Goal: Task Accomplishment & Management: Manage account settings

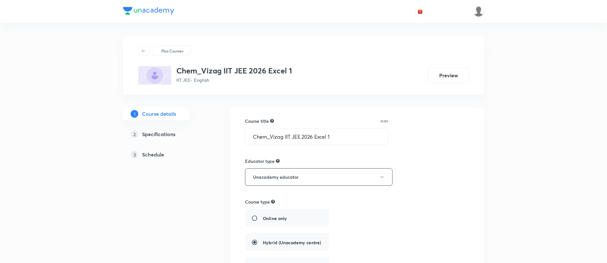
click at [142, 152] on h5 "Schedule" at bounding box center [153, 155] width 22 height 8
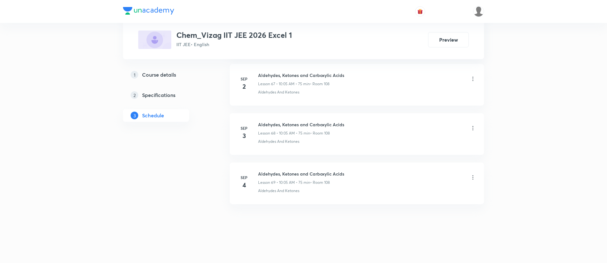
scroll to position [3643, 0]
click at [299, 170] on h6 "Aldehydes, Ketones and Carboxylic Acids" at bounding box center [301, 172] width 86 height 7
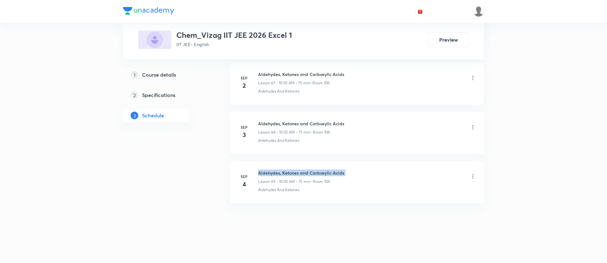
copy h6 "Aldehydes, Ketones and Carboxylic Acids"
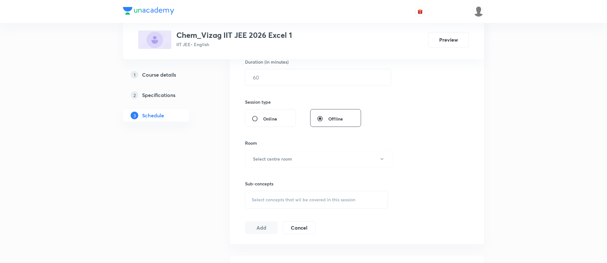
scroll to position [0, 0]
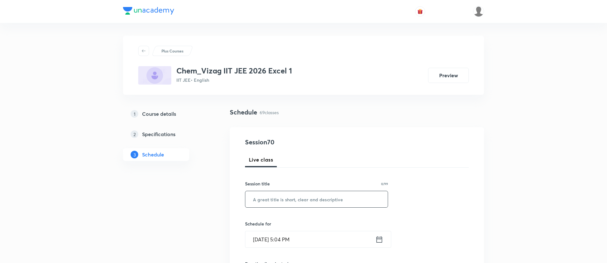
click at [284, 198] on input "text" at bounding box center [316, 199] width 142 height 16
paste input "Aldehydes, Ketones and Carboxylic Acids"
type input "Aldehydes, Ketones and Carboxylic Acids"
click at [377, 237] on icon at bounding box center [379, 239] width 8 height 9
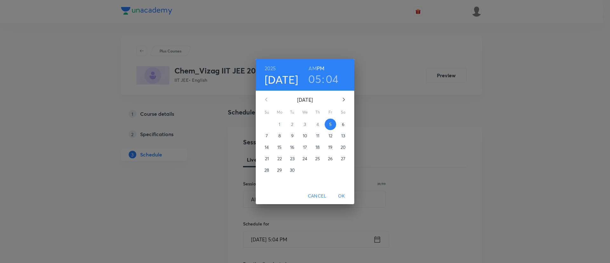
click at [343, 122] on p "6" at bounding box center [343, 124] width 3 height 6
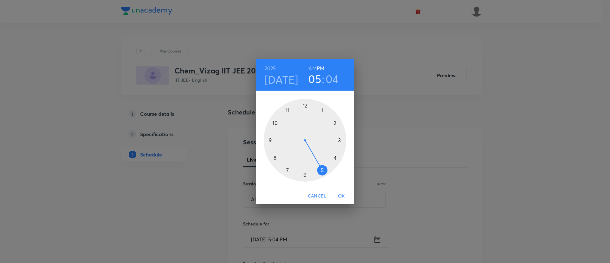
click at [311, 66] on h6 "AM" at bounding box center [312, 68] width 8 height 9
click at [273, 155] on div at bounding box center [305, 140] width 83 height 83
click at [271, 140] on div at bounding box center [305, 140] width 83 height 83
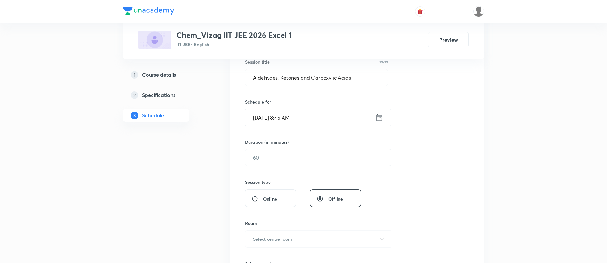
scroll to position [125, 0]
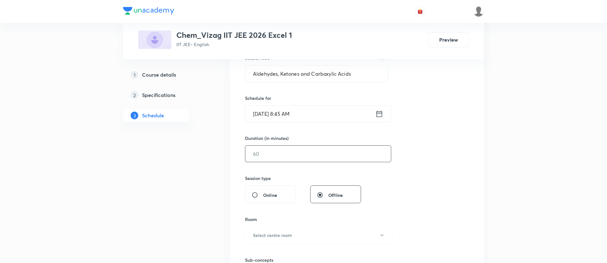
click at [269, 150] on input "text" at bounding box center [317, 153] width 145 height 16
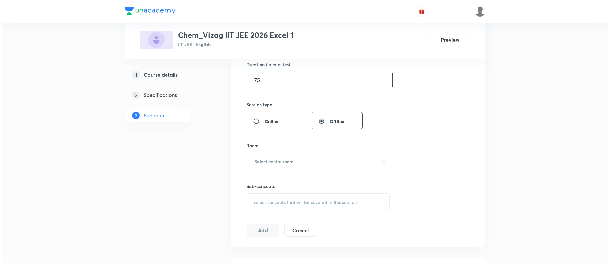
scroll to position [211, 0]
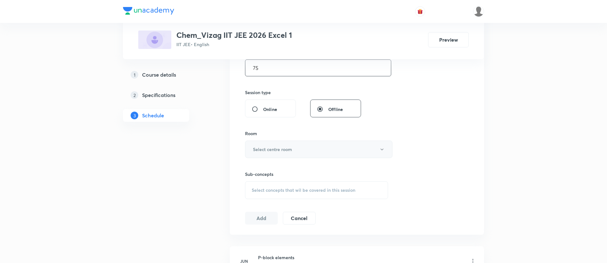
type input "75"
click at [269, 151] on h6 "Select centre room" at bounding box center [272, 149] width 39 height 7
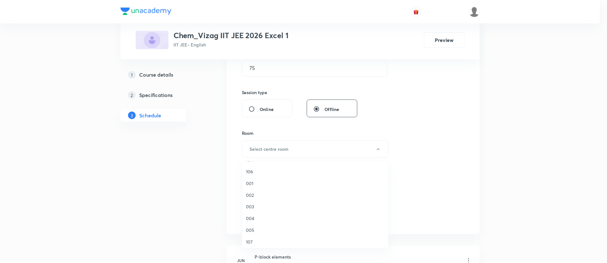
scroll to position [87, 0]
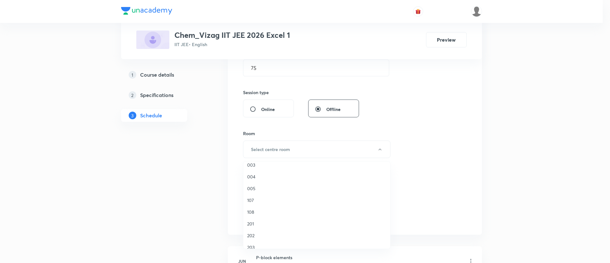
click at [254, 214] on span "108" at bounding box center [316, 211] width 139 height 7
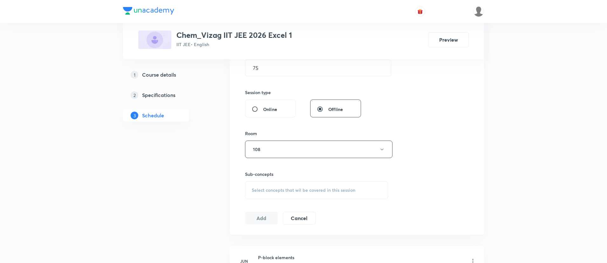
click at [280, 192] on span "Select concepts that wil be covered in this session" at bounding box center [303, 189] width 104 height 5
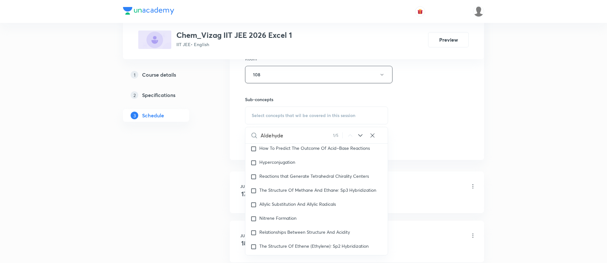
scroll to position [11282, 0]
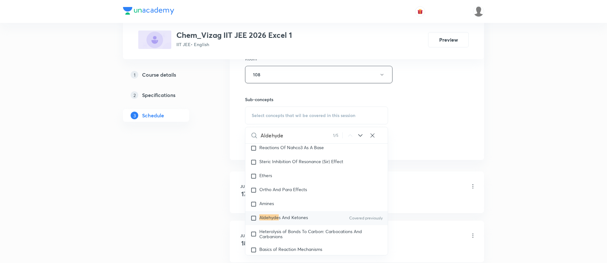
type input "Aldehyde"
click at [284, 220] on span "s And Ketones" at bounding box center [292, 217] width 29 height 6
checkbox input "true"
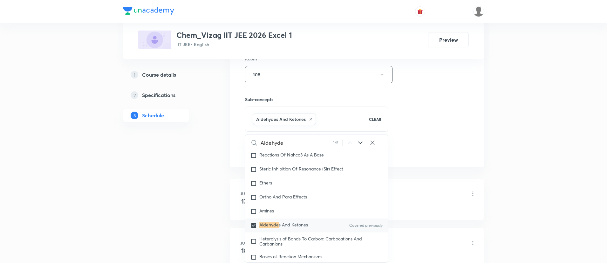
click at [411, 104] on div "Session 70 Live class Session title 39/99 Aldehydes, Ketones and Carboxylic Aci…" at bounding box center [357, 3] width 224 height 305
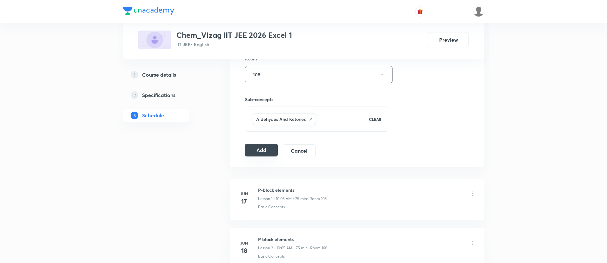
click at [246, 147] on button "Add" at bounding box center [261, 150] width 33 height 13
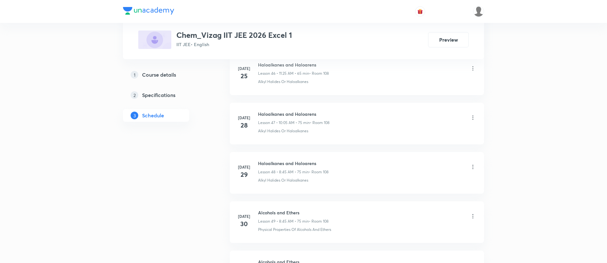
scroll to position [2626, 0]
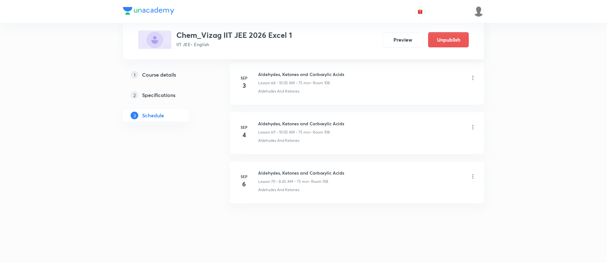
click at [473, 177] on icon at bounding box center [472, 176] width 6 height 6
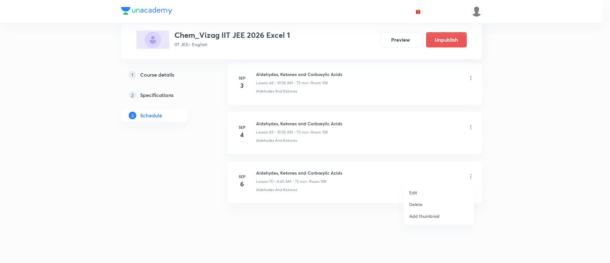
click at [412, 193] on p "Edit" at bounding box center [413, 192] width 8 height 7
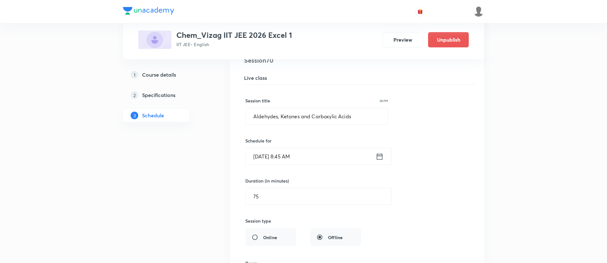
scroll to position [3476, 0]
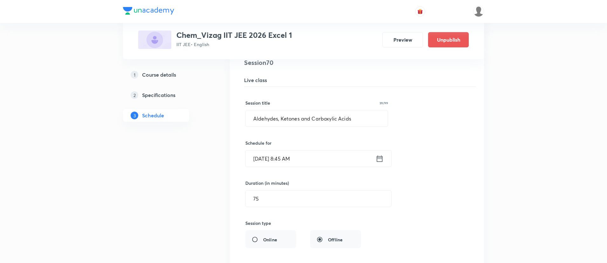
click at [377, 157] on icon at bounding box center [380, 158] width 6 height 6
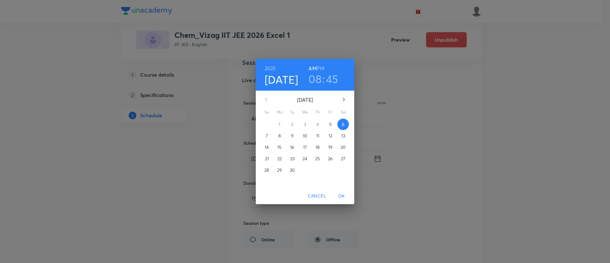
click at [316, 80] on h3 "08" at bounding box center [314, 78] width 13 height 13
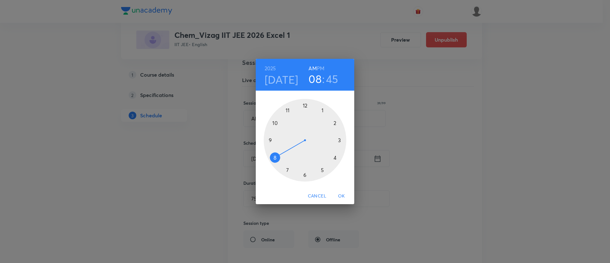
click at [275, 122] on div at bounding box center [305, 140] width 83 height 83
click at [323, 109] on div at bounding box center [305, 140] width 83 height 83
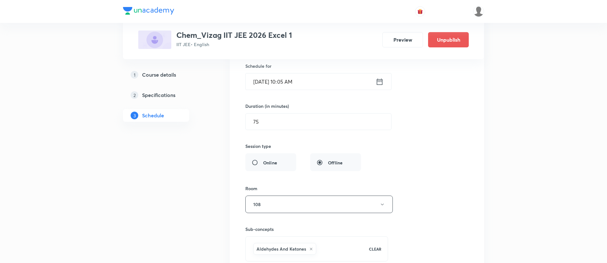
scroll to position [3644, 0]
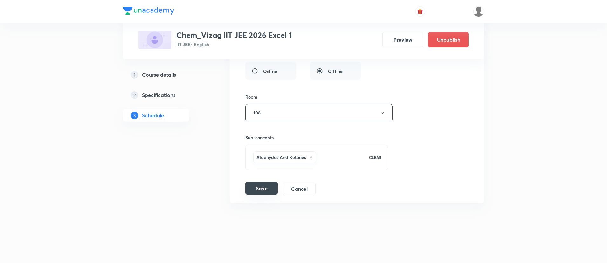
click at [255, 191] on button "Save" at bounding box center [261, 188] width 32 height 13
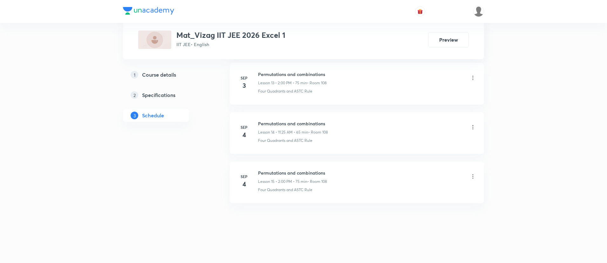
click at [284, 173] on h6 "Permutations and combinations" at bounding box center [292, 172] width 69 height 7
copy h6 "Permutations and combinations"
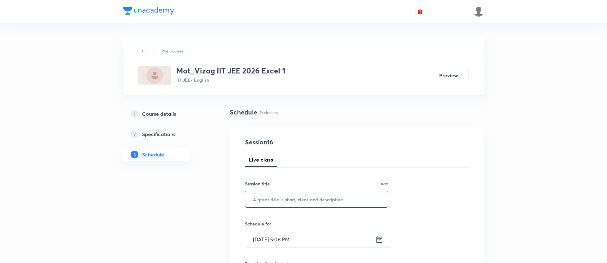
click at [285, 200] on input "text" at bounding box center [316, 199] width 142 height 16
paste input "Permutations and combinations"
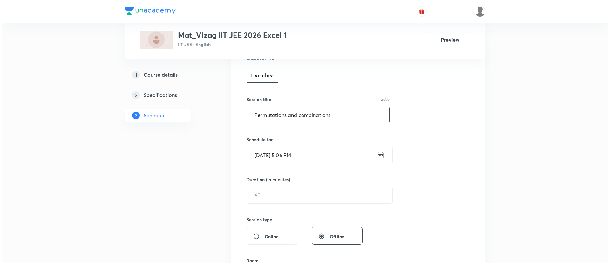
scroll to position [103, 0]
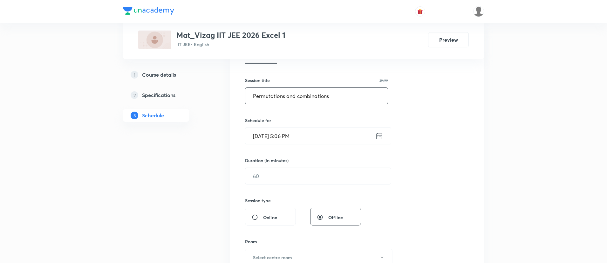
type input "Permutations and combinations"
click at [379, 134] on icon at bounding box center [379, 135] width 8 height 9
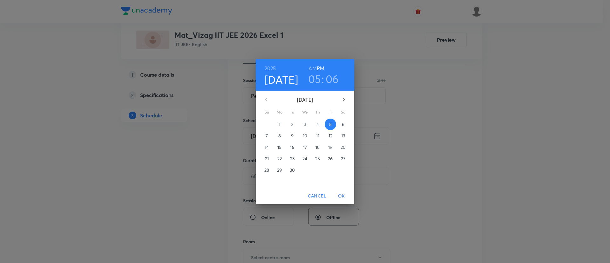
click at [344, 123] on p "6" at bounding box center [343, 124] width 3 height 6
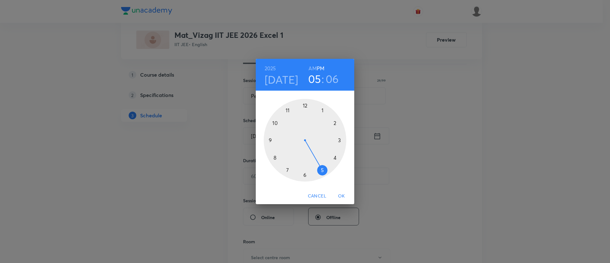
click at [312, 65] on h6 "AM" at bounding box center [312, 68] width 8 height 9
click at [287, 109] on div at bounding box center [305, 140] width 83 height 83
click at [322, 167] on div at bounding box center [305, 140] width 83 height 83
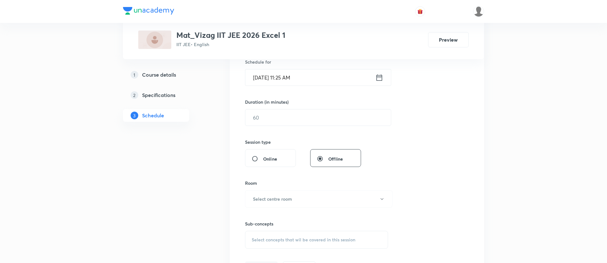
scroll to position [162, 0]
click at [286, 114] on input "text" at bounding box center [317, 117] width 145 height 16
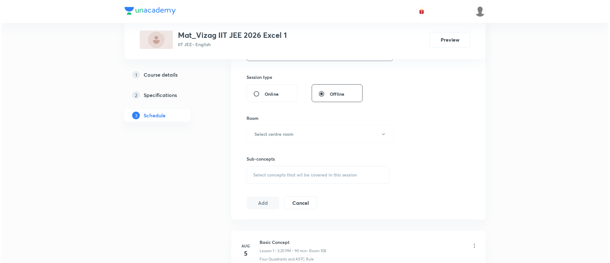
scroll to position [229, 0]
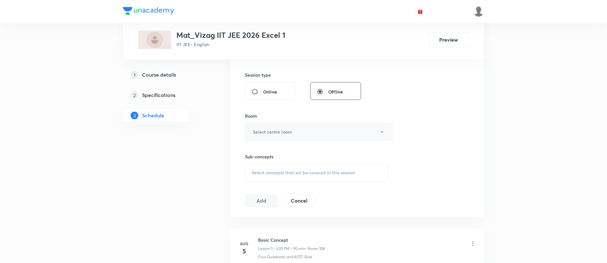
type input "65"
click at [282, 131] on h6 "Select centre room" at bounding box center [272, 131] width 39 height 7
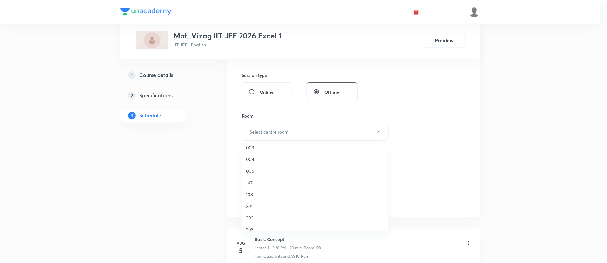
scroll to position [87, 0]
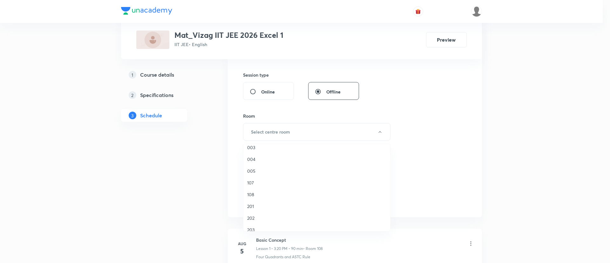
click at [262, 190] on li "108" at bounding box center [316, 194] width 147 height 12
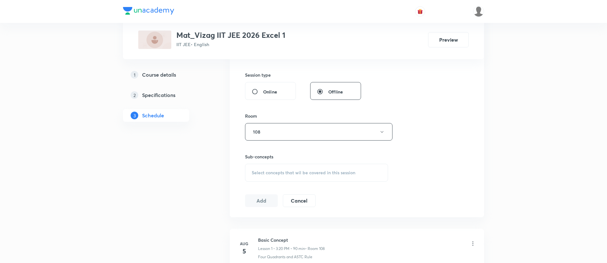
click at [270, 176] on div "Select concepts that wil be covered in this session" at bounding box center [316, 173] width 143 height 18
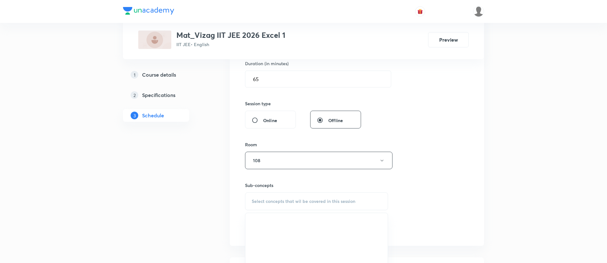
scroll to position [306, 0]
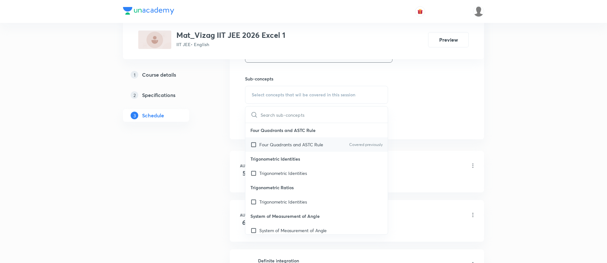
click at [282, 147] on p "Four Quadrants and ASTC Rule" at bounding box center [291, 144] width 64 height 7
checkbox input "true"
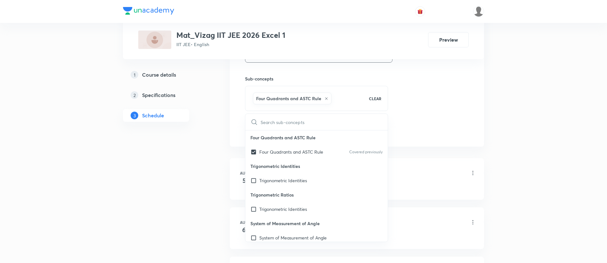
click at [370, 141] on p "Four Quadrants and ASTC Rule" at bounding box center [316, 137] width 142 height 14
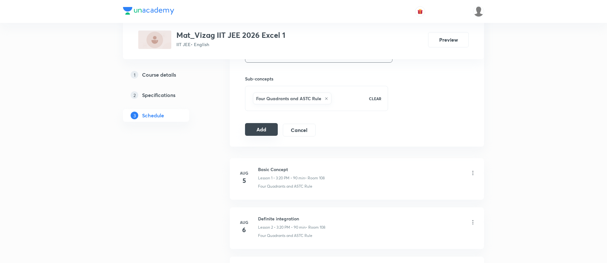
click at [271, 126] on button "Add" at bounding box center [261, 129] width 33 height 13
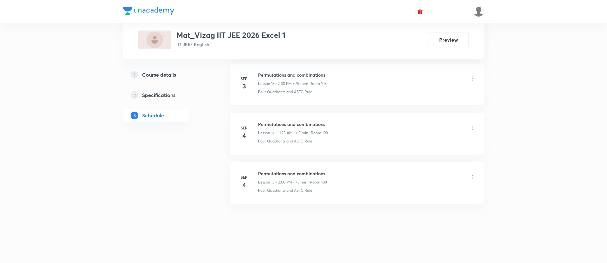
scroll to position [992, 0]
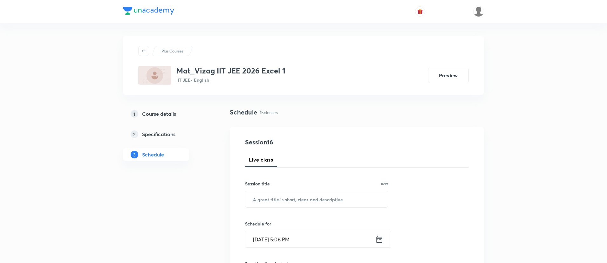
scroll to position [985, 0]
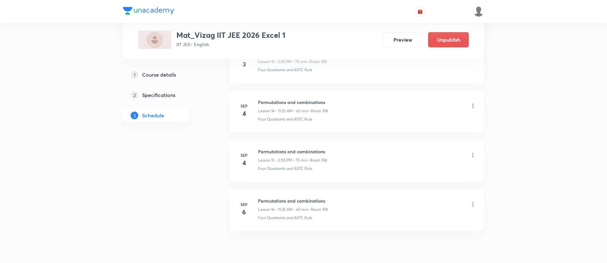
scroll to position [1034, 0]
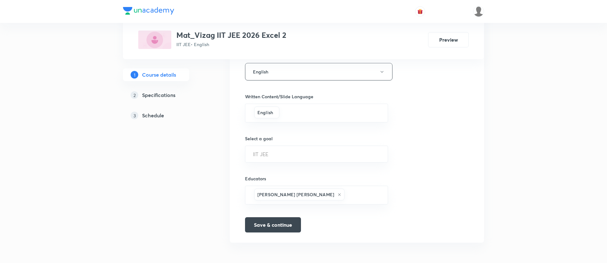
drag, startPoint x: 0, startPoint y: 0, endPoint x: 157, endPoint y: 116, distance: 194.9
click at [157, 116] on h5 "Schedule" at bounding box center [153, 115] width 22 height 8
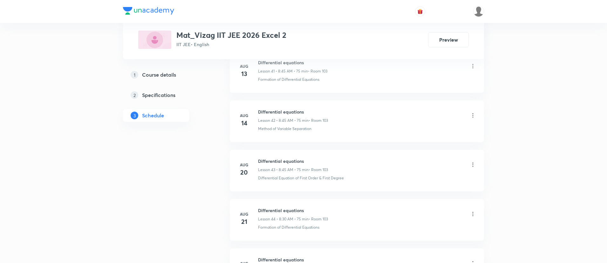
scroll to position [2707, 0]
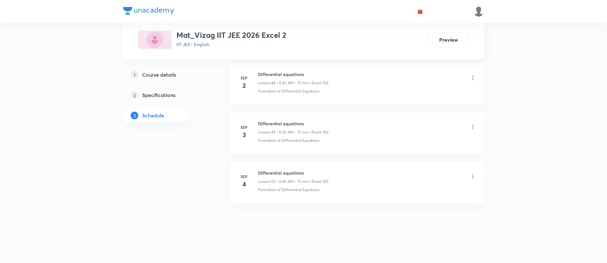
click at [278, 170] on h6 "Differential equations" at bounding box center [293, 172] width 70 height 7
copy h6 "Differential equations"
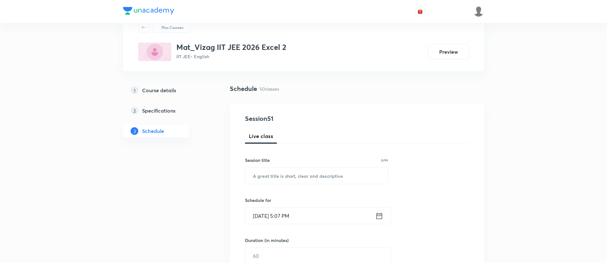
scroll to position [0, 0]
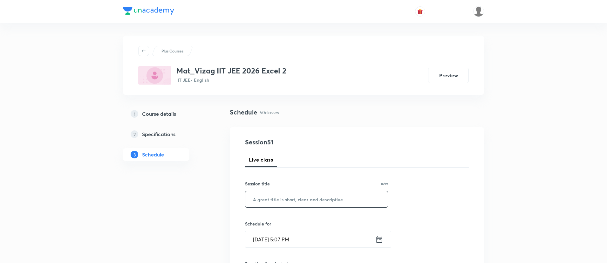
click at [280, 192] on input "text" at bounding box center [316, 199] width 142 height 16
paste input "Differential equations"
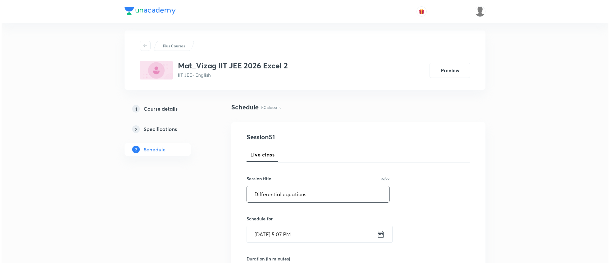
scroll to position [6, 0]
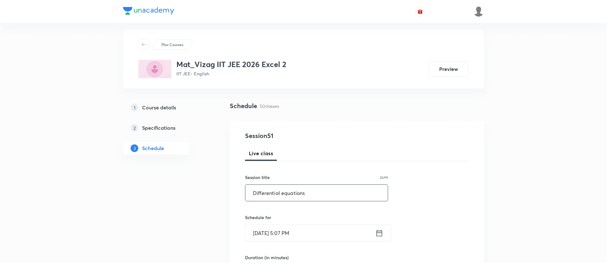
type input "Differential equations"
click at [380, 234] on icon at bounding box center [379, 232] width 8 height 9
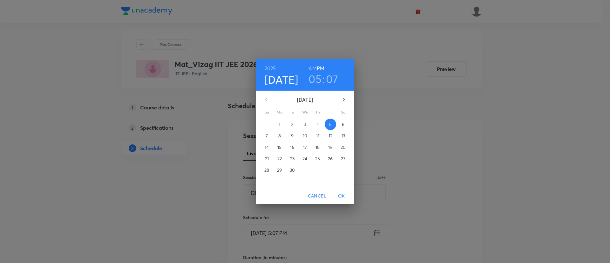
click at [343, 122] on p "6" at bounding box center [343, 124] width 3 height 6
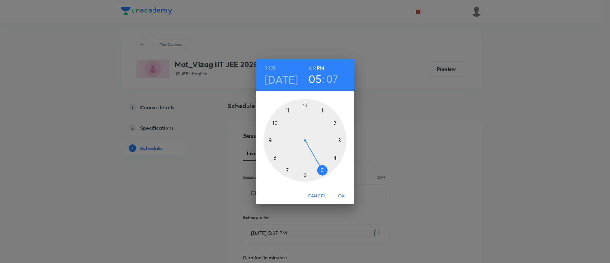
click at [314, 68] on h6 "AM" at bounding box center [312, 68] width 8 height 9
click at [274, 157] on div at bounding box center [305, 140] width 83 height 83
click at [270, 140] on div at bounding box center [305, 140] width 83 height 83
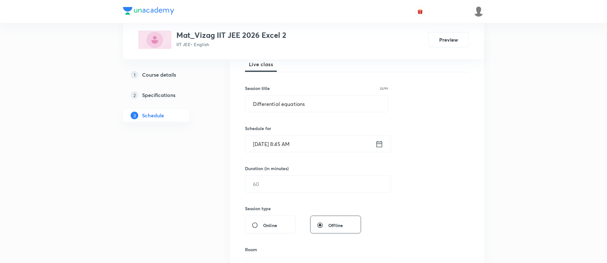
scroll to position [97, 0]
click at [271, 183] on input "text" at bounding box center [317, 182] width 145 height 16
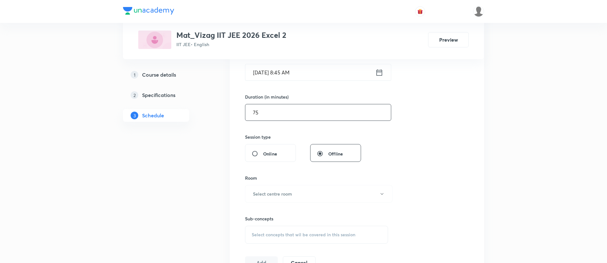
scroll to position [183, 0]
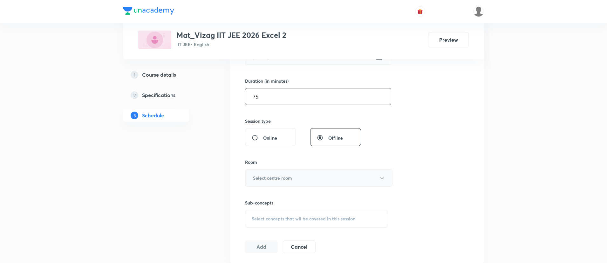
type input "75"
click at [270, 177] on h6 "Select centre room" at bounding box center [272, 177] width 39 height 7
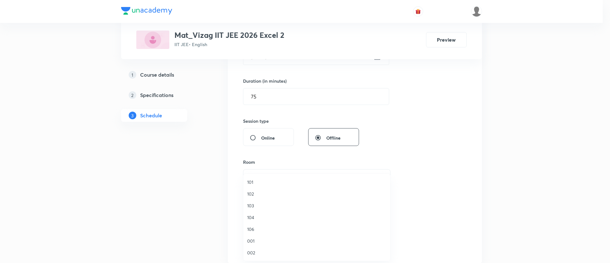
click at [259, 208] on span "103" at bounding box center [316, 205] width 139 height 7
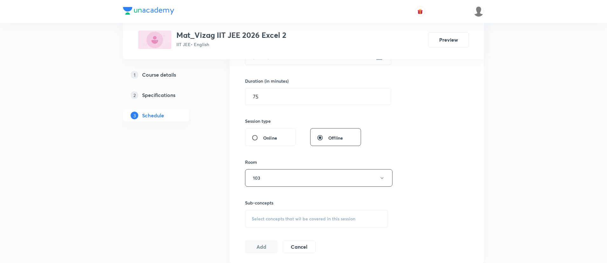
click at [285, 216] on span "Select concepts that wil be covered in this session" at bounding box center [303, 218] width 104 height 5
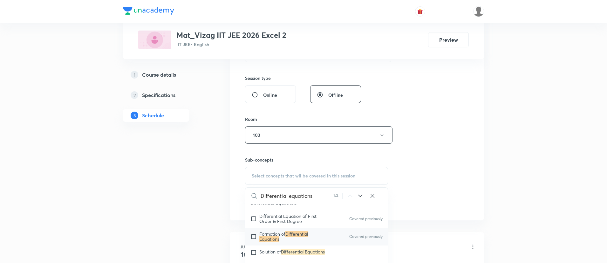
scroll to position [5674, 0]
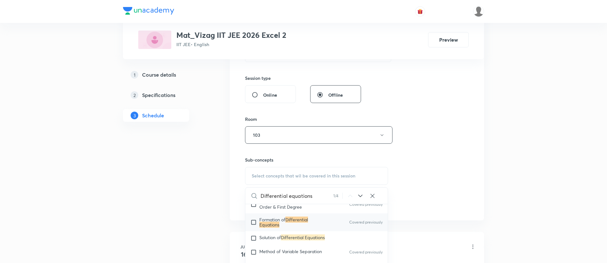
type input "Differential equations"
click at [304, 224] on mark "Differential Equations" at bounding box center [283, 221] width 49 height 11
checkbox input "true"
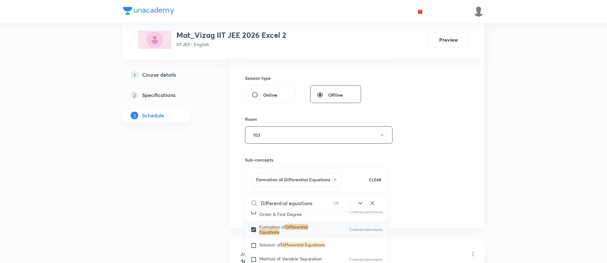
click at [438, 177] on div "Session 51 Live class Session title 22/99 Differential equations ​ Schedule for…" at bounding box center [357, 64] width 224 height 305
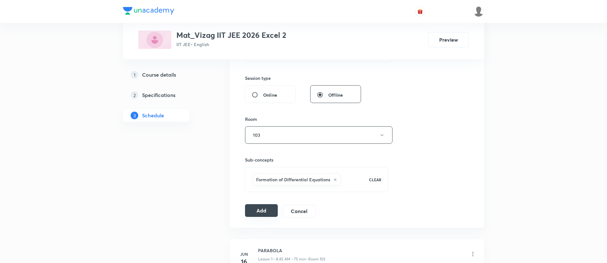
click at [254, 212] on button "Add" at bounding box center [261, 210] width 33 height 13
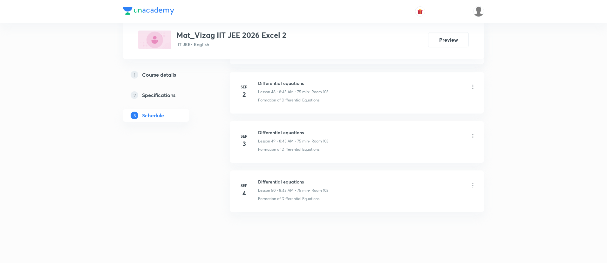
scroll to position [2715, 0]
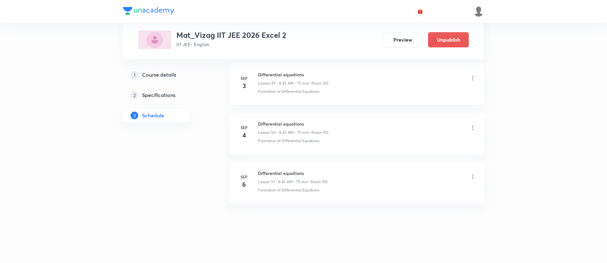
scroll to position [2757, 0]
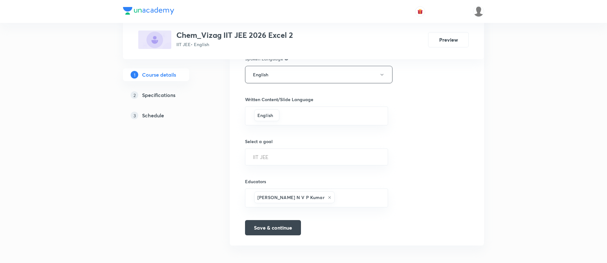
scroll to position [366, 0]
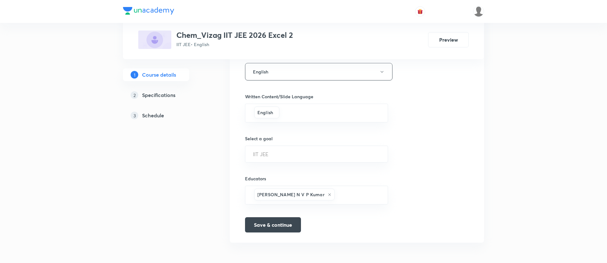
click at [159, 114] on h5 "Schedule" at bounding box center [153, 115] width 22 height 8
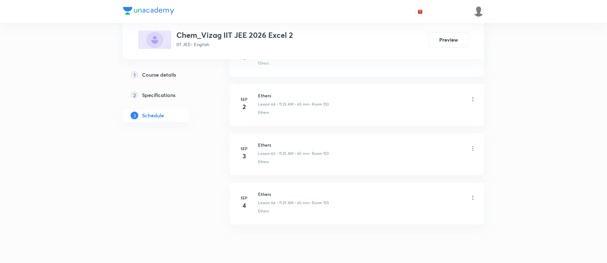
scroll to position [3495, 0]
click at [264, 173] on h6 "Ethers" at bounding box center [293, 172] width 70 height 7
copy h6 "Ethers"
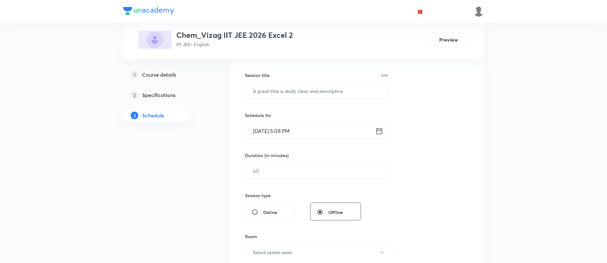
scroll to position [0, 0]
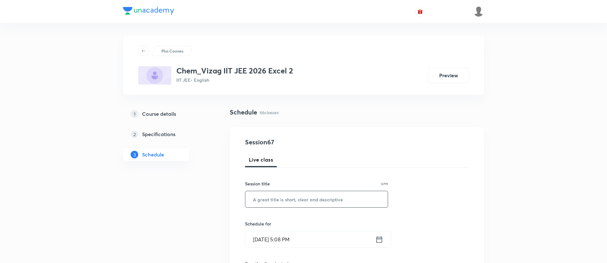
click at [268, 197] on input "text" at bounding box center [316, 199] width 142 height 16
paste input "Ethers"
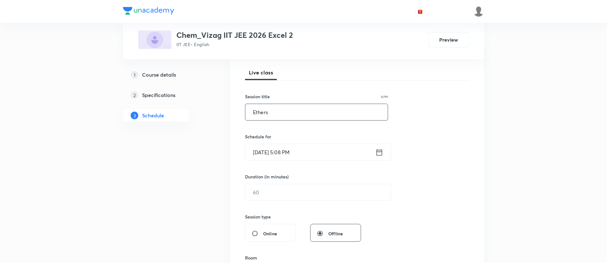
scroll to position [111, 0]
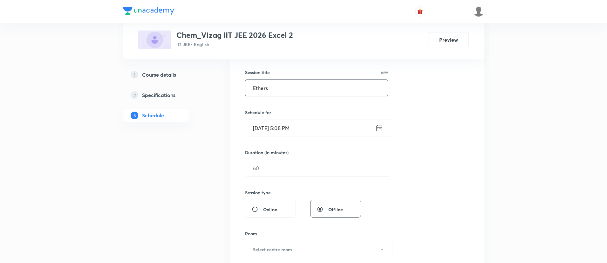
type input "Ethers"
click at [377, 131] on icon at bounding box center [379, 128] width 8 height 9
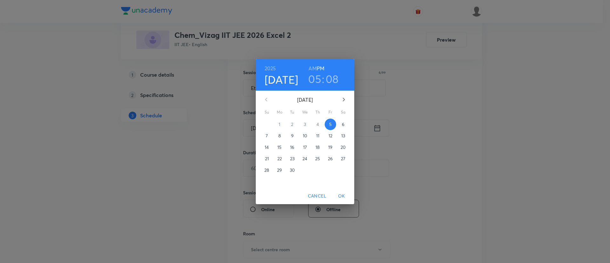
click at [341, 125] on span "6" at bounding box center [342, 124] width 11 height 6
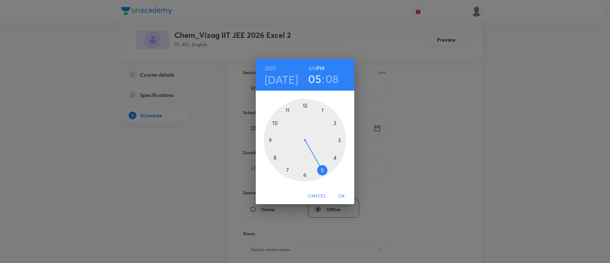
click at [312, 67] on h6 "AM" at bounding box center [312, 68] width 8 height 9
click at [288, 111] on div at bounding box center [305, 140] width 83 height 83
click at [321, 168] on div at bounding box center [305, 140] width 83 height 83
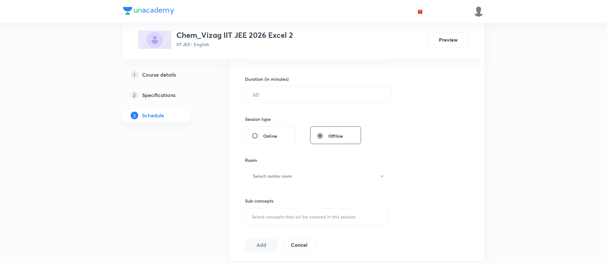
scroll to position [191, 0]
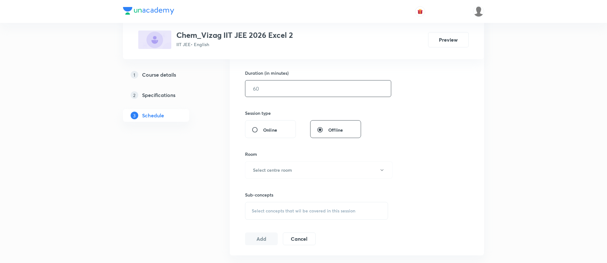
click at [302, 94] on input "text" at bounding box center [317, 88] width 145 height 16
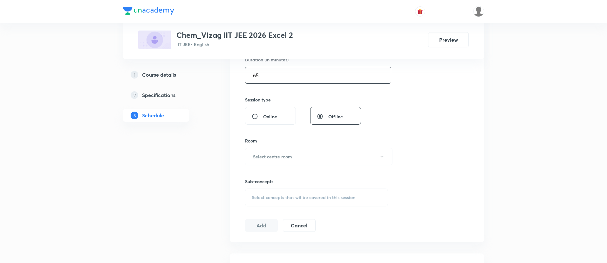
scroll to position [205, 0]
type input "65"
click at [277, 151] on button "Select centre room" at bounding box center [318, 155] width 147 height 17
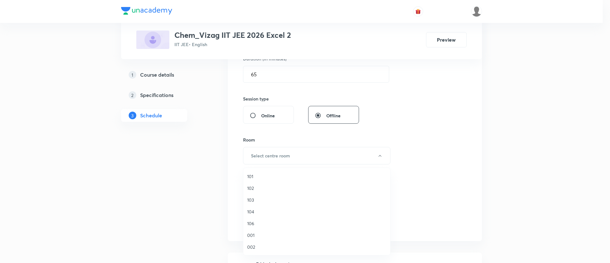
click at [254, 199] on span "103" at bounding box center [316, 199] width 139 height 7
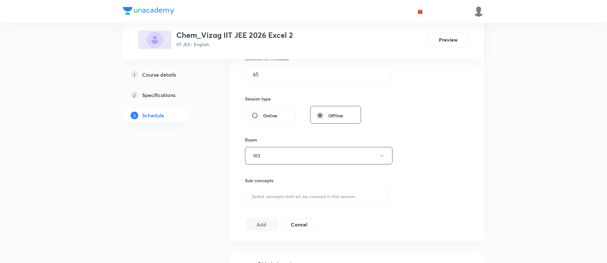
click at [272, 195] on span "Select concepts that wil be covered in this session" at bounding box center [303, 196] width 104 height 5
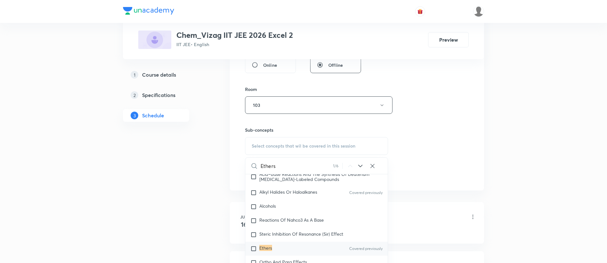
scroll to position [257, 0]
type input "Ethers"
click at [273, 250] on div "Ethers Covered previously" at bounding box center [316, 246] width 142 height 14
checkbox input "true"
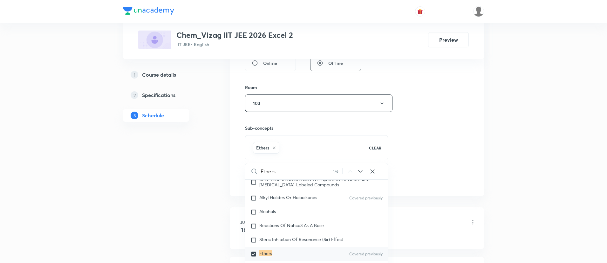
click at [436, 132] on div "Session 67 Live class Session title 6/99 Ethers ​ Schedule for Sep 6, 2025, 11:…" at bounding box center [357, 32] width 224 height 305
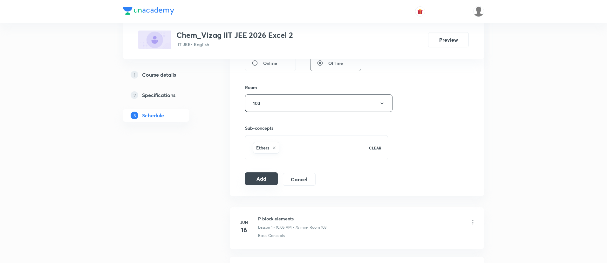
click at [257, 178] on button "Add" at bounding box center [261, 178] width 33 height 13
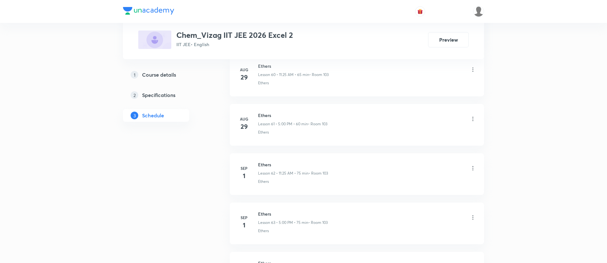
scroll to position [3502, 0]
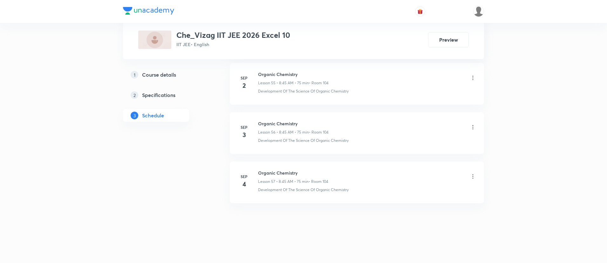
click at [278, 174] on h6 "Organic Chemistry" at bounding box center [293, 172] width 70 height 7
copy h6 "Organic Chemistry"
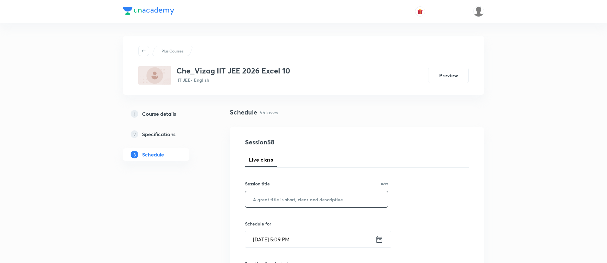
click at [279, 196] on input "text" at bounding box center [316, 199] width 142 height 16
paste input "Organic Chemistry"
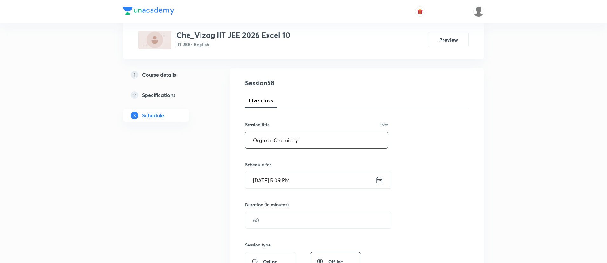
scroll to position [60, 0]
type input "Organic Chemistry"
click at [379, 177] on icon at bounding box center [379, 178] width 8 height 9
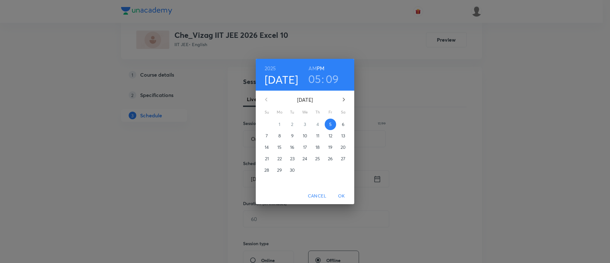
click at [342, 124] on p "6" at bounding box center [343, 124] width 3 height 6
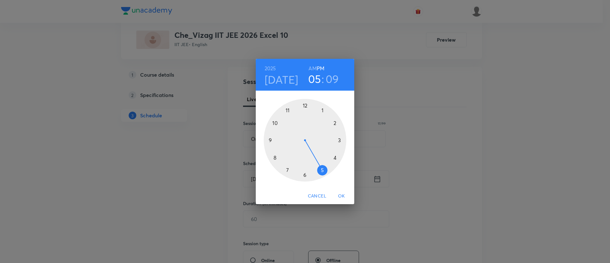
click at [312, 69] on h6 "AM" at bounding box center [312, 68] width 8 height 9
click at [275, 156] on div at bounding box center [305, 140] width 83 height 83
click at [270, 139] on div at bounding box center [305, 140] width 83 height 83
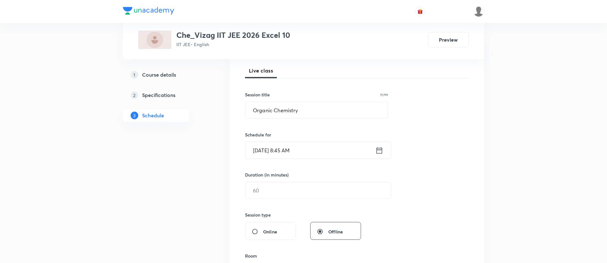
scroll to position [91, 0]
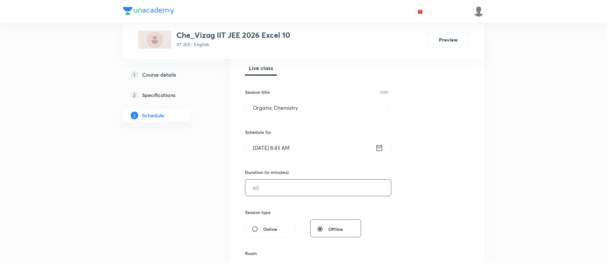
click at [279, 181] on input "text" at bounding box center [317, 187] width 145 height 16
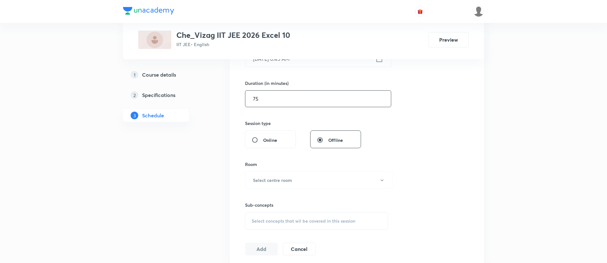
scroll to position [182, 0]
type input "75"
click at [277, 181] on h6 "Select centre room" at bounding box center [272, 178] width 39 height 7
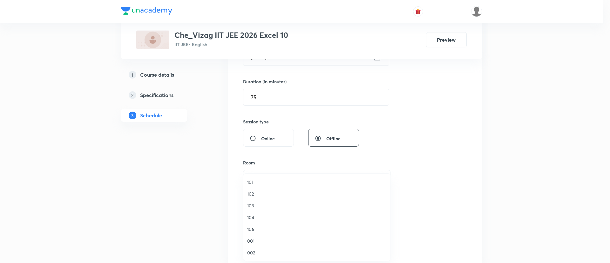
click at [267, 217] on span "104" at bounding box center [316, 217] width 139 height 7
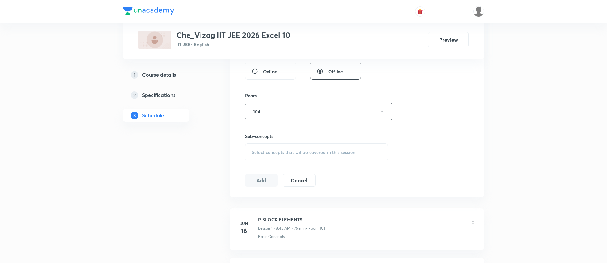
scroll to position [250, 0]
click at [271, 148] on span "Select concepts that wil be covered in this session" at bounding box center [303, 150] width 104 height 5
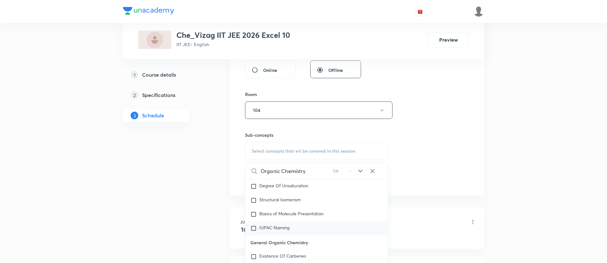
scroll to position [10442, 0]
type input "Organic Chemistry"
click at [362, 168] on icon at bounding box center [360, 171] width 8 height 8
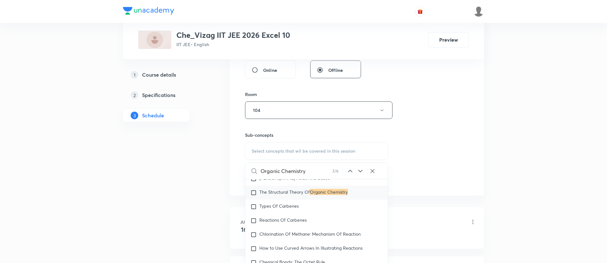
scroll to position [10656, 0]
click at [330, 194] on mark "Organic Chemistry" at bounding box center [329, 191] width 38 height 6
checkbox input "true"
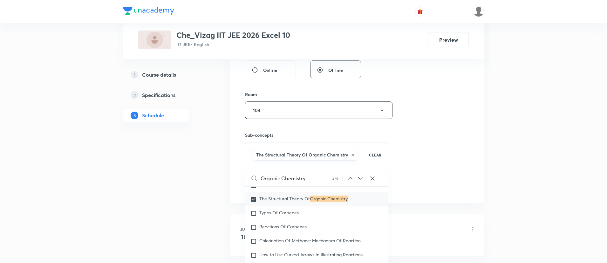
click at [432, 149] on div "Session 58 Live class Session title 17/99 Organic Chemistry ​ Schedule for Sep …" at bounding box center [357, 39] width 224 height 305
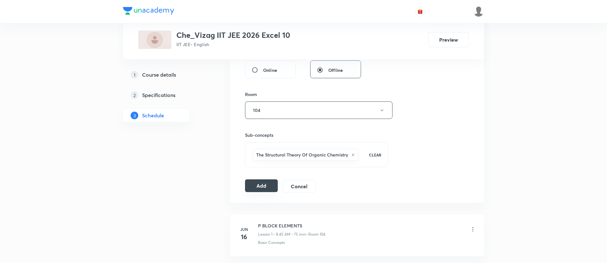
click at [267, 184] on button "Add" at bounding box center [261, 185] width 33 height 13
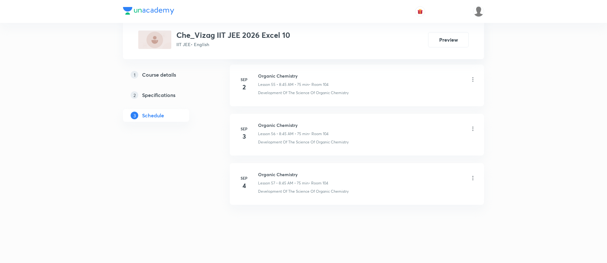
scroll to position [3059, 0]
click at [281, 171] on h6 "Permutations and combinations" at bounding box center [293, 172] width 70 height 7
copy h6 "Permutations and combinations"
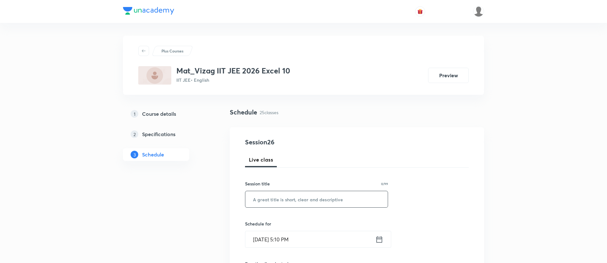
click at [286, 192] on input "text" at bounding box center [316, 199] width 142 height 16
paste input "Permutations and combinations"
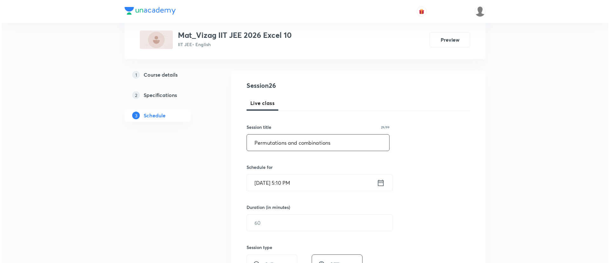
scroll to position [60, 0]
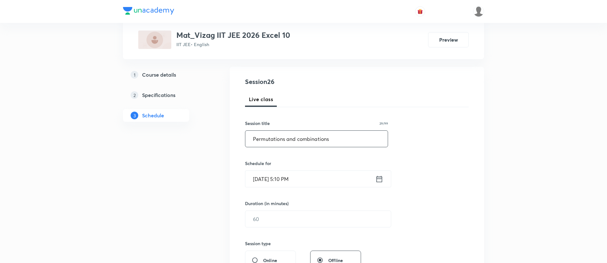
type input "Permutations and combinations"
click at [379, 179] on icon at bounding box center [379, 178] width 8 height 9
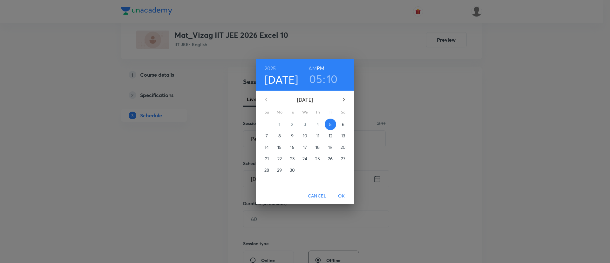
click at [343, 124] on p "6" at bounding box center [343, 124] width 3 height 6
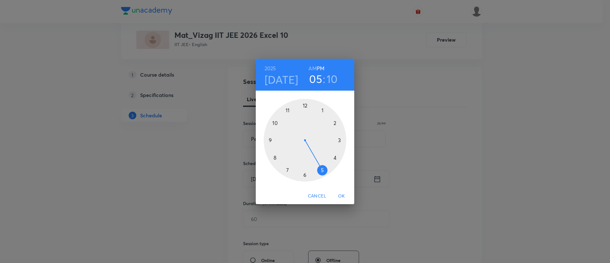
click at [311, 68] on h6 "AM" at bounding box center [312, 68] width 8 height 9
click at [275, 121] on div at bounding box center [305, 140] width 83 height 83
click at [321, 110] on div at bounding box center [305, 140] width 83 height 83
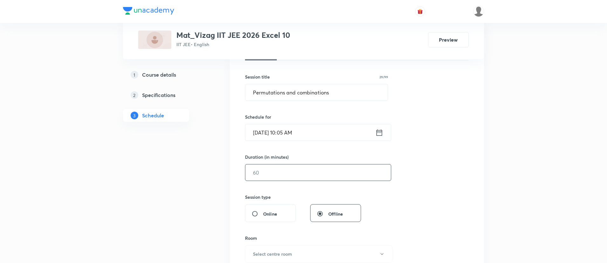
scroll to position [119, 0]
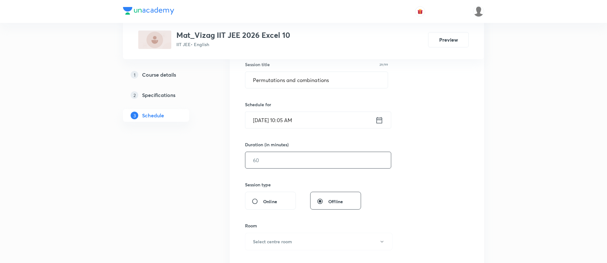
click at [293, 163] on input "text" at bounding box center [317, 160] width 145 height 16
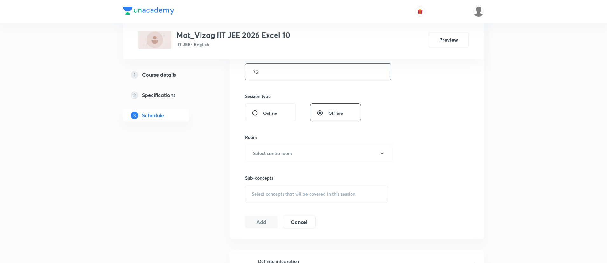
scroll to position [208, 0]
type input "75"
click at [292, 154] on button "Select centre room" at bounding box center [318, 152] width 147 height 17
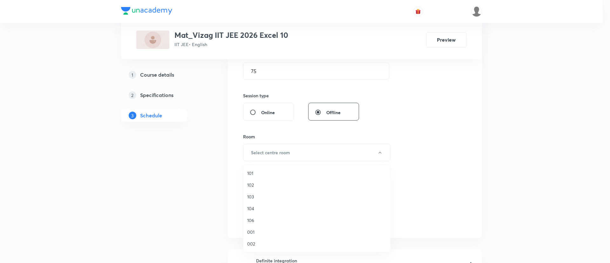
click at [268, 207] on span "104" at bounding box center [316, 208] width 139 height 7
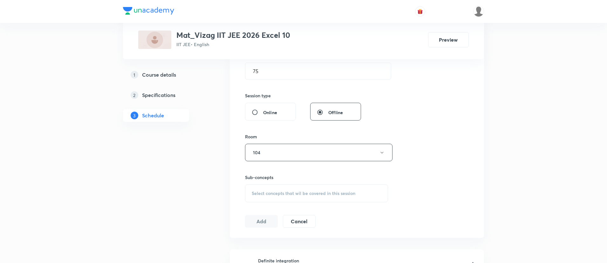
click at [274, 195] on span "Select concepts that wil be covered in this session" at bounding box center [303, 193] width 104 height 5
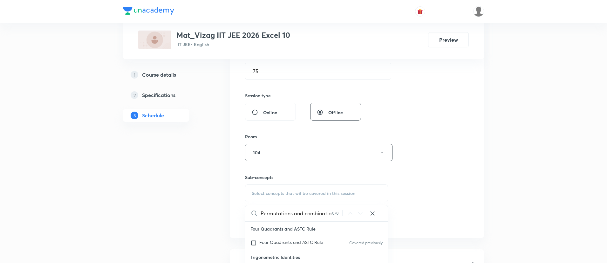
scroll to position [0, 4]
type input "Permutations and combinations"
click at [292, 237] on div "Four Quadrants and ASTC Rule Covered previously" at bounding box center [316, 243] width 142 height 14
checkbox input "true"
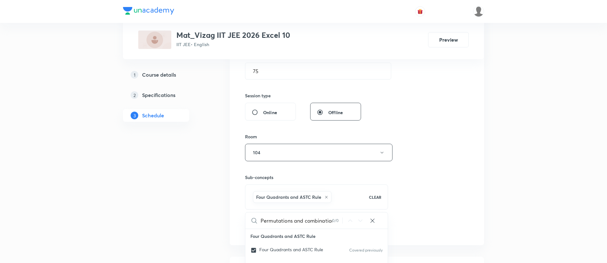
click at [413, 190] on div "Session 26 Live class Session title 29/99 Permutations and combinations ​ Sched…" at bounding box center [357, 81] width 224 height 305
click at [254, 225] on button "Add" at bounding box center [261, 227] width 33 height 13
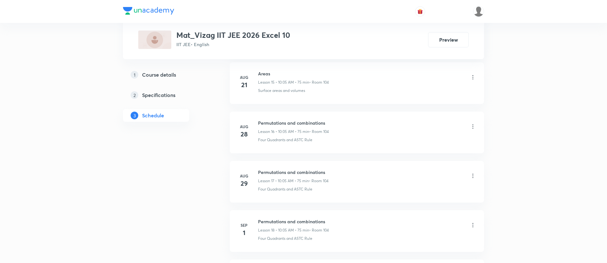
scroll to position [1484, 0]
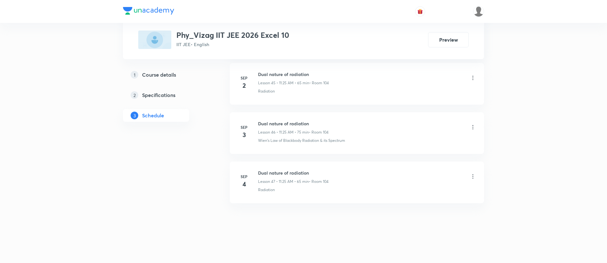
click at [275, 171] on h6 "Dual nature of radiation" at bounding box center [293, 172] width 70 height 7
copy h6 "Dual nature of radiation"
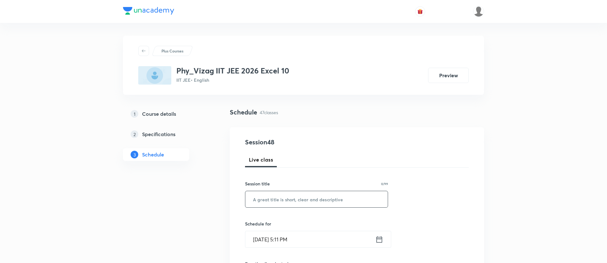
paste input "Dual nature of radiation"
click at [278, 197] on input "Dual nature of radiation" at bounding box center [316, 199] width 142 height 16
type input "Dual nature of radiation"
click at [379, 238] on icon at bounding box center [379, 239] width 8 height 9
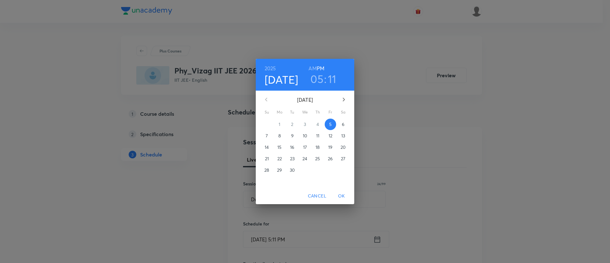
click at [343, 122] on p "6" at bounding box center [343, 124] width 3 height 6
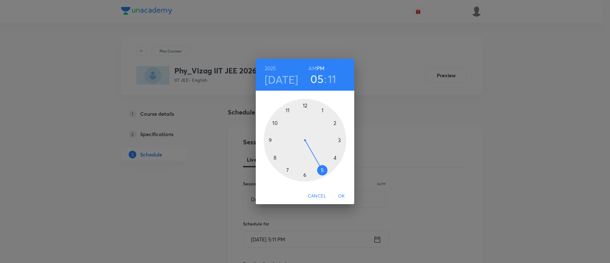
click at [312, 67] on h6 "AM" at bounding box center [312, 68] width 8 height 9
click at [287, 111] on div at bounding box center [305, 140] width 83 height 83
click at [322, 170] on div at bounding box center [305, 140] width 83 height 83
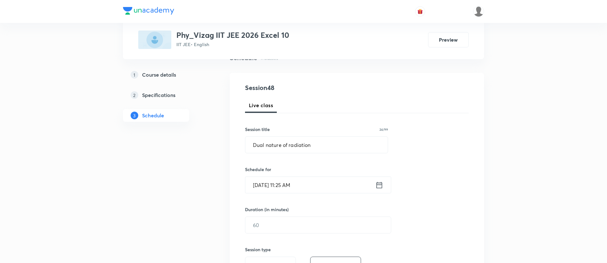
scroll to position [67, 0]
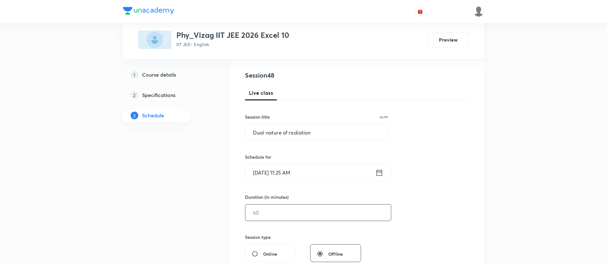
click at [300, 207] on input "text" at bounding box center [317, 212] width 145 height 16
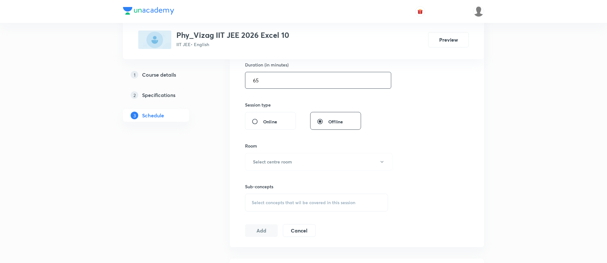
scroll to position [200, 0]
type input "65"
click at [281, 156] on button "Select centre room" at bounding box center [318, 159] width 147 height 17
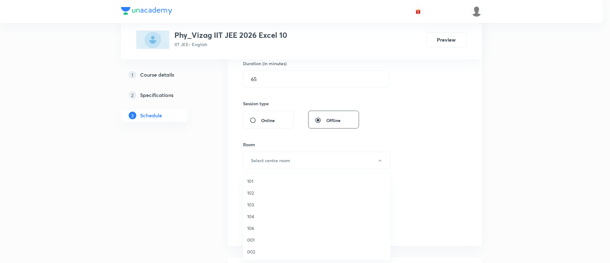
click at [261, 213] on span "104" at bounding box center [316, 216] width 139 height 7
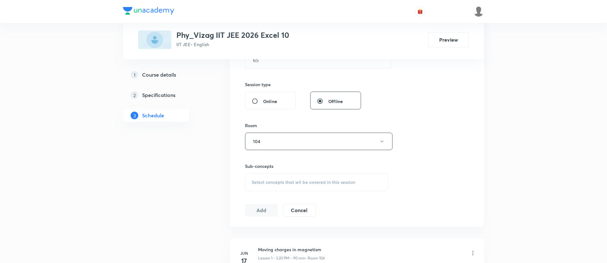
scroll to position [275, 0]
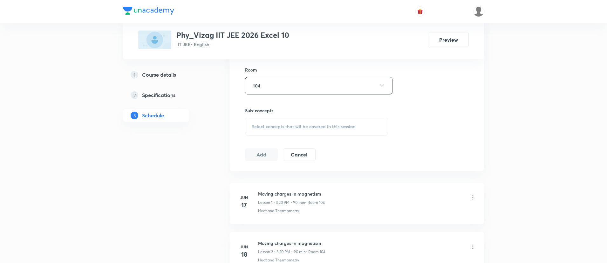
click at [291, 119] on div "Select concepts that wil be covered in this session" at bounding box center [316, 126] width 143 height 18
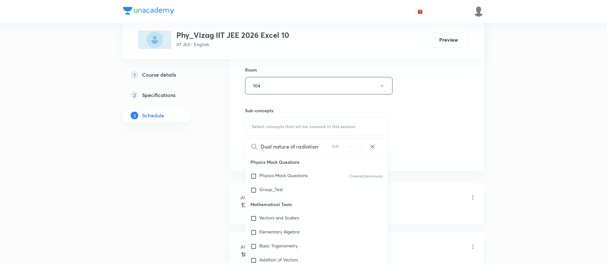
click at [296, 144] on input "Dual nature of radiation" at bounding box center [295, 146] width 71 height 16
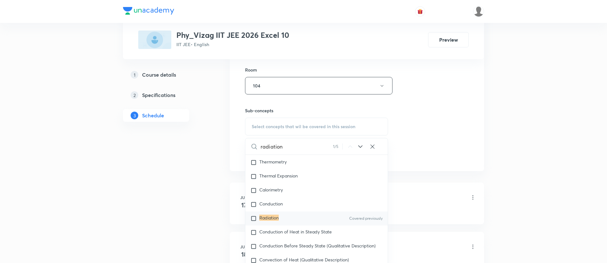
scroll to position [8449, 0]
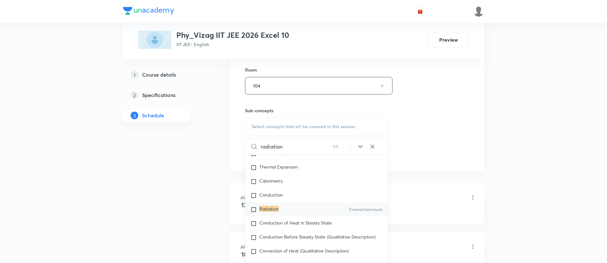
type input "radiation"
click at [297, 216] on div "Radiation Covered previously" at bounding box center [316, 209] width 142 height 14
checkbox input "true"
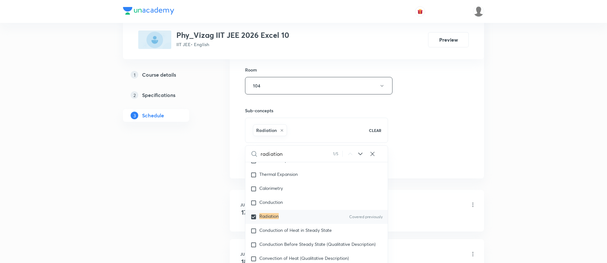
click at [422, 142] on div "Session 48 Live class Session title 24/99 Dual nature of radiation ​ Schedule f…" at bounding box center [357, 15] width 224 height 305
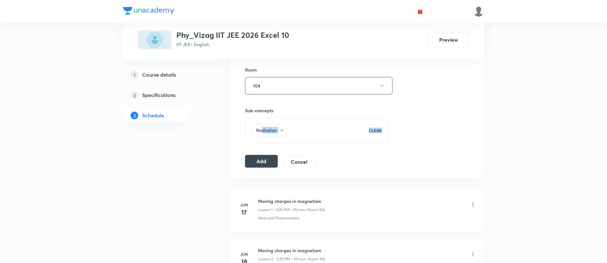
drag, startPoint x: 262, startPoint y: 146, endPoint x: 261, endPoint y: 158, distance: 11.8
click at [261, 158] on div "Session 48 Live class Session title 24/99 Dual nature of radiation ​ Schedule f…" at bounding box center [357, 15] width 224 height 305
click at [261, 158] on button "Add" at bounding box center [261, 161] width 33 height 13
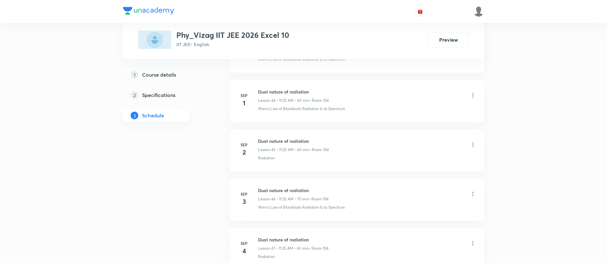
scroll to position [2567, 0]
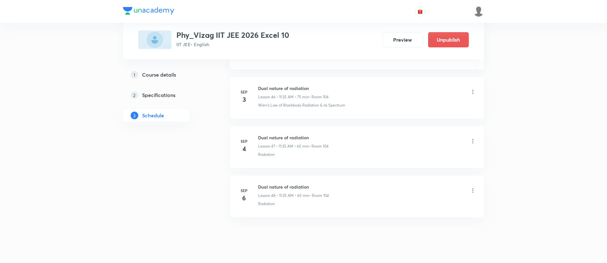
scroll to position [2609, 0]
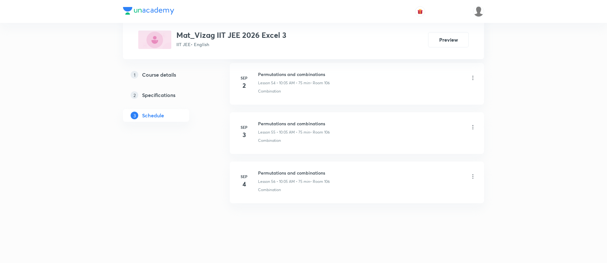
click at [293, 173] on h6 "Permutations and combinations" at bounding box center [294, 172] width 72 height 7
copy h6 "Permutations and combinations"
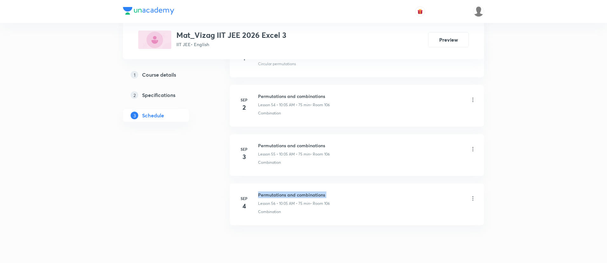
scroll to position [3003, 0]
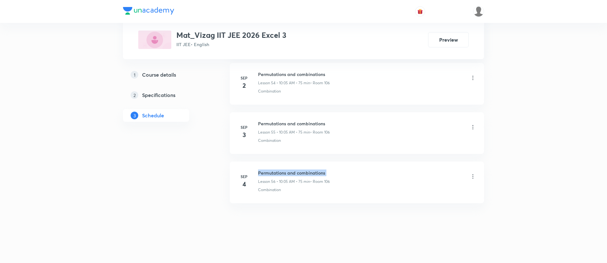
copy h6 "Permutations and combinations"
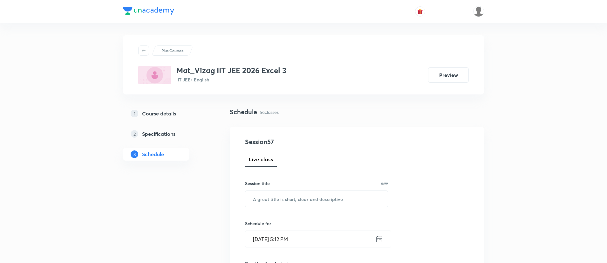
scroll to position [0, 0]
paste input "Permutations and combinations"
click at [292, 199] on input "Permutations and combinations" at bounding box center [316, 199] width 142 height 16
type input "Permutations and combinations"
click at [381, 239] on icon at bounding box center [379, 239] width 8 height 9
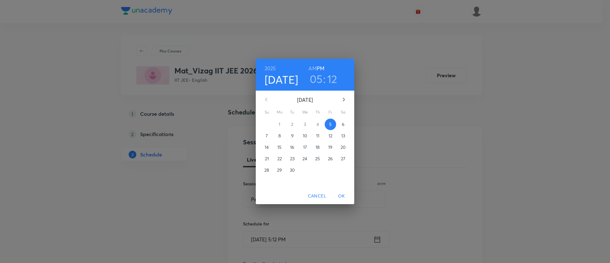
click at [341, 124] on span "6" at bounding box center [342, 124] width 11 height 6
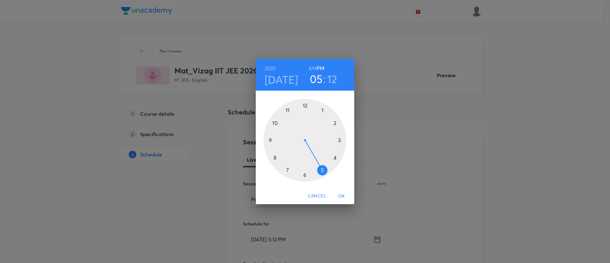
click at [311, 68] on h6 "AM" at bounding box center [312, 68] width 8 height 9
click at [275, 121] on div at bounding box center [305, 140] width 83 height 83
click at [323, 110] on div at bounding box center [305, 140] width 83 height 83
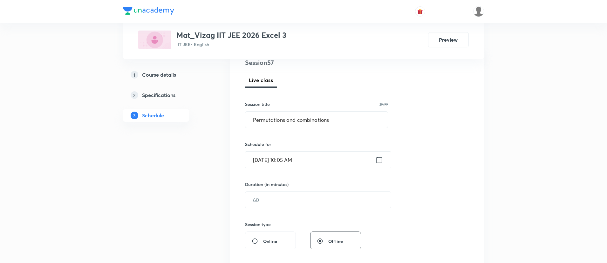
scroll to position [86, 0]
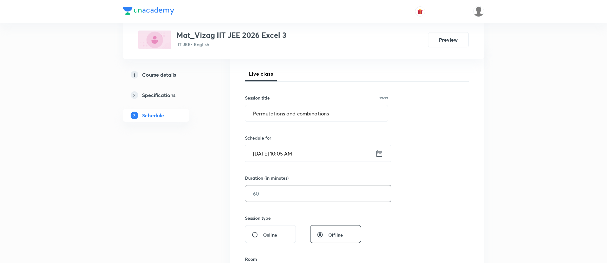
click at [279, 191] on input "text" at bounding box center [317, 193] width 145 height 16
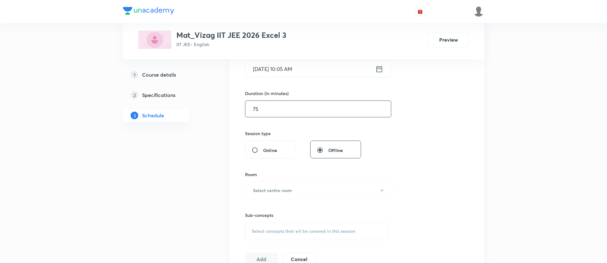
scroll to position [173, 0]
type input "75"
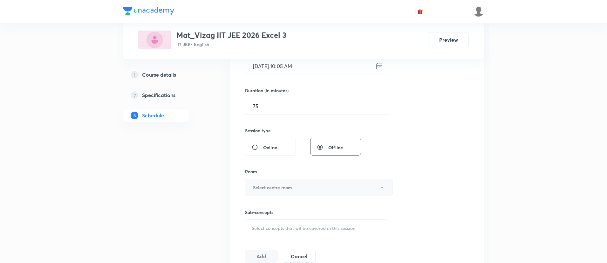
click at [317, 189] on button "Select centre room" at bounding box center [318, 186] width 147 height 17
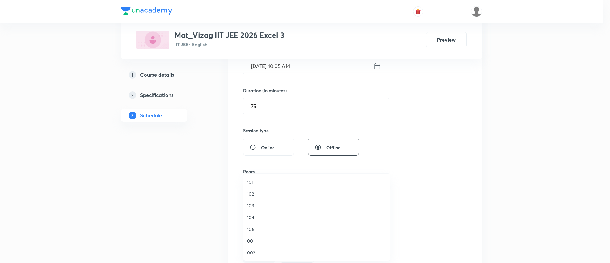
click at [269, 231] on span "106" at bounding box center [316, 228] width 139 height 7
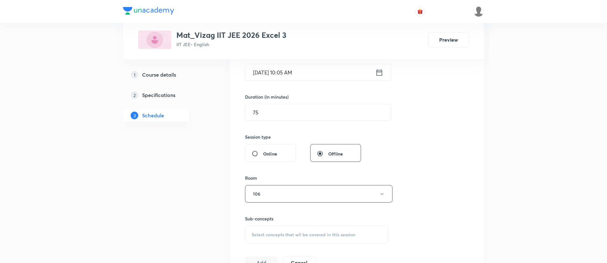
scroll to position [169, 0]
click at [299, 227] on div "Select concepts that wil be covered in this session" at bounding box center [316, 233] width 143 height 18
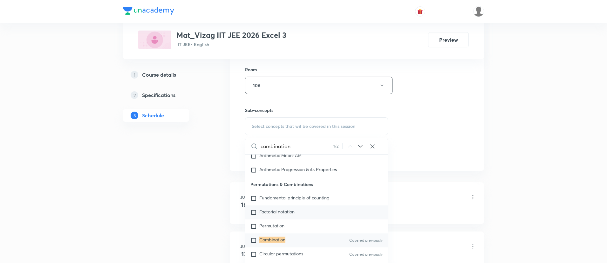
scroll to position [1204, 0]
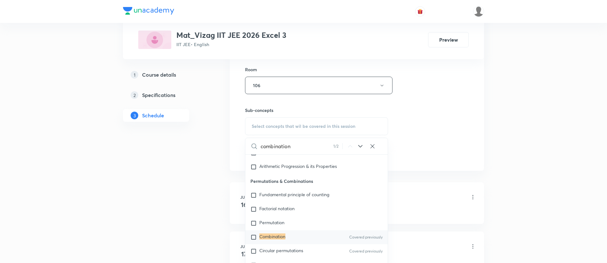
type input "combination"
click at [302, 231] on div "Combination Covered previously" at bounding box center [316, 237] width 142 height 14
checkbox input "true"
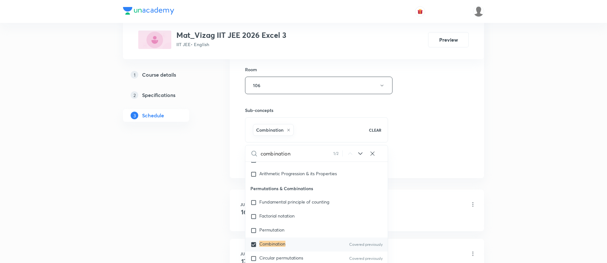
click at [432, 117] on div "Session 57 Live class Session title 29/99 Permutations and combinations ​ Sched…" at bounding box center [357, 14] width 224 height 305
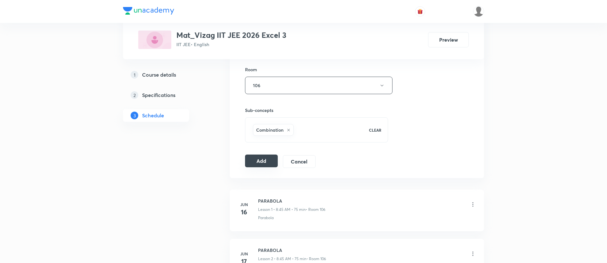
click at [259, 163] on button "Add" at bounding box center [261, 160] width 33 height 13
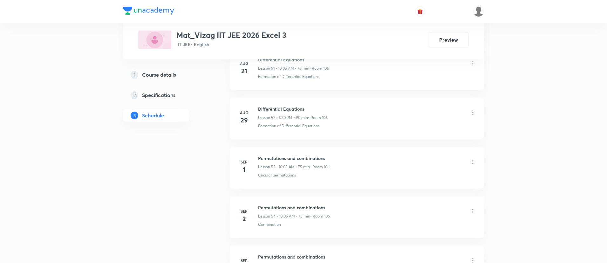
scroll to position [3010, 0]
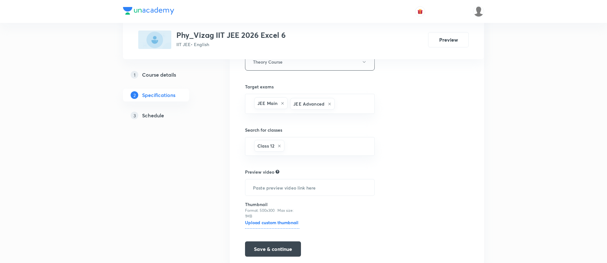
scroll to position [703, 0]
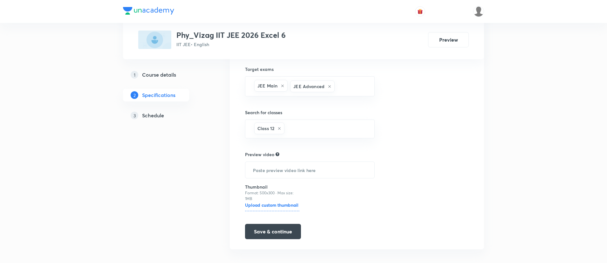
click at [152, 113] on h5 "Schedule" at bounding box center [153, 115] width 22 height 8
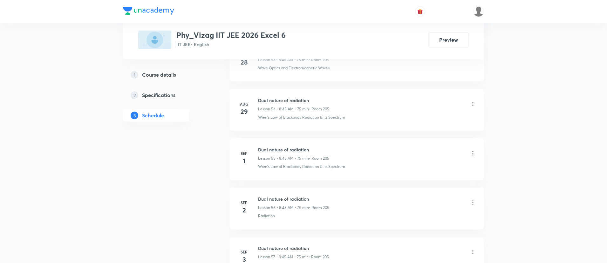
scroll to position [3142, 0]
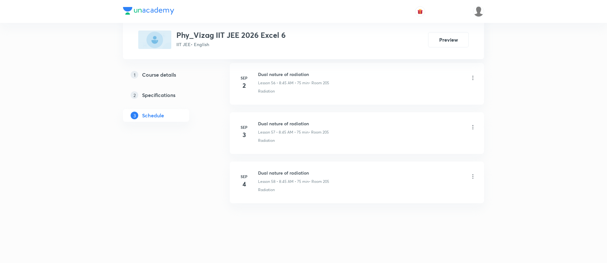
click at [274, 175] on h6 "Dual nature of radiation" at bounding box center [293, 172] width 71 height 7
copy h6 "Dual nature of radiation"
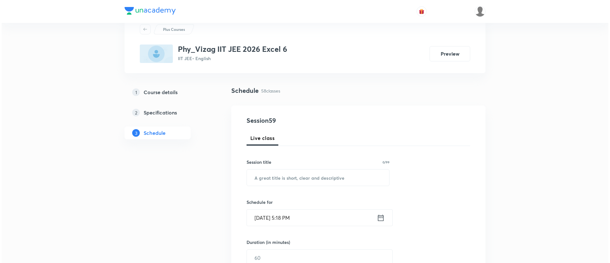
scroll to position [0, 0]
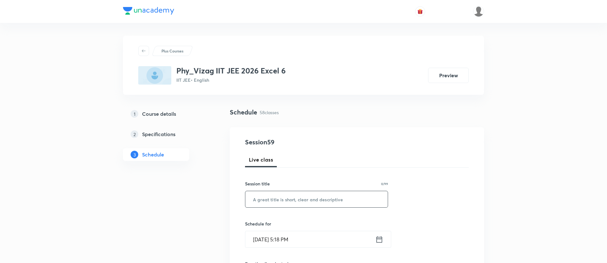
paste input "Dual nature of radiation"
click at [278, 197] on input "Dual nature of radiation" at bounding box center [316, 199] width 142 height 16
type input "Dual nature of radiation"
click at [381, 240] on icon at bounding box center [379, 239] width 8 height 9
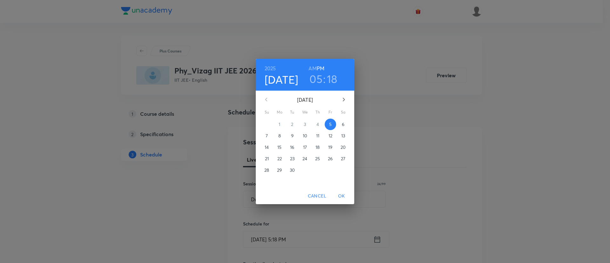
click at [342, 124] on p "6" at bounding box center [343, 124] width 3 height 6
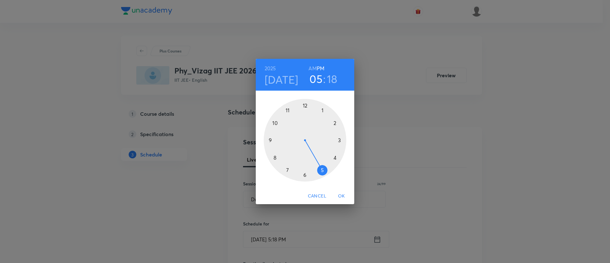
click at [313, 66] on h6 "AM" at bounding box center [312, 68] width 8 height 9
click at [274, 157] on div at bounding box center [305, 140] width 83 height 83
click at [269, 139] on div at bounding box center [305, 140] width 83 height 83
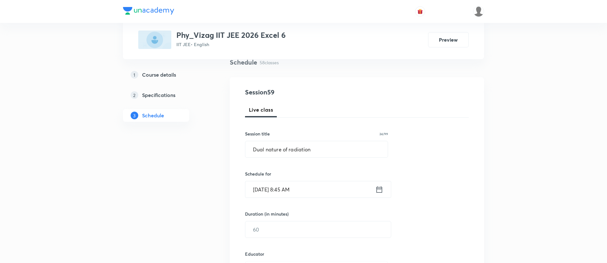
scroll to position [62, 0]
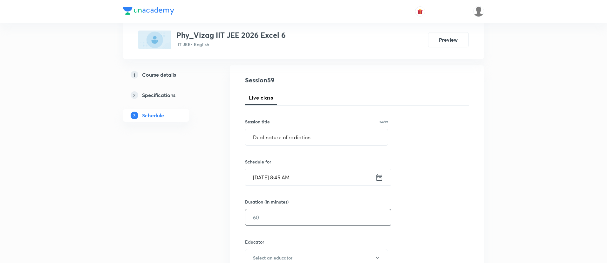
click at [264, 217] on input "text" at bounding box center [317, 217] width 145 height 16
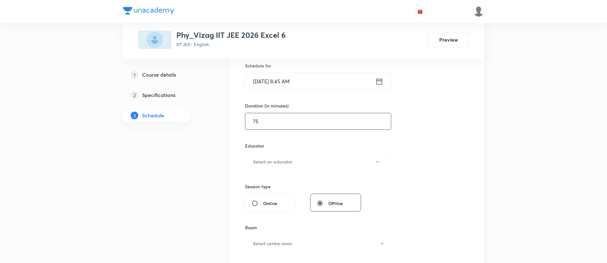
scroll to position [162, 0]
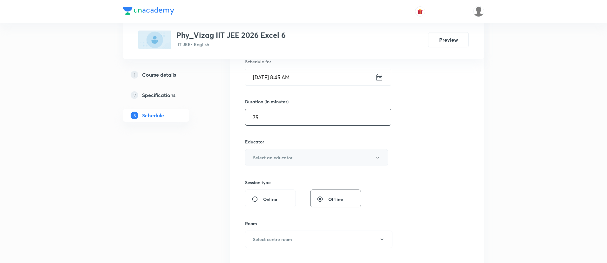
type input "75"
click at [268, 151] on button "Select an educator" at bounding box center [316, 157] width 143 height 17
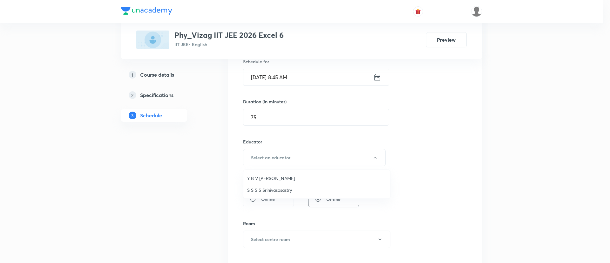
click at [268, 178] on span "Y B V Sudheer" at bounding box center [316, 178] width 139 height 7
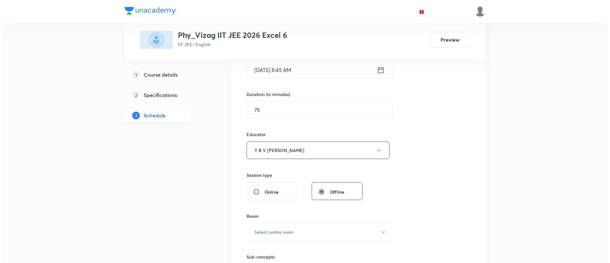
scroll to position [186, 0]
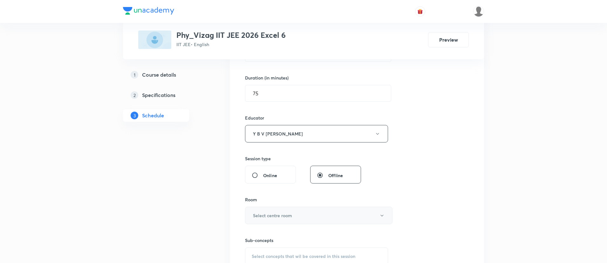
click at [299, 209] on button "Select centre room" at bounding box center [318, 214] width 147 height 17
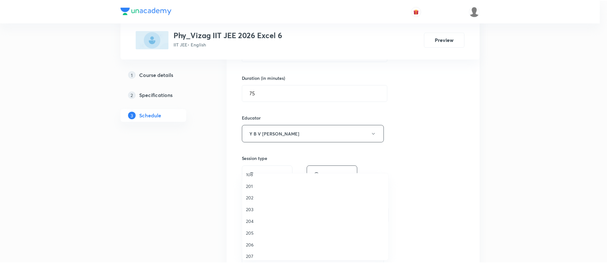
scroll to position [138, 0]
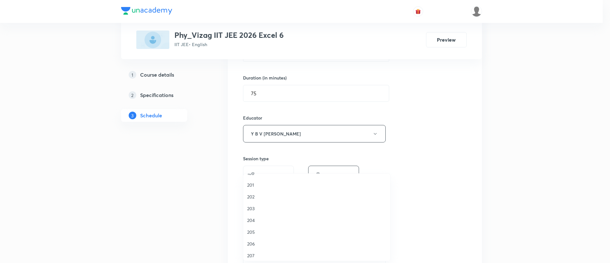
click at [251, 228] on li "205" at bounding box center [316, 232] width 147 height 12
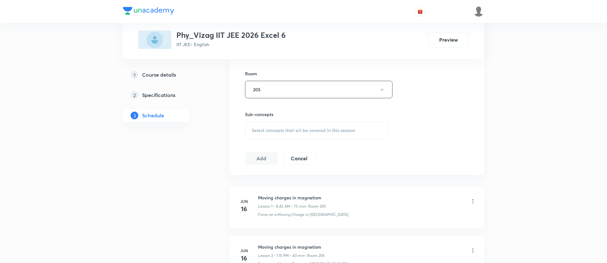
scroll to position [318, 0]
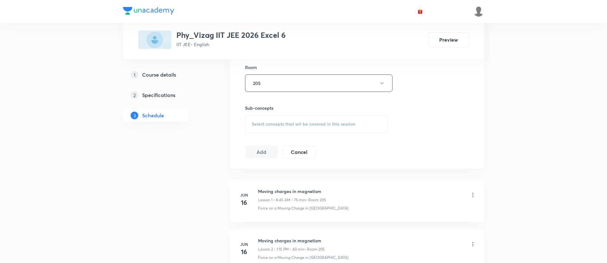
click at [277, 124] on span "Select concepts that wil be covered in this session" at bounding box center [303, 123] width 104 height 5
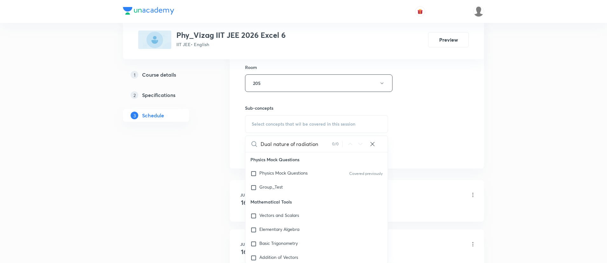
click at [292, 143] on input "Dual nature of radiation" at bounding box center [295, 144] width 71 height 16
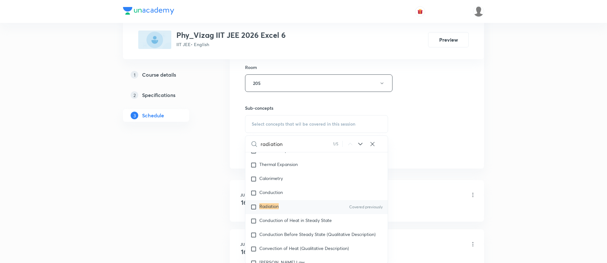
type input "radiation"
click at [322, 214] on div "Radiation Covered previously" at bounding box center [316, 207] width 142 height 14
checkbox input "true"
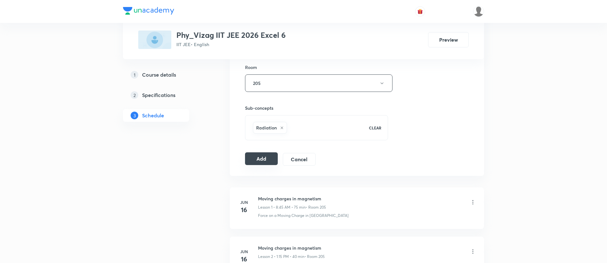
click at [263, 158] on button "Add" at bounding box center [261, 158] width 33 height 13
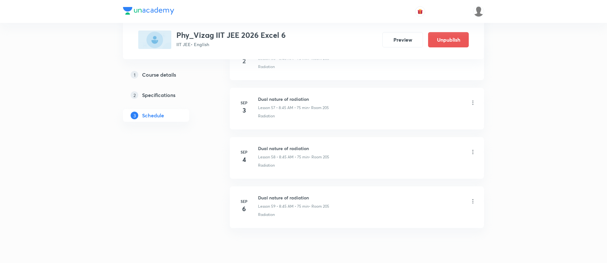
scroll to position [2859, 0]
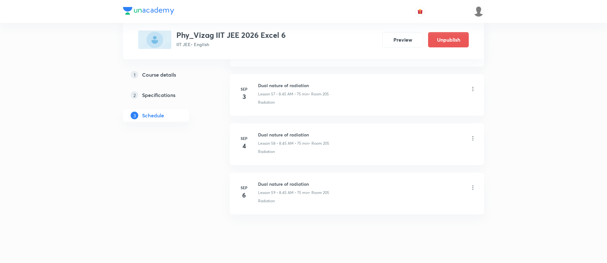
scroll to position [3191, 0]
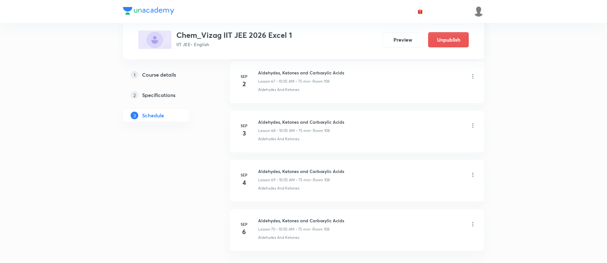
scroll to position [3692, 0]
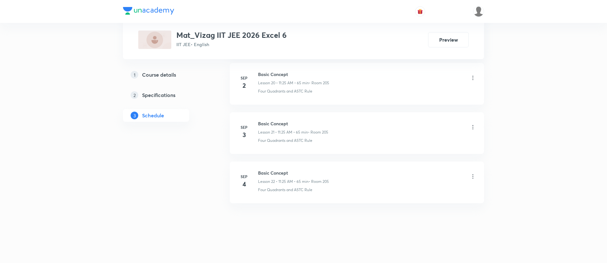
click at [276, 174] on h6 "Basic Concept" at bounding box center [293, 172] width 71 height 7
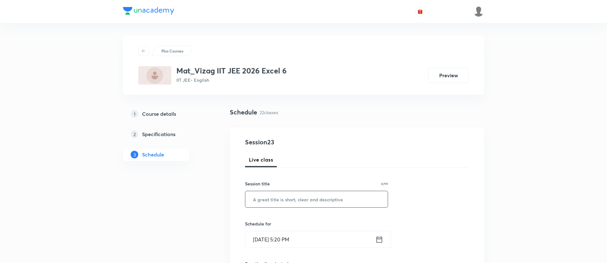
click at [277, 197] on input "text" at bounding box center [316, 199] width 142 height 16
paste input "Dual nature of radiation"
click at [277, 197] on input "Dual nature of radiation" at bounding box center [316, 199] width 142 height 16
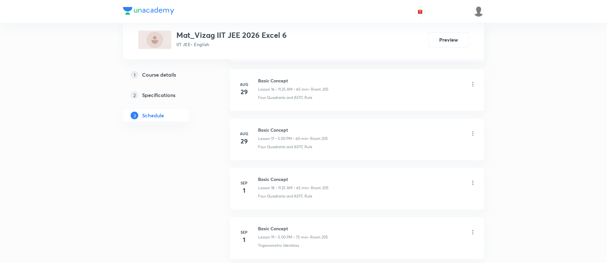
scroll to position [1329, 0]
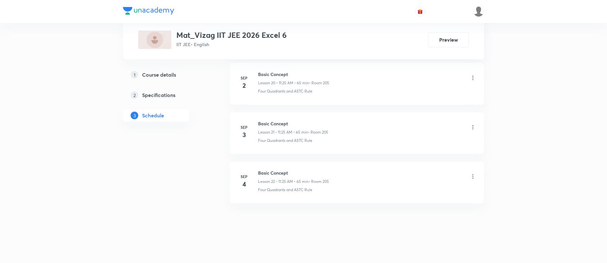
click at [272, 171] on h6 "Basic Concept" at bounding box center [293, 172] width 71 height 7
copy h6 "Basic Concept"
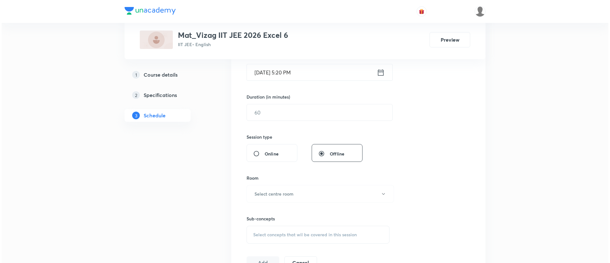
scroll to position [0, 0]
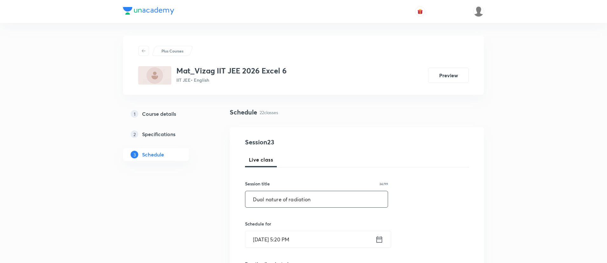
click at [268, 196] on input "Dual nature of radiation" at bounding box center [316, 199] width 142 height 16
paste input "Basic Concept"
type input "Basic Concept"
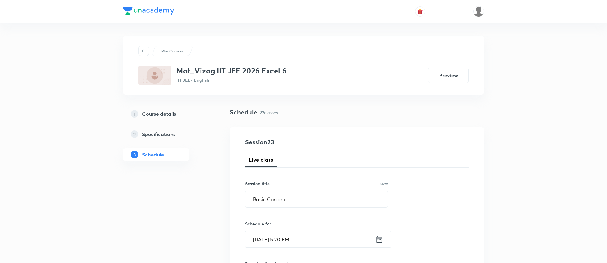
click at [379, 241] on icon at bounding box center [379, 239] width 8 height 9
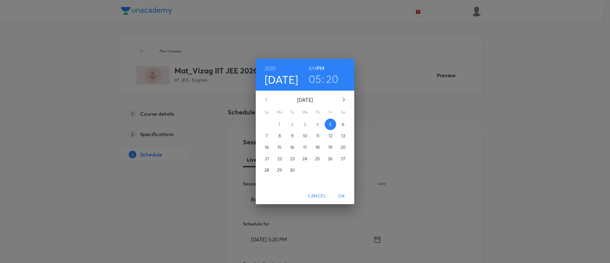
click at [342, 125] on p "6" at bounding box center [343, 124] width 3 height 6
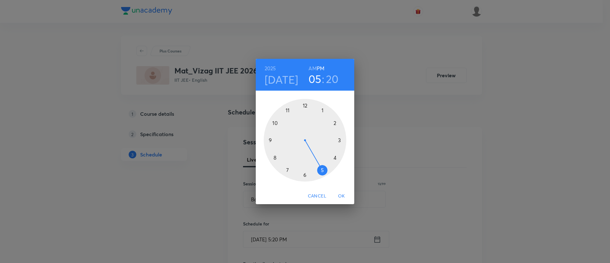
click at [310, 65] on h6 "AM" at bounding box center [312, 68] width 8 height 9
click at [289, 110] on div at bounding box center [305, 140] width 83 height 83
click at [322, 170] on div at bounding box center [305, 140] width 83 height 83
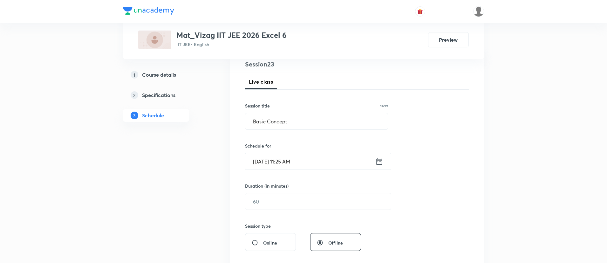
scroll to position [100, 0]
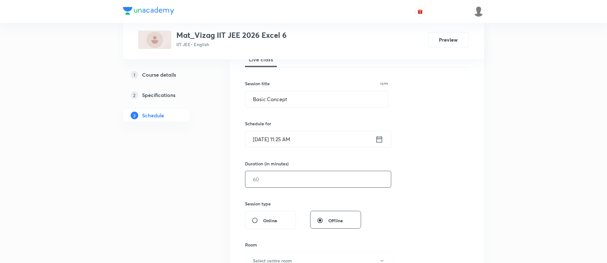
click at [310, 179] on input "text" at bounding box center [317, 179] width 145 height 16
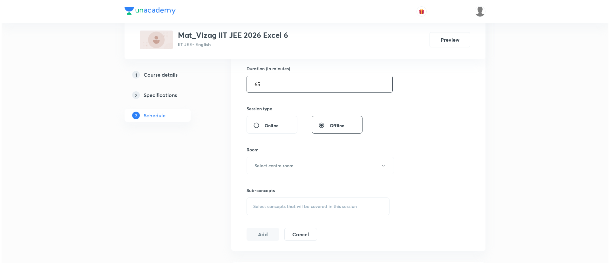
scroll to position [195, 0]
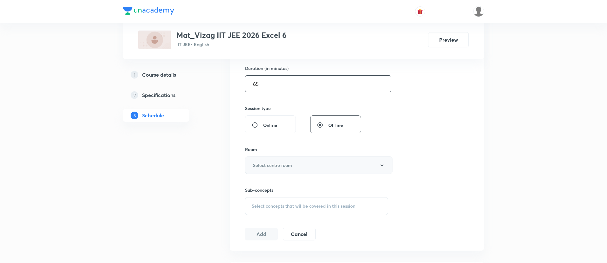
type input "65"
click at [303, 166] on button "Select centre room" at bounding box center [318, 164] width 147 height 17
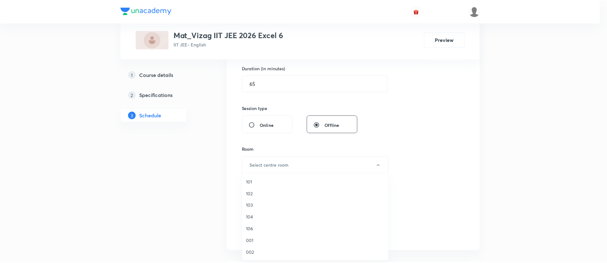
scroll to position [177, 0]
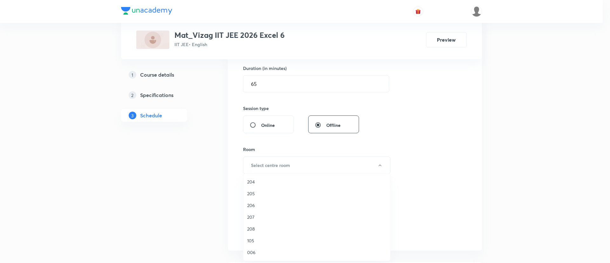
click at [263, 194] on span "205" at bounding box center [316, 193] width 139 height 7
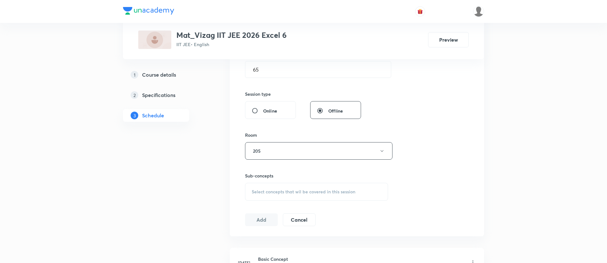
scroll to position [213, 0]
click at [293, 187] on span "Select concepts that wil be covered in this session" at bounding box center [303, 188] width 104 height 5
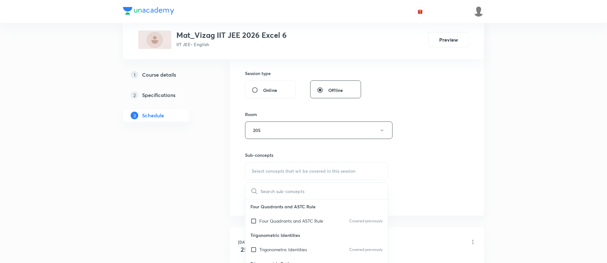
scroll to position [236, 0]
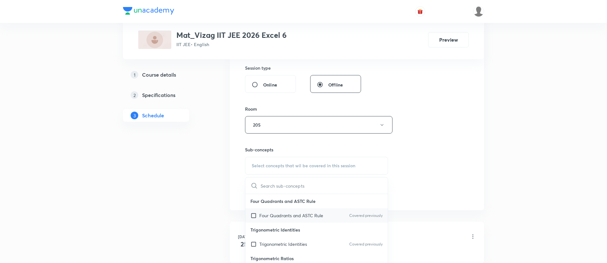
click at [300, 211] on div "Four Quadrants and ASTC Rule Covered previously" at bounding box center [316, 215] width 142 height 14
checkbox input "true"
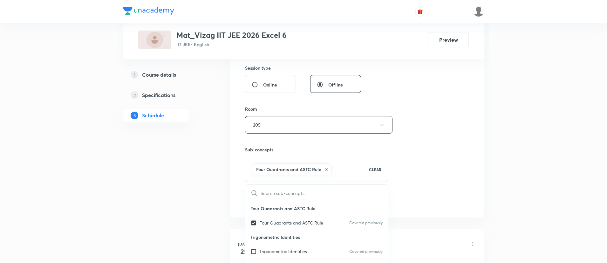
click at [442, 176] on div "Session 23 Live class Session title 13/99 Basic Concept ​ Schedule for Sep 6, 2…" at bounding box center [357, 54] width 224 height 305
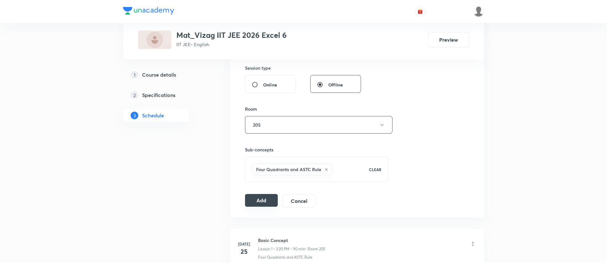
click at [255, 194] on button "Add" at bounding box center [261, 200] width 33 height 13
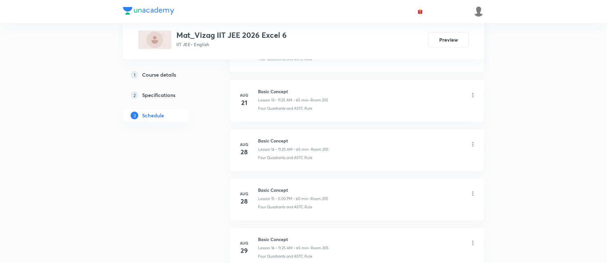
scroll to position [1337, 0]
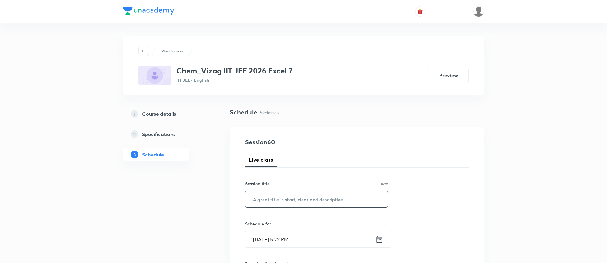
drag, startPoint x: 290, startPoint y: 209, endPoint x: 294, endPoint y: 200, distance: 10.2
click at [294, 200] on input "text" at bounding box center [316, 199] width 142 height 16
paste input "Amines"
type input "Amines"
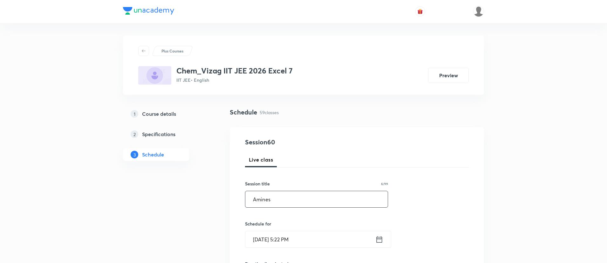
click at [375, 236] on icon at bounding box center [379, 239] width 8 height 9
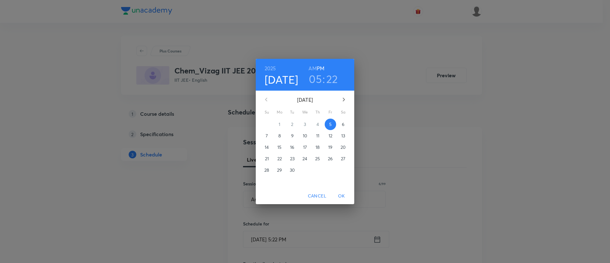
click at [342, 123] on p "6" at bounding box center [343, 124] width 3 height 6
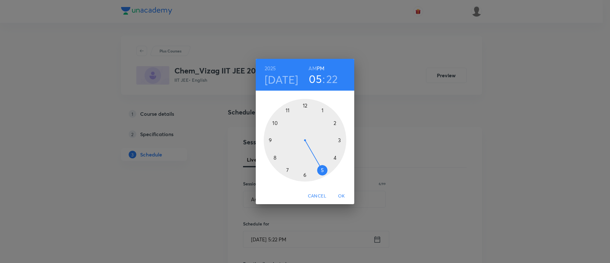
click at [311, 70] on h6 "AM" at bounding box center [312, 68] width 8 height 9
click at [275, 157] on div at bounding box center [305, 140] width 83 height 83
click at [271, 140] on div at bounding box center [305, 140] width 83 height 83
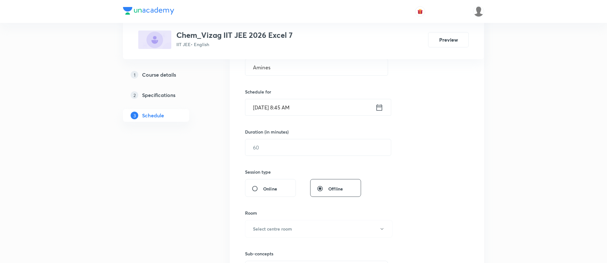
scroll to position [133, 0]
click at [271, 147] on input "text" at bounding box center [317, 145] width 145 height 16
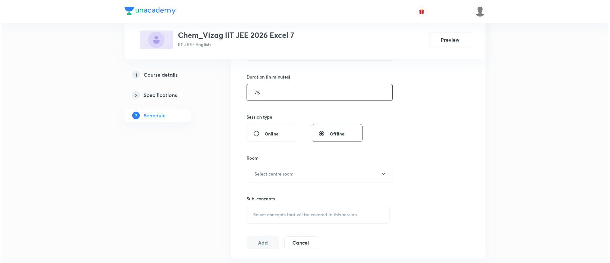
scroll to position [224, 0]
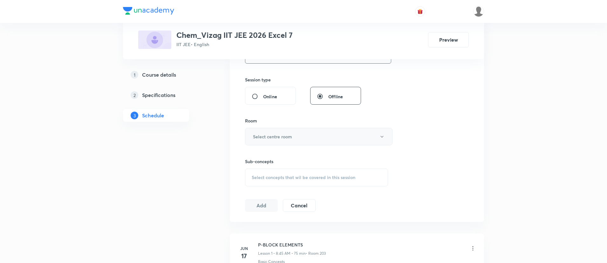
type input "75"
click at [271, 137] on h6 "Select centre room" at bounding box center [272, 136] width 39 height 7
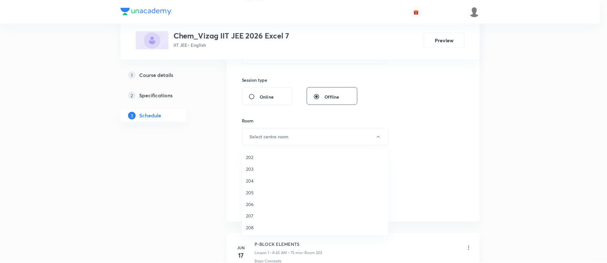
scroll to position [157, 0]
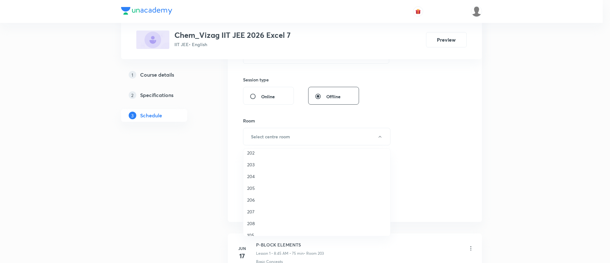
click at [255, 161] on span "203" at bounding box center [316, 164] width 139 height 7
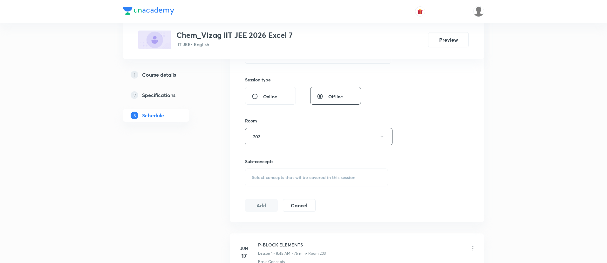
click at [292, 179] on span "Select concepts that wil be covered in this session" at bounding box center [303, 177] width 104 height 5
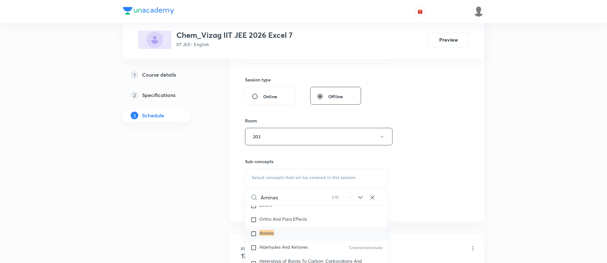
scroll to position [11270, 0]
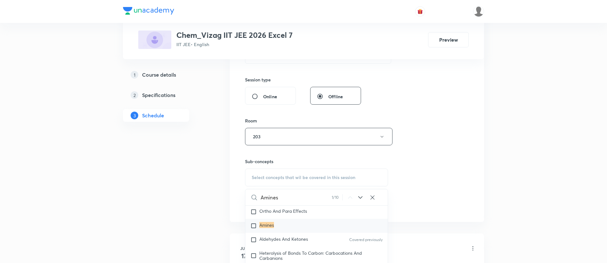
type input "Amines"
click at [294, 232] on div "Amines" at bounding box center [316, 225] width 142 height 14
checkbox input "true"
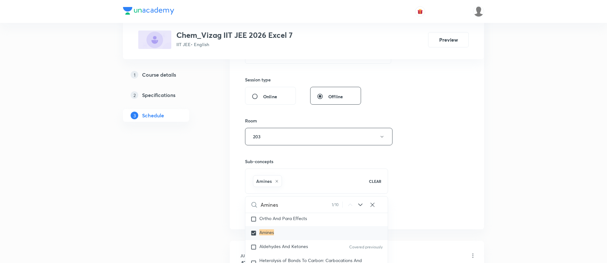
click at [440, 192] on div "Session 60 Live class Session title 6/99 Amines ​ Schedule for Sep 6, 2025, 8:4…" at bounding box center [357, 65] width 224 height 305
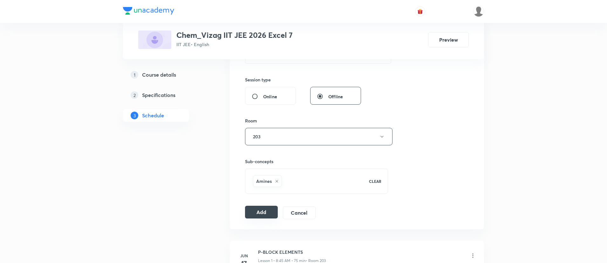
click at [263, 214] on button "Add" at bounding box center [261, 211] width 33 height 13
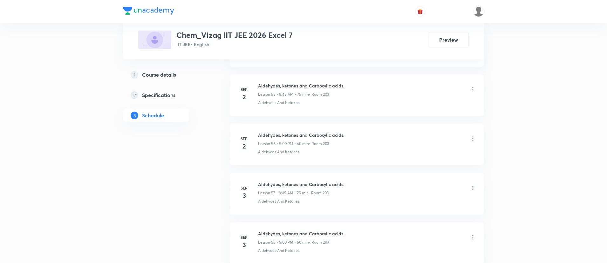
scroll to position [3158, 0]
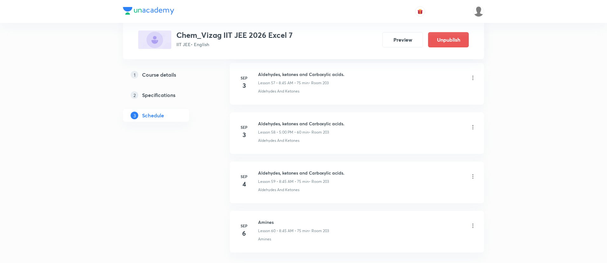
scroll to position [3200, 0]
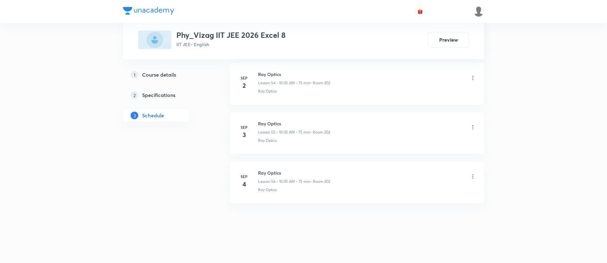
drag, startPoint x: 0, startPoint y: 0, endPoint x: 275, endPoint y: 172, distance: 324.4
click at [275, 172] on h6 "Ray Optics" at bounding box center [294, 172] width 72 height 7
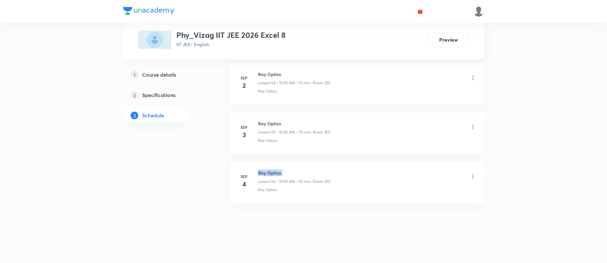
click at [275, 172] on h6 "Ray Optics" at bounding box center [294, 172] width 72 height 7
copy h6 "Ray Optics"
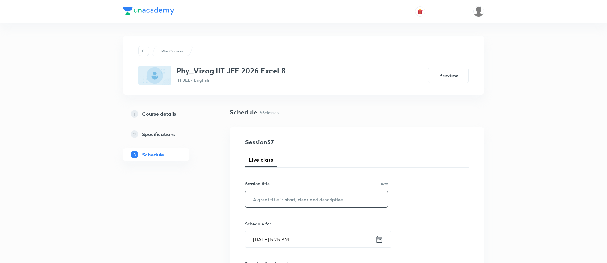
paste input "Ray Optics"
click at [278, 196] on input "text" at bounding box center [316, 199] width 142 height 16
type input "Ray Optics"
click at [378, 235] on icon at bounding box center [379, 239] width 8 height 9
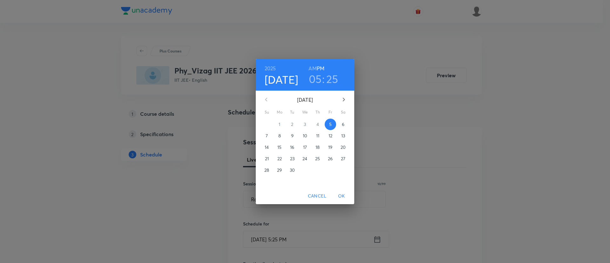
click at [342, 127] on p "6" at bounding box center [343, 124] width 3 height 6
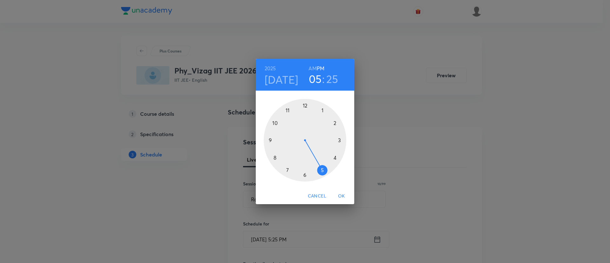
click at [313, 69] on h6 "AM" at bounding box center [312, 68] width 8 height 9
click at [274, 124] on div at bounding box center [305, 140] width 83 height 83
click at [324, 111] on div at bounding box center [305, 140] width 83 height 83
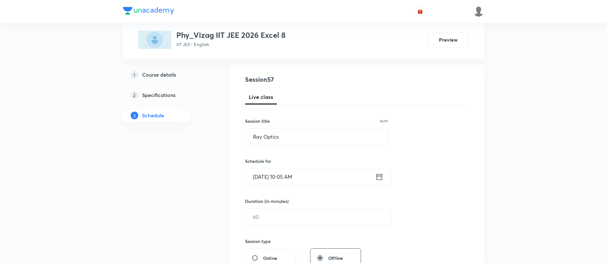
scroll to position [67, 0]
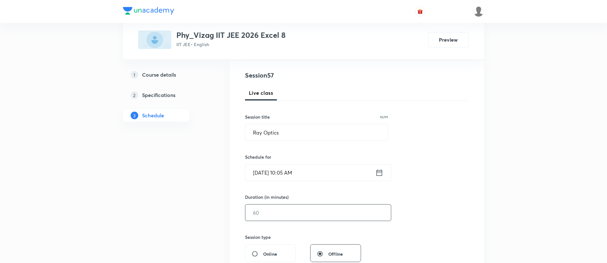
click at [286, 211] on input "text" at bounding box center [317, 212] width 145 height 16
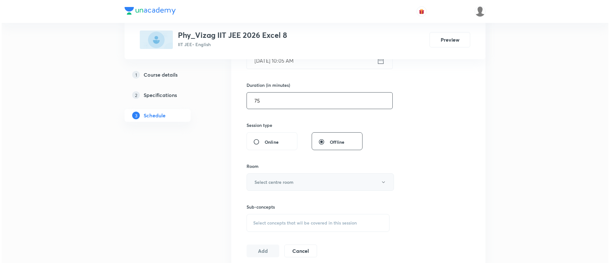
scroll to position [184, 0]
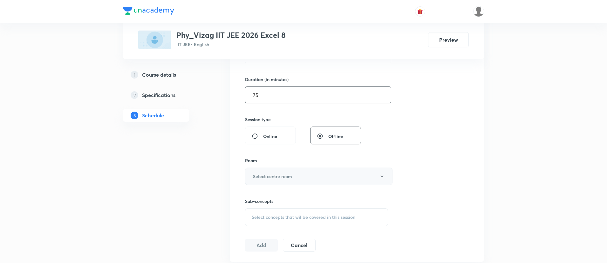
type input "75"
click at [288, 179] on h6 "Select centre room" at bounding box center [272, 176] width 39 height 7
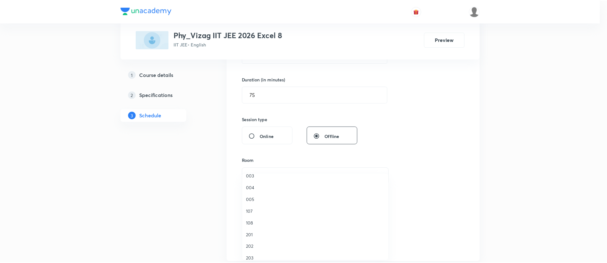
scroll to position [91, 0]
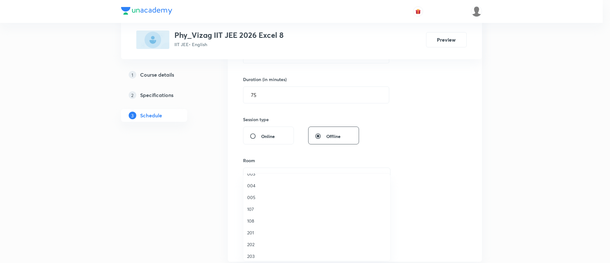
click at [249, 244] on span "202" at bounding box center [316, 244] width 139 height 7
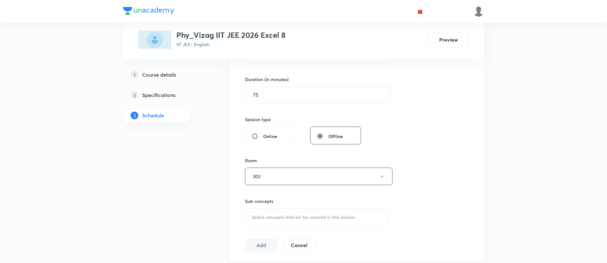
click at [269, 212] on div "Select concepts that wil be covered in this session" at bounding box center [316, 217] width 143 height 18
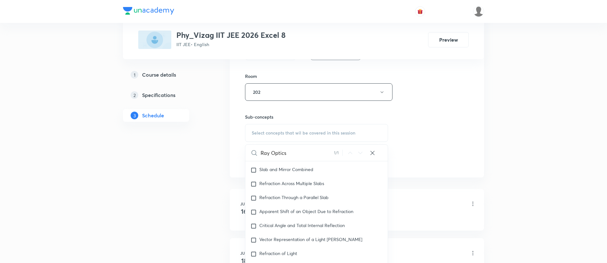
scroll to position [5320, 0]
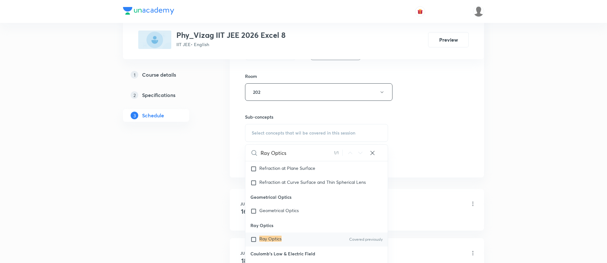
type input "Ray Optics"
click at [297, 238] on div "Ray Optics Covered previously" at bounding box center [316, 239] width 142 height 14
checkbox input "true"
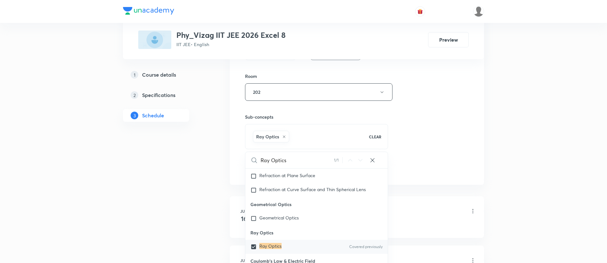
click at [421, 113] on div "Session 57 Live class Session title 10/99 Ray Optics ​ Schedule for Sep 6, 2025…" at bounding box center [357, 21] width 224 height 305
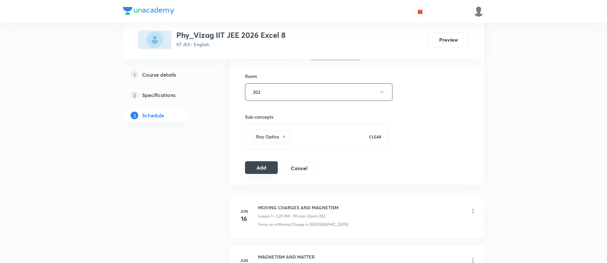
click at [251, 165] on button "Add" at bounding box center [261, 167] width 33 height 13
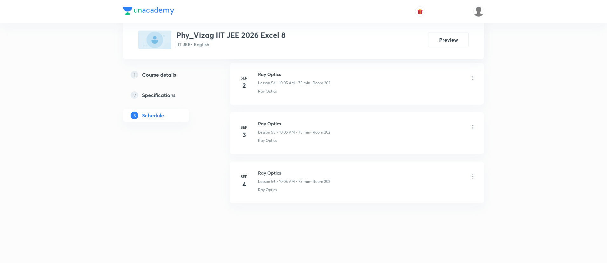
scroll to position [2711, 0]
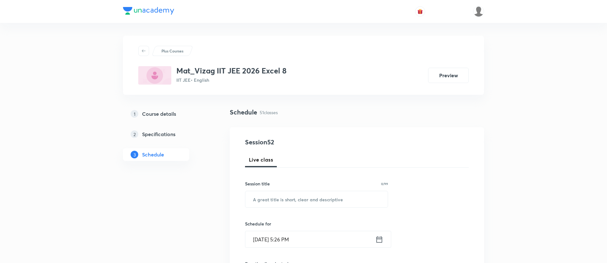
scroll to position [2757, 0]
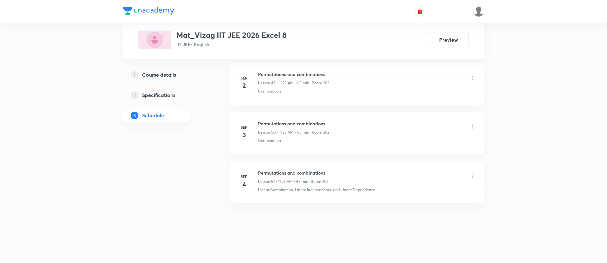
click at [287, 170] on h6 "Permutations and combinations" at bounding box center [293, 172] width 70 height 7
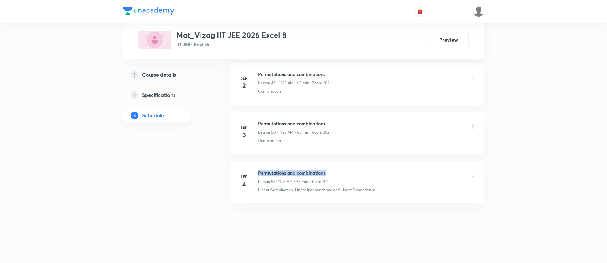
copy h6 "Permutations and combinations"
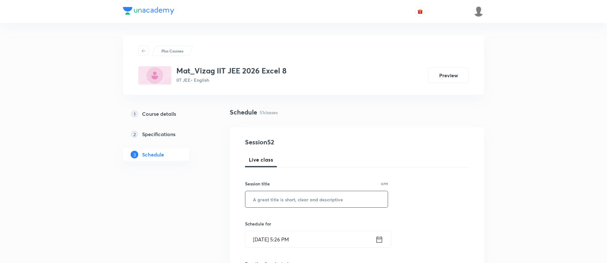
click at [296, 200] on input "text" at bounding box center [316, 199] width 142 height 16
paste input "Permutations and combinations"
type input "Permutations and combinations"
click at [378, 235] on icon at bounding box center [379, 239] width 8 height 9
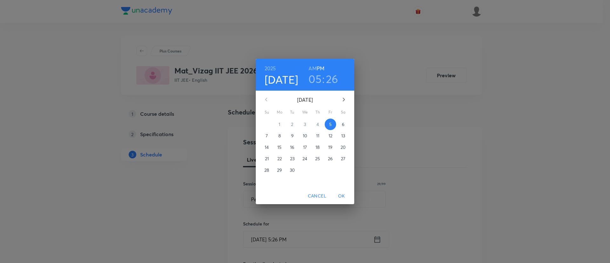
click at [342, 124] on p "6" at bounding box center [343, 124] width 3 height 6
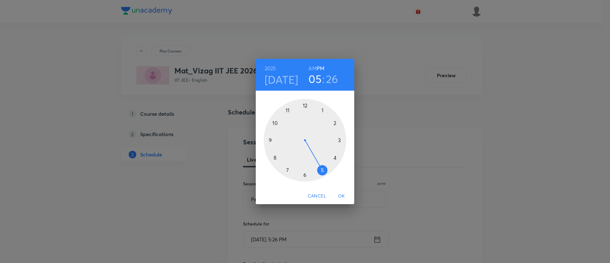
click at [311, 66] on h6 "AM" at bounding box center [312, 68] width 8 height 9
click at [288, 110] on div at bounding box center [305, 140] width 83 height 83
click at [324, 170] on div at bounding box center [305, 140] width 83 height 83
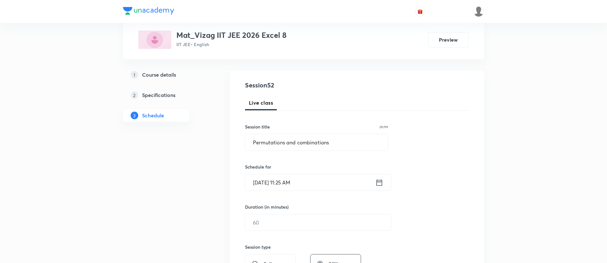
scroll to position [94, 0]
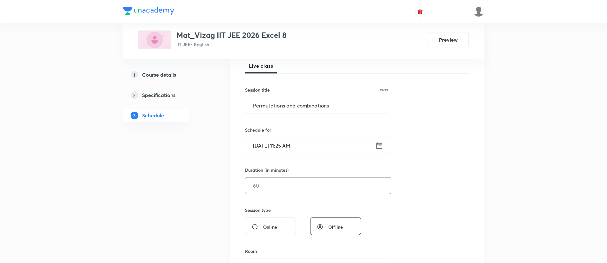
click at [310, 185] on input "text" at bounding box center [317, 185] width 145 height 16
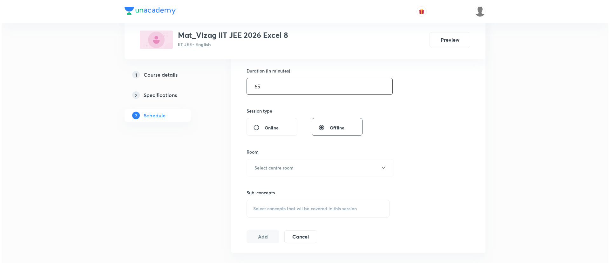
scroll to position [222, 0]
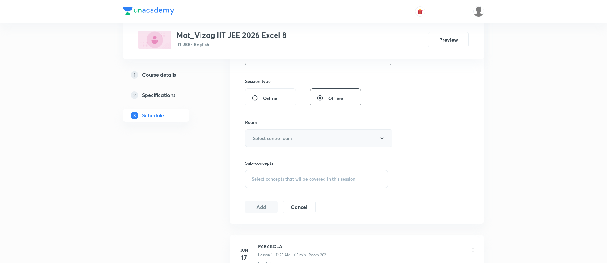
type input "65"
click at [286, 141] on h6 "Select centre room" at bounding box center [272, 138] width 39 height 7
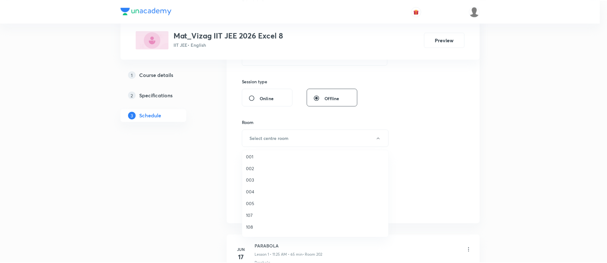
scroll to position [97, 0]
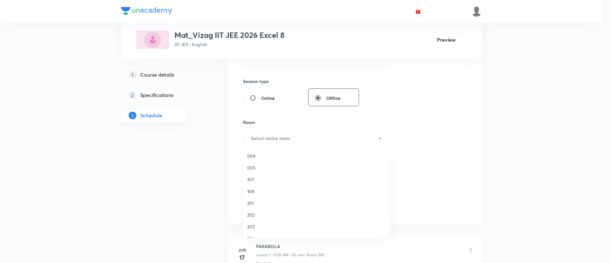
click at [259, 214] on span "202" at bounding box center [316, 214] width 139 height 7
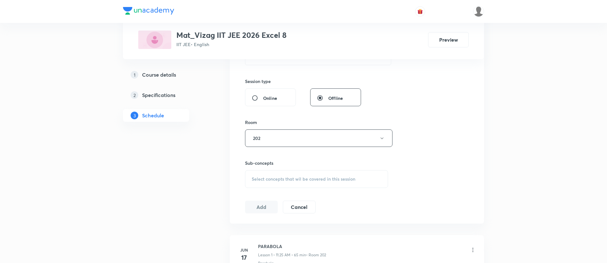
click at [273, 179] on span "Select concepts that wil be covered in this session" at bounding box center [303, 178] width 104 height 5
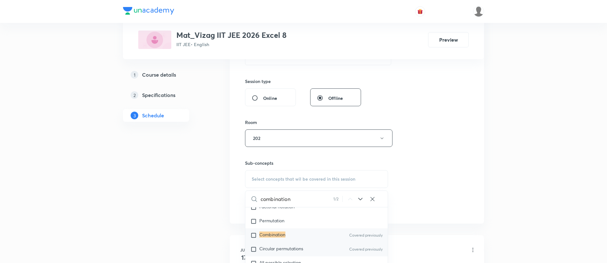
scroll to position [1257, 0]
type input "combination"
click at [312, 231] on div "Combination Covered previously" at bounding box center [316, 236] width 142 height 14
checkbox input "true"
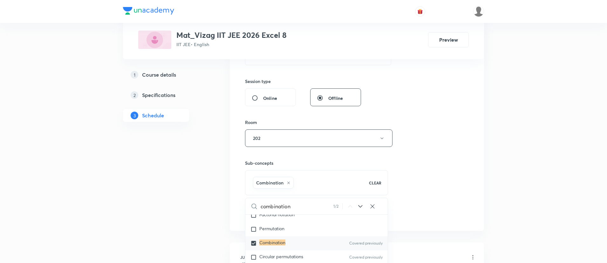
click at [464, 137] on div "Session 52 Live class Session title 29/99 Permutations and combinations ​ Sched…" at bounding box center [357, 67] width 224 height 305
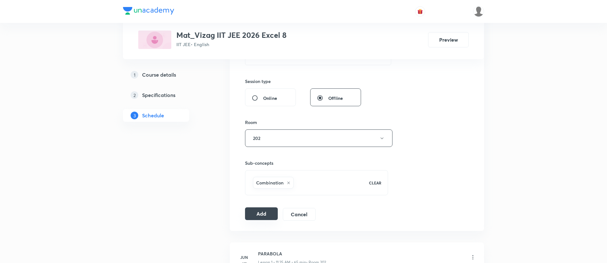
click at [251, 218] on button "Add" at bounding box center [261, 213] width 33 height 13
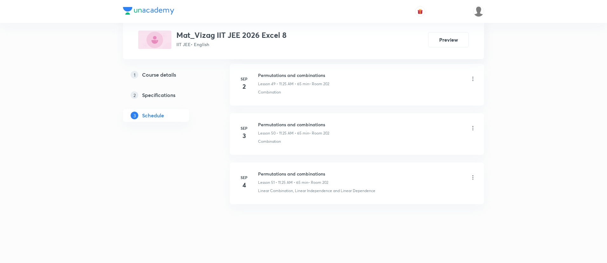
scroll to position [2764, 0]
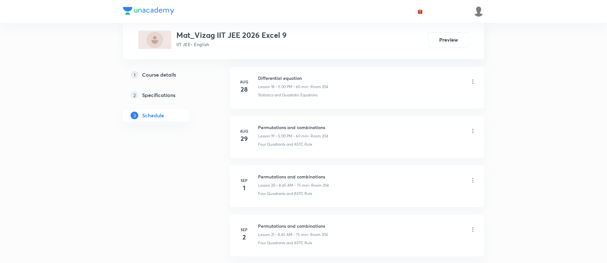
scroll to position [1378, 0]
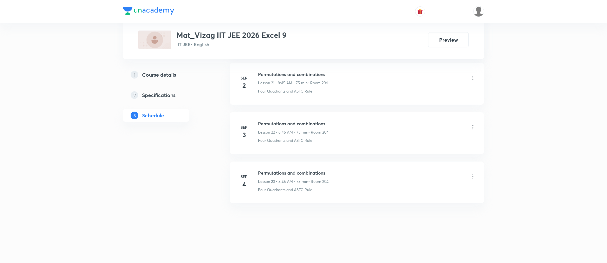
click at [278, 172] on h6 "Permutations and combinations" at bounding box center [293, 172] width 70 height 7
copy h6 "Permutations and combinations"
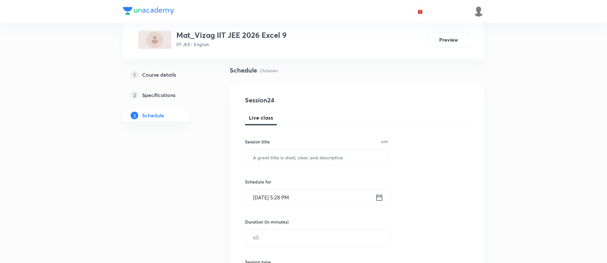
scroll to position [0, 0]
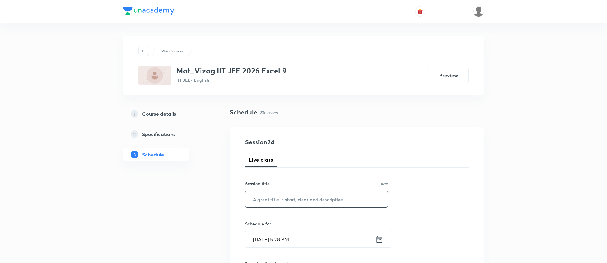
click at [278, 198] on input "text" at bounding box center [316, 199] width 142 height 16
paste input "Permutations and combinations"
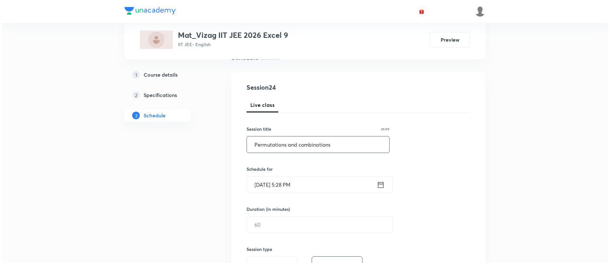
scroll to position [56, 0]
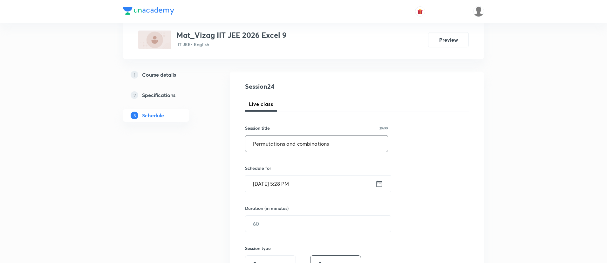
type input "Permutations and combinations"
click at [379, 184] on icon at bounding box center [379, 183] width 8 height 9
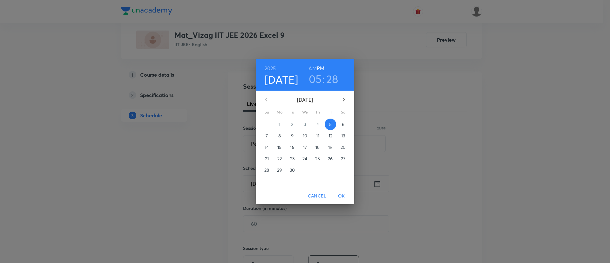
click at [342, 123] on p "6" at bounding box center [343, 124] width 3 height 6
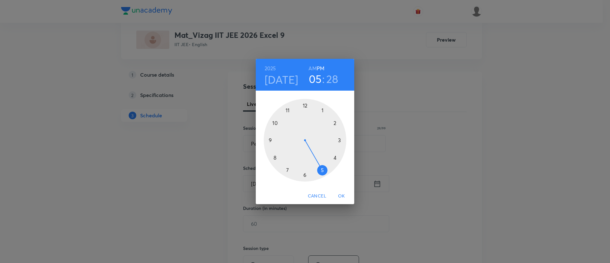
click at [312, 66] on h6 "AM" at bounding box center [312, 68] width 8 height 9
click at [275, 157] on div at bounding box center [305, 140] width 83 height 83
click at [271, 140] on div at bounding box center [305, 140] width 83 height 83
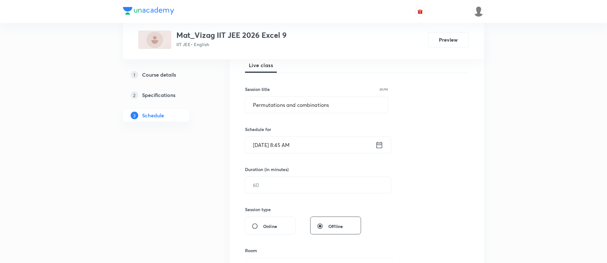
scroll to position [102, 0]
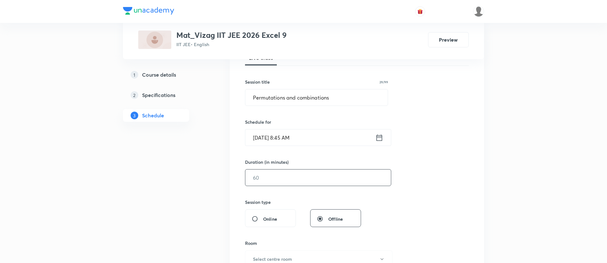
click at [269, 174] on input "text" at bounding box center [317, 177] width 145 height 16
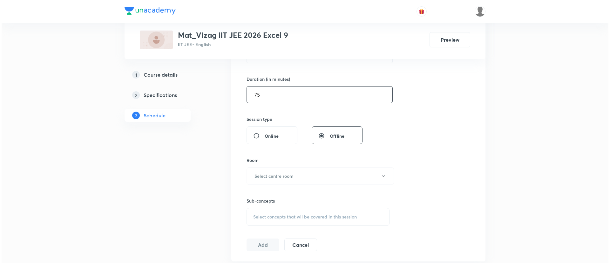
scroll to position [192, 0]
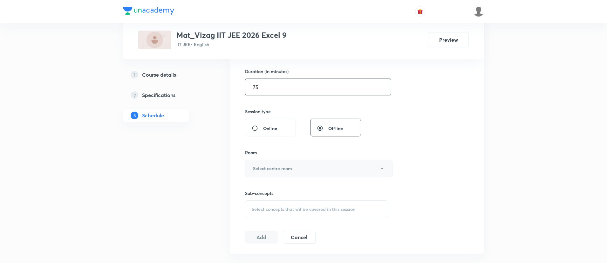
type input "75"
click at [265, 169] on h6 "Select centre room" at bounding box center [272, 168] width 39 height 7
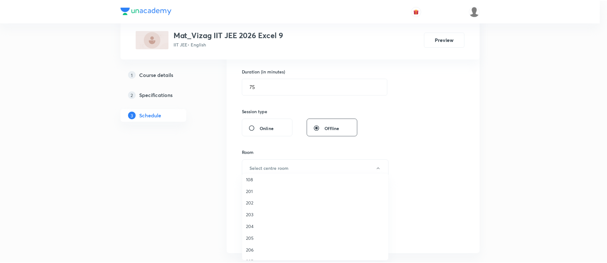
scroll to position [144, 0]
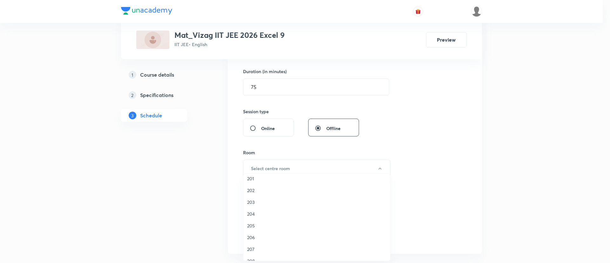
click at [255, 212] on span "204" at bounding box center [316, 213] width 139 height 7
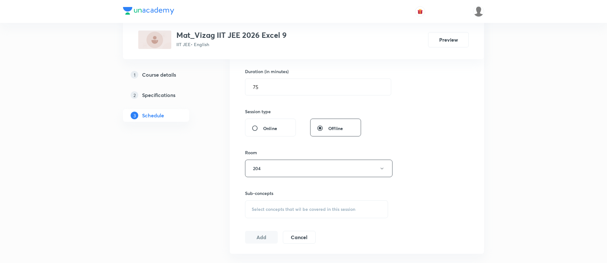
click at [267, 214] on div "Select concepts that wil be covered in this session" at bounding box center [316, 209] width 143 height 18
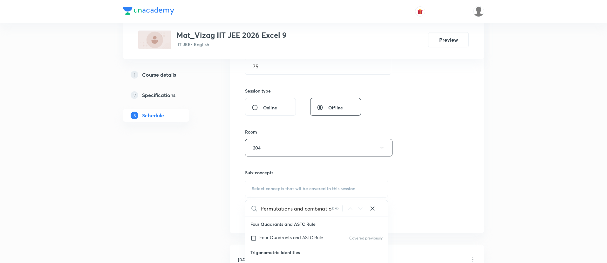
scroll to position [0, 4]
type input "Permutations and combinations"
click at [273, 236] on span "Four Quadrants and ASTC Rule" at bounding box center [291, 237] width 64 height 6
checkbox input "true"
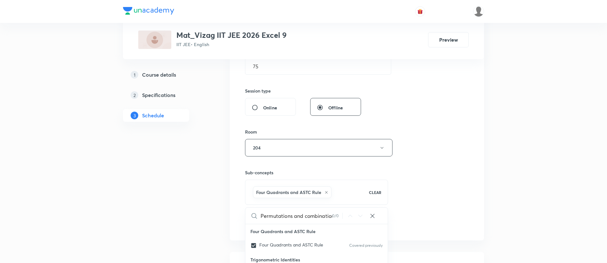
click at [429, 166] on div "Session 24 Live class Session title 29/99 Permutations and combinations ​ Sched…" at bounding box center [357, 76] width 224 height 305
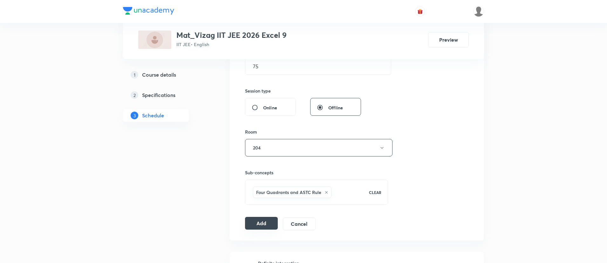
click at [259, 221] on button "Add" at bounding box center [261, 223] width 33 height 13
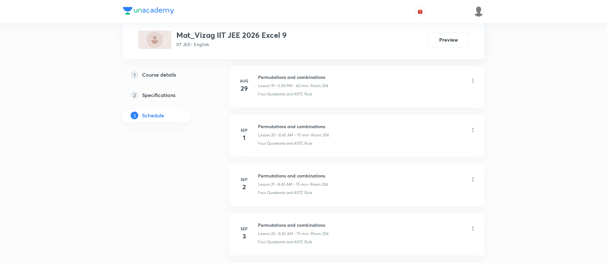
scroll to position [1386, 0]
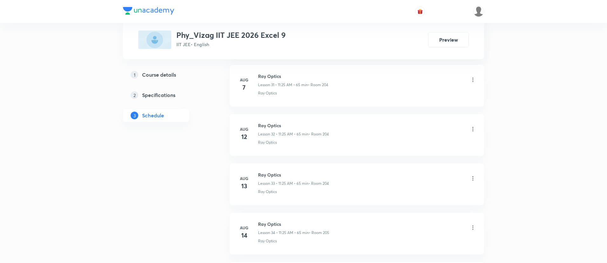
scroll to position [2207, 0]
click at [274, 173] on h6 "Ray Optics" at bounding box center [293, 172] width 71 height 7
copy h6 "Ray Optics"
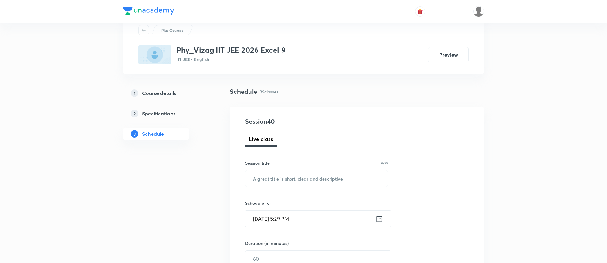
scroll to position [0, 0]
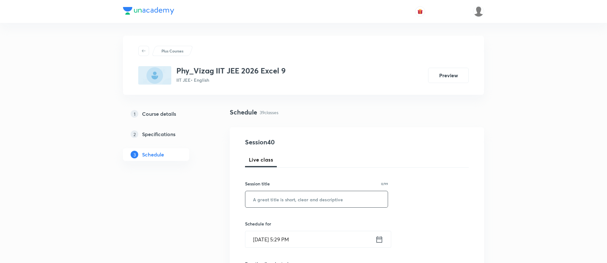
paste input "Ray Optics"
click at [278, 200] on input "Ray Optics" at bounding box center [316, 199] width 142 height 16
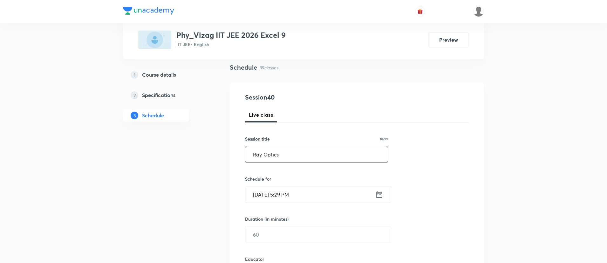
scroll to position [49, 0]
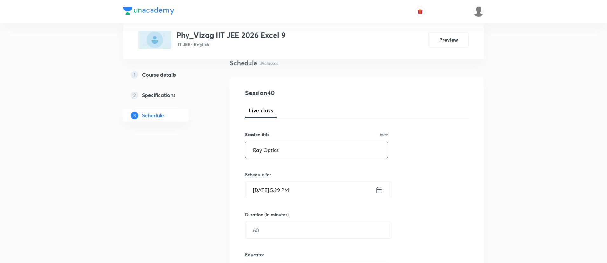
type input "Ray Optics"
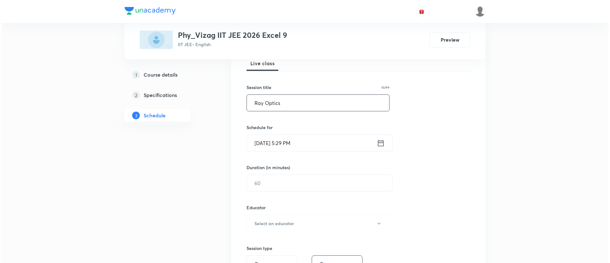
scroll to position [117, 0]
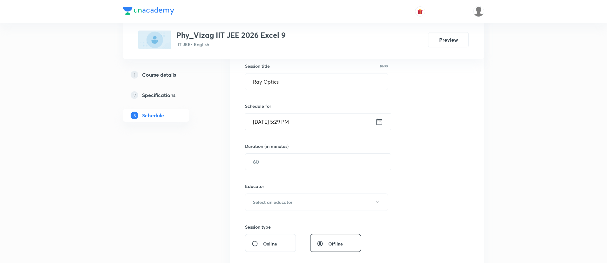
click at [380, 122] on icon at bounding box center [379, 121] width 8 height 9
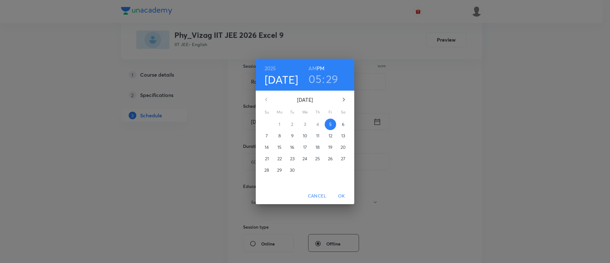
click at [344, 124] on p "6" at bounding box center [343, 124] width 3 height 6
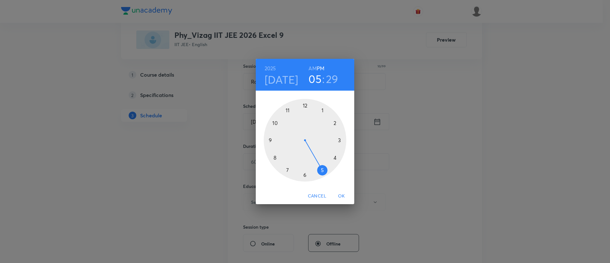
click at [312, 67] on h6 "AM" at bounding box center [312, 68] width 8 height 9
click at [287, 111] on div at bounding box center [305, 140] width 83 height 83
click at [323, 169] on div at bounding box center [305, 140] width 83 height 83
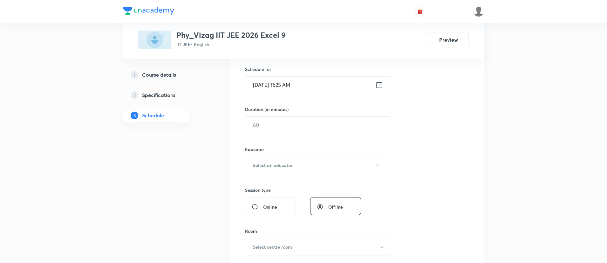
scroll to position [152, 0]
click at [301, 125] on input "text" at bounding box center [317, 126] width 145 height 16
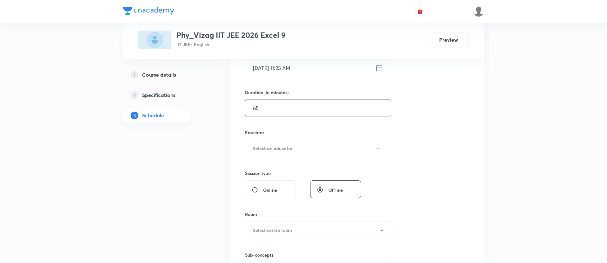
scroll to position [171, 0]
type input "65"
click at [295, 145] on button "Select an educator" at bounding box center [316, 147] width 143 height 17
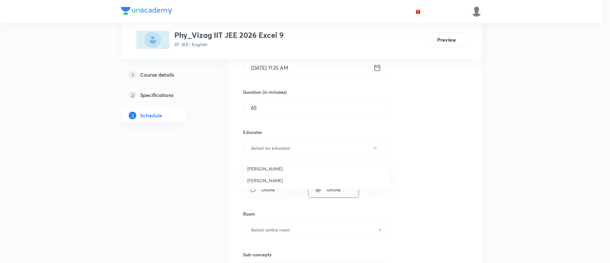
click at [288, 181] on span "Chaitanya Kadali" at bounding box center [316, 180] width 139 height 7
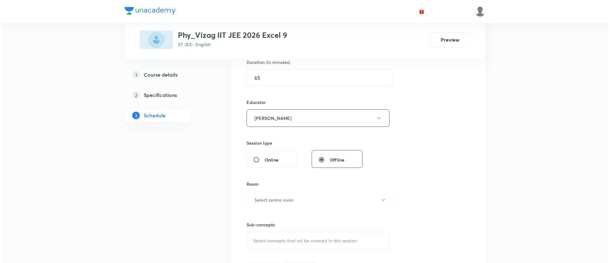
scroll to position [245, 0]
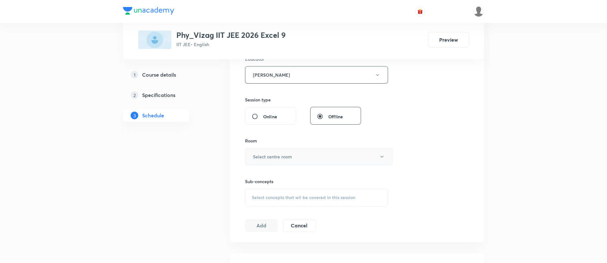
click at [289, 156] on h6 "Select centre room" at bounding box center [272, 156] width 39 height 7
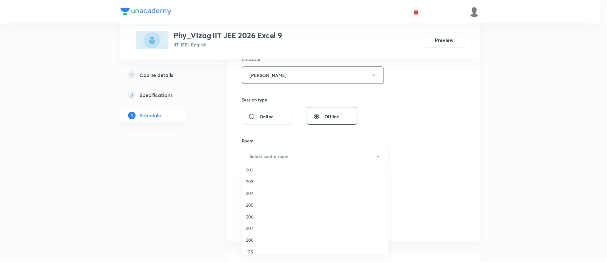
scroll to position [165, 0]
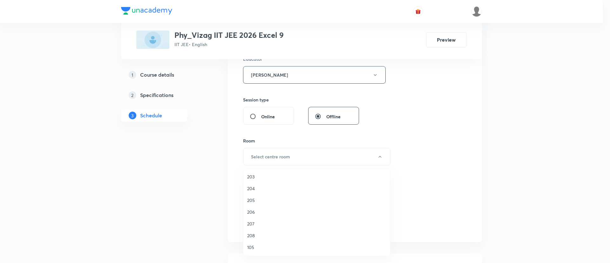
click at [265, 191] on span "204" at bounding box center [316, 188] width 139 height 7
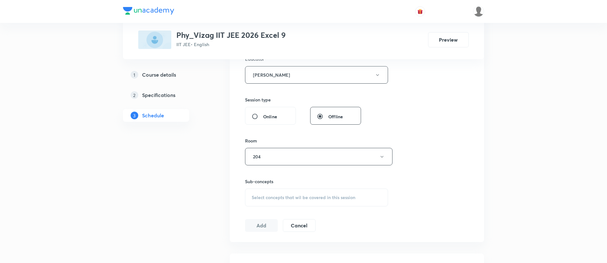
click at [270, 192] on div "Select concepts that wil be covered in this session" at bounding box center [316, 197] width 143 height 18
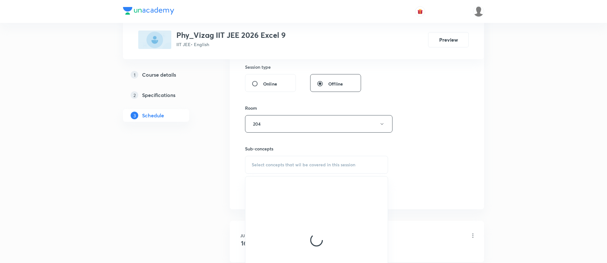
scroll to position [285, 0]
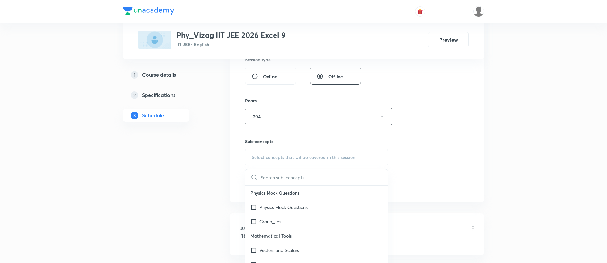
click at [270, 192] on p "Physics Mock Questions" at bounding box center [316, 192] width 142 height 14
click at [292, 175] on input "text" at bounding box center [323, 177] width 127 height 16
paste input "Ray Optics"
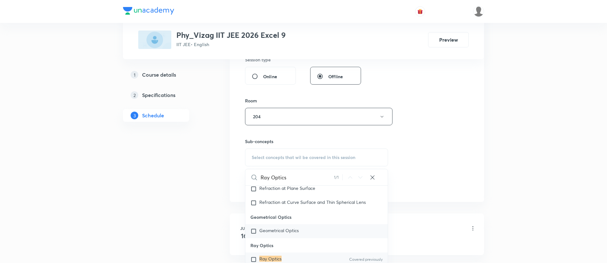
scroll to position [5329, 0]
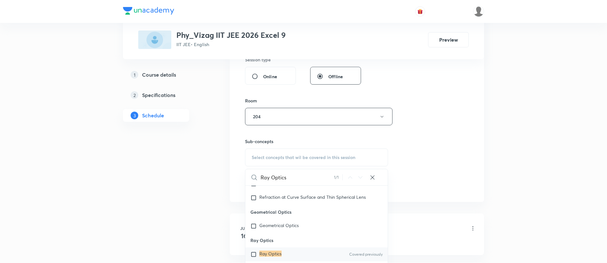
type input "Ray Optics"
click at [281, 253] on div "Ray Optics Covered previously" at bounding box center [316, 254] width 142 height 14
checkbox input "true"
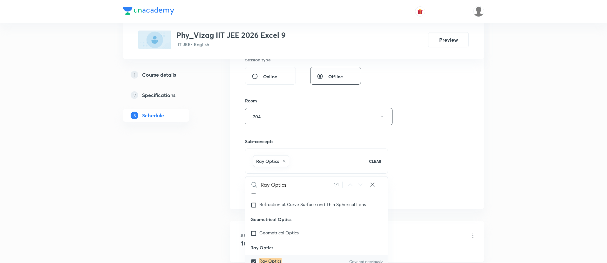
click at [407, 192] on div "Session 40 Live class Session title 10/99 Ray Optics ​ Schedule for Sep 6, 2025…" at bounding box center [357, 26] width 224 height 346
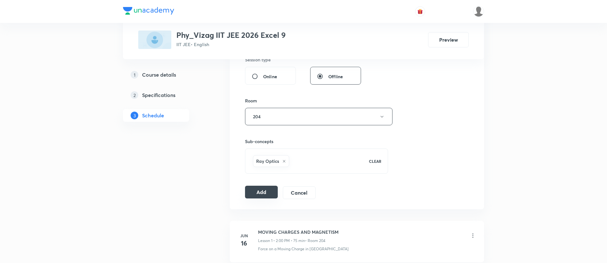
click at [269, 189] on button "Add" at bounding box center [261, 191] width 33 height 13
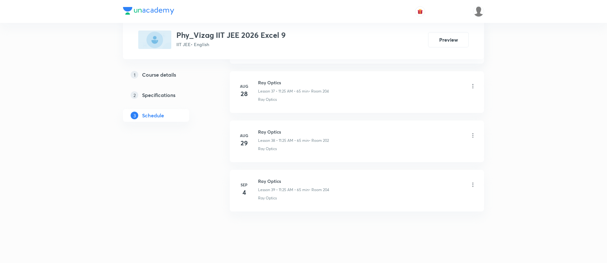
scroll to position [2214, 0]
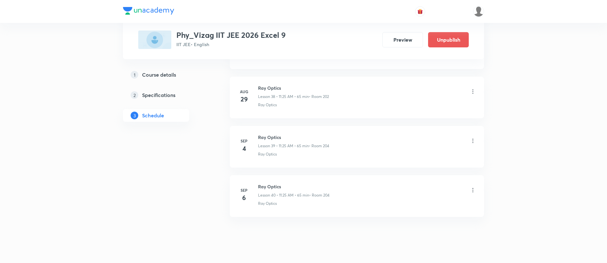
scroll to position [2256, 0]
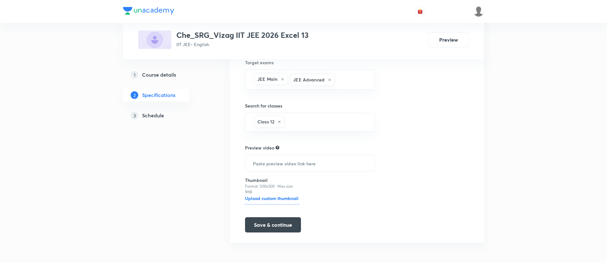
drag, startPoint x: 0, startPoint y: 0, endPoint x: 159, endPoint y: 109, distance: 192.9
click at [159, 109] on link "3 Schedule" at bounding box center [166, 115] width 86 height 13
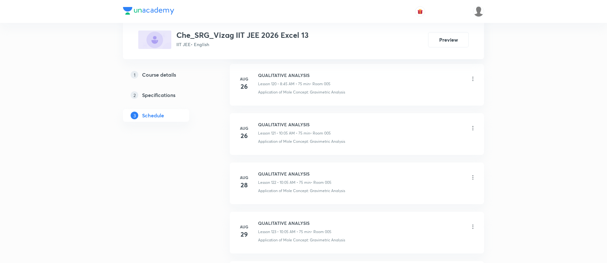
scroll to position [6539, 0]
click at [275, 171] on h6 "QUALITATIVE ANALYSIS" at bounding box center [294, 172] width 73 height 7
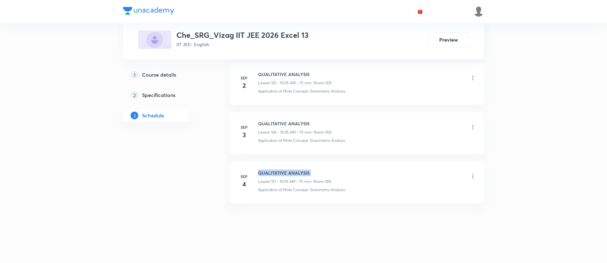
click at [275, 171] on h6 "QUALITATIVE ANALYSIS" at bounding box center [294, 172] width 73 height 7
copy h6 "QUALITATIVE ANALYSIS"
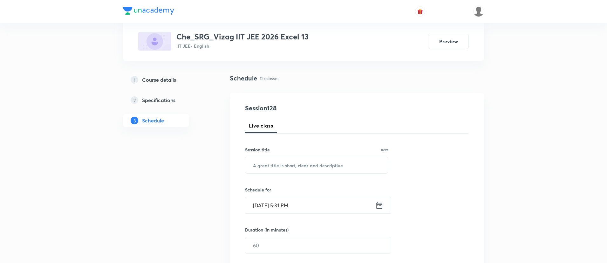
scroll to position [0, 0]
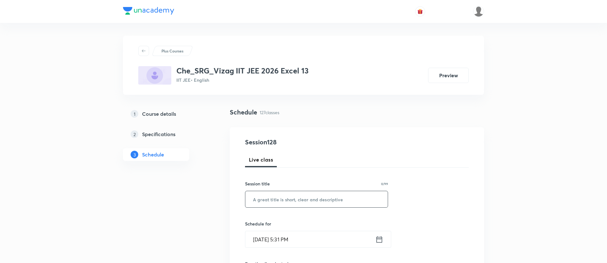
paste input "QUALITATIVE ANALYSIS"
click at [283, 201] on input "QUALITATIVE ANALYSIS" at bounding box center [316, 199] width 142 height 16
type input "QUALITATIVE ANALYSIS"
click at [377, 241] on icon at bounding box center [379, 239] width 6 height 6
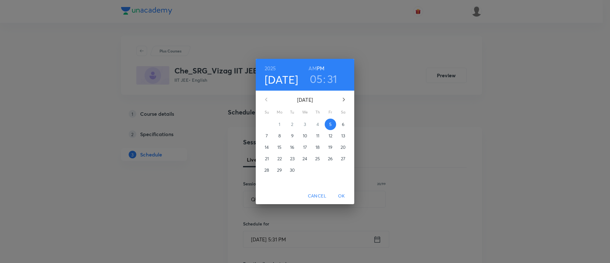
click at [340, 123] on span "6" at bounding box center [342, 124] width 11 height 6
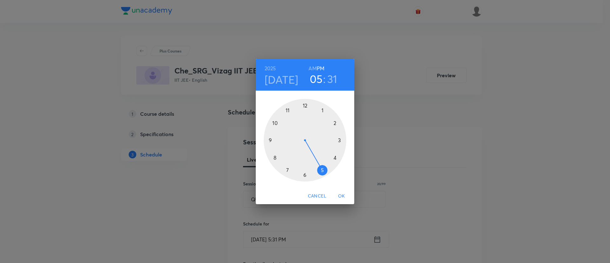
click at [312, 69] on h6 "AM" at bounding box center [312, 68] width 8 height 9
click at [274, 122] on div at bounding box center [305, 140] width 83 height 83
click at [323, 111] on div at bounding box center [305, 140] width 83 height 83
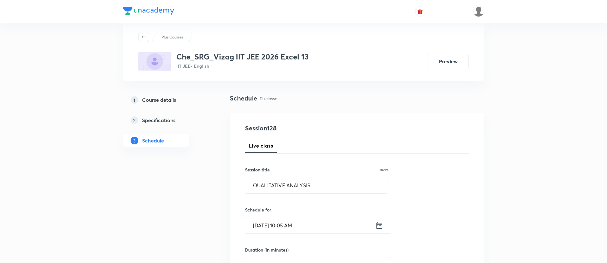
scroll to position [41, 0]
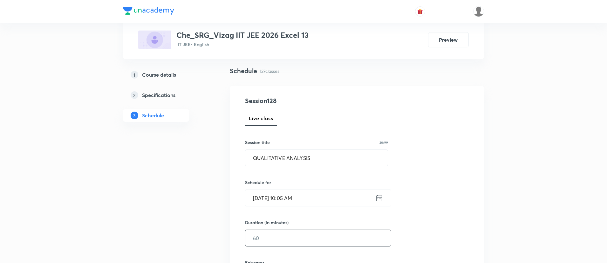
click at [291, 232] on input "text" at bounding box center [317, 238] width 145 height 16
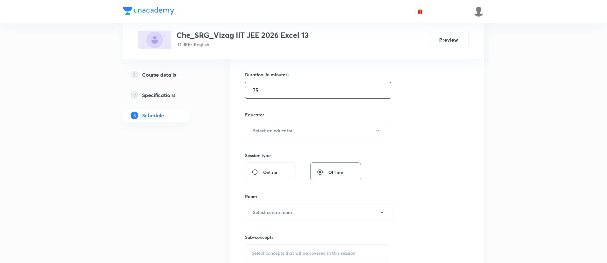
scroll to position [191, 0]
type input "75"
click at [282, 132] on button "Select an educator" at bounding box center [316, 128] width 143 height 17
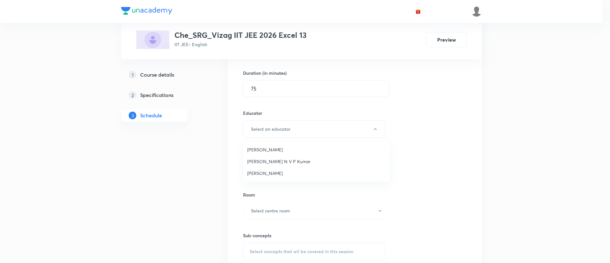
click at [283, 160] on span "Vadakattu N V P Kumar" at bounding box center [316, 161] width 139 height 7
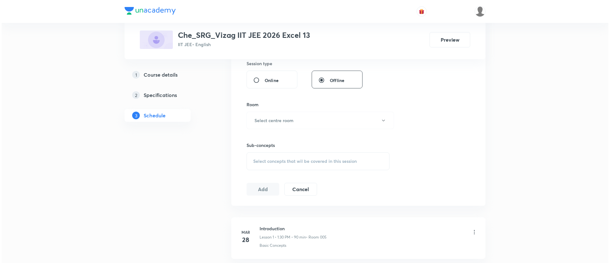
scroll to position [276, 0]
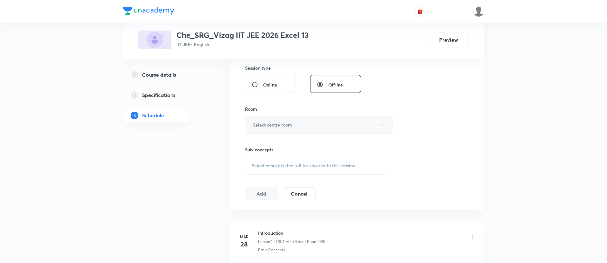
click at [282, 120] on button "Select centre room" at bounding box center [318, 124] width 147 height 17
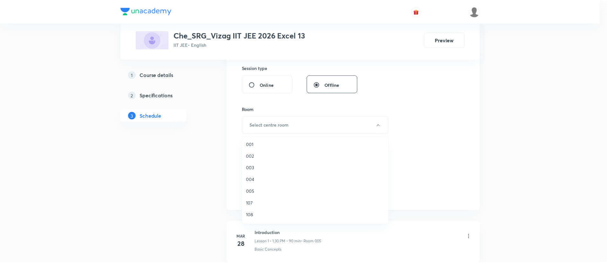
scroll to position [60, 0]
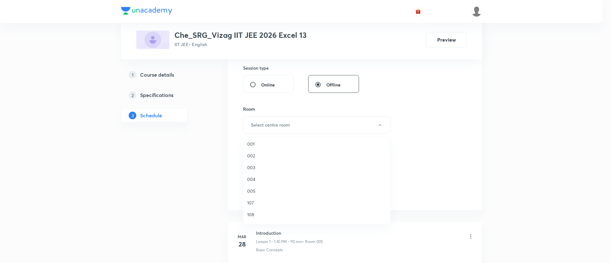
click at [271, 188] on span "005" at bounding box center [316, 190] width 139 height 7
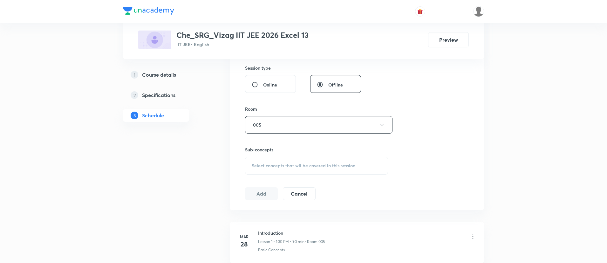
click at [294, 166] on span "Select concepts that wil be covered in this session" at bounding box center [303, 165] width 104 height 5
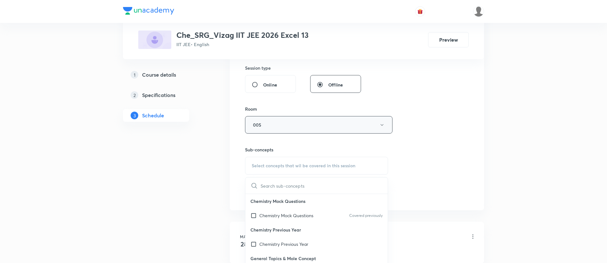
paste input "QUALITATIVE ANALYSIS"
click at [272, 187] on input "QUALITATIVE ANALYSIS" at bounding box center [295, 185] width 71 height 16
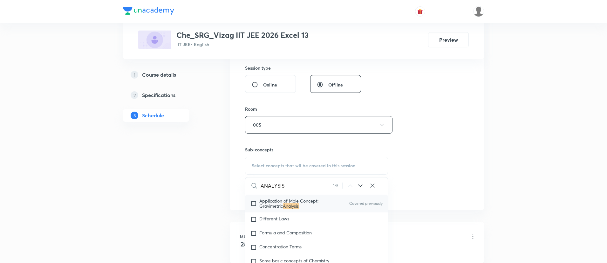
scroll to position [159, 0]
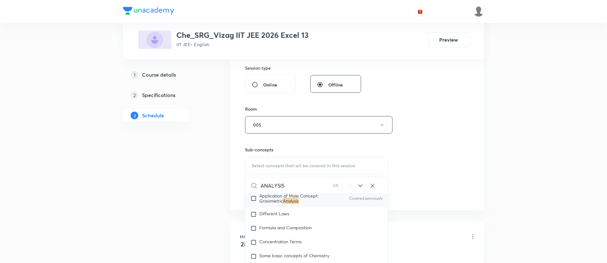
type input "ANALYSIS"
click at [289, 200] on mark "Analysis" at bounding box center [291, 201] width 16 height 6
checkbox input "true"
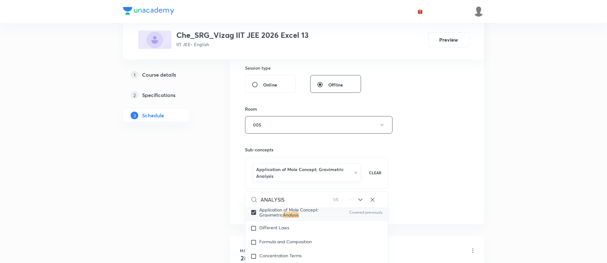
click at [467, 106] on div "Session 128 Live class Session title 20/99 QUALITATIVE ANALYSIS ​ Schedule for …" at bounding box center [357, 37] width 224 height 353
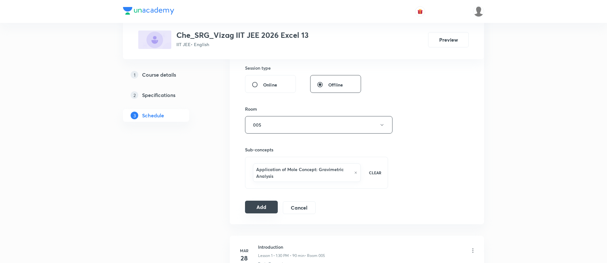
click at [263, 202] on button "Add" at bounding box center [261, 206] width 33 height 13
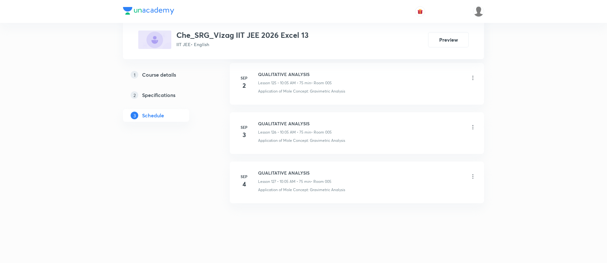
scroll to position [6207, 0]
click at [278, 171] on h6 "Relation between Stoichiometric Quantities" at bounding box center [303, 172] width 91 height 7
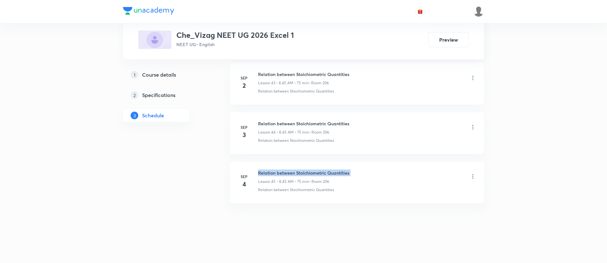
click at [278, 171] on h6 "Relation between Stoichiometric Quantities" at bounding box center [303, 172] width 91 height 7
copy h6 "Relation between Stoichiometric Quantities"
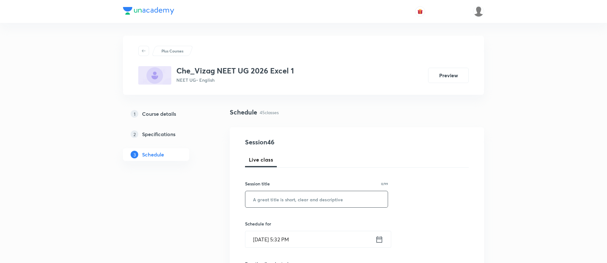
paste input "Relation between Stoichiometric Quantities"
click at [282, 201] on input "Relation between Stoichiometric Quantities" at bounding box center [316, 199] width 142 height 16
type input "Relation between Stoichiometric Quantities"
click at [377, 237] on icon at bounding box center [379, 239] width 6 height 6
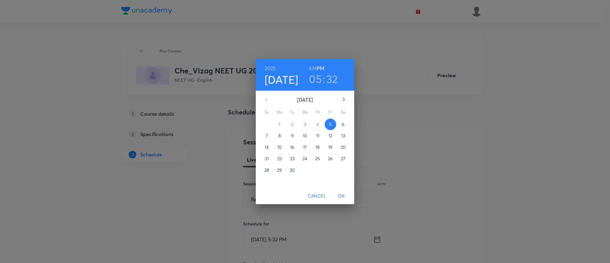
click at [340, 122] on span "6" at bounding box center [342, 124] width 11 height 6
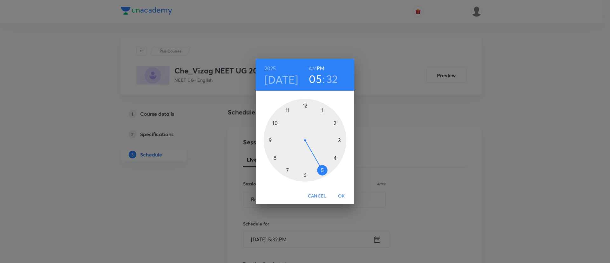
click at [313, 67] on h6 "AM" at bounding box center [312, 68] width 8 height 9
click at [275, 157] on div at bounding box center [305, 140] width 83 height 83
click at [271, 139] on div at bounding box center [305, 140] width 83 height 83
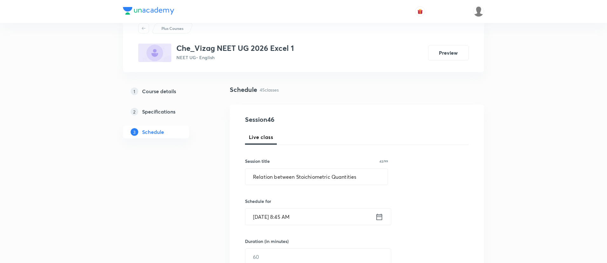
scroll to position [35, 0]
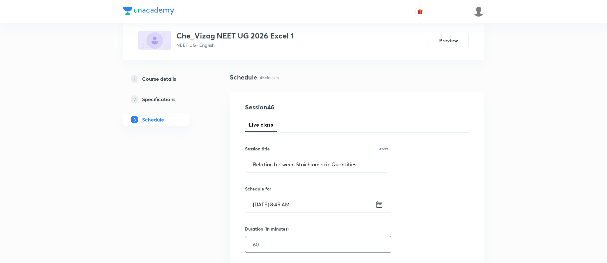
click at [269, 243] on input "text" at bounding box center [317, 244] width 145 height 16
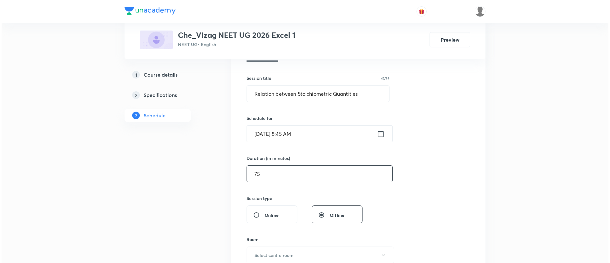
scroll to position [116, 0]
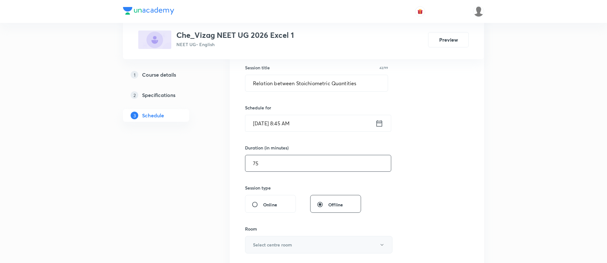
type input "75"
click at [277, 242] on h6 "Select centre room" at bounding box center [272, 244] width 39 height 7
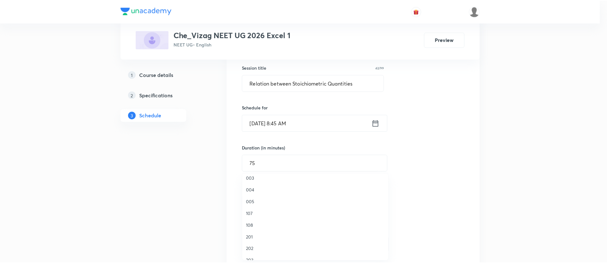
scroll to position [143, 0]
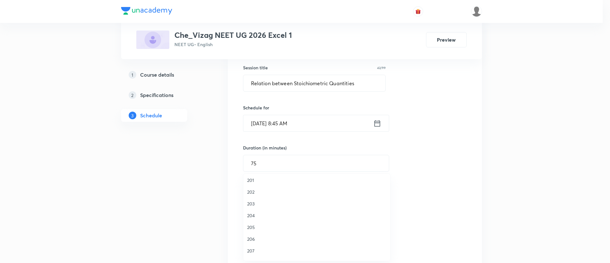
click at [259, 239] on span "206" at bounding box center [316, 238] width 139 height 7
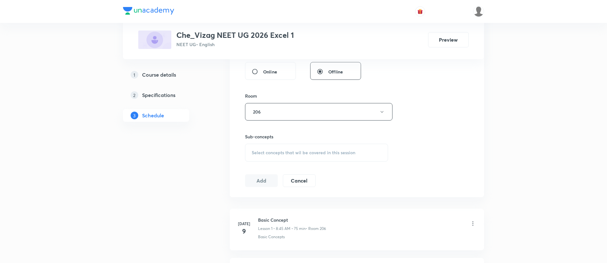
scroll to position [251, 0]
click at [299, 154] on div "Select concepts that wil be covered in this session" at bounding box center [316, 151] width 143 height 18
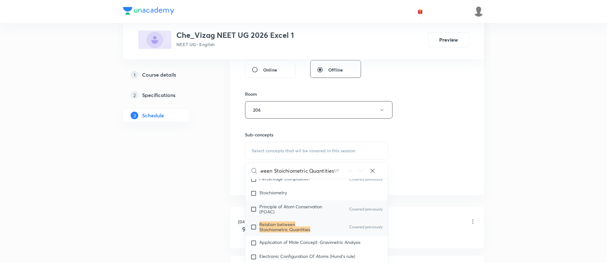
scroll to position [50, 0]
type input "Relation between Stoichiometric Quantities"
click at [300, 230] on mark "Relation between Stoichiometric Quantities" at bounding box center [284, 225] width 51 height 11
checkbox input "true"
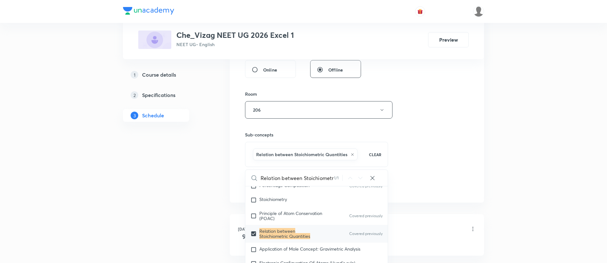
click at [443, 115] on div "Session 46 Live class Session title 42/99 Relation between Stoichiometric Quant…" at bounding box center [357, 39] width 224 height 305
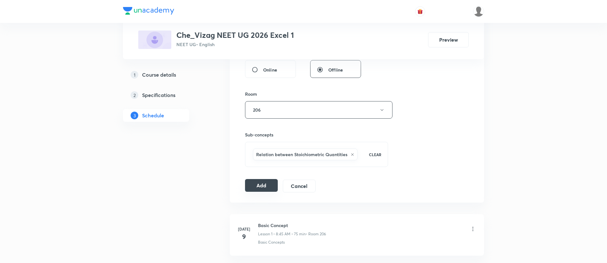
click at [276, 191] on button "Add" at bounding box center [261, 185] width 33 height 13
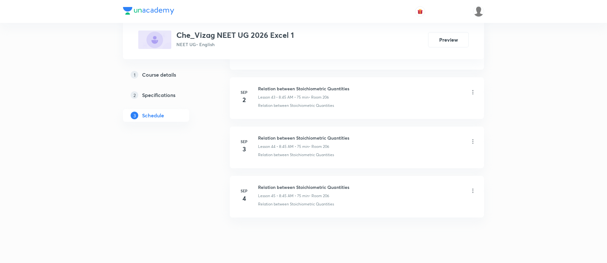
scroll to position [2469, 0]
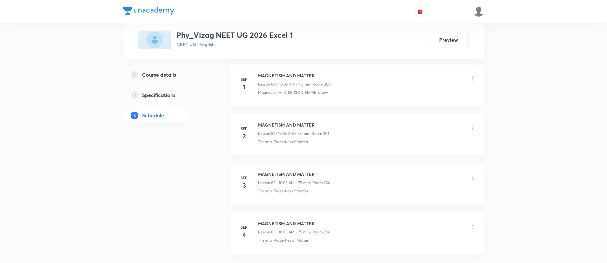
scroll to position [4332, 0]
click at [299, 173] on h6 "MAGNETISM AND MATTER" at bounding box center [294, 172] width 72 height 7
copy h6 "MAGNETISM AND MATTER"
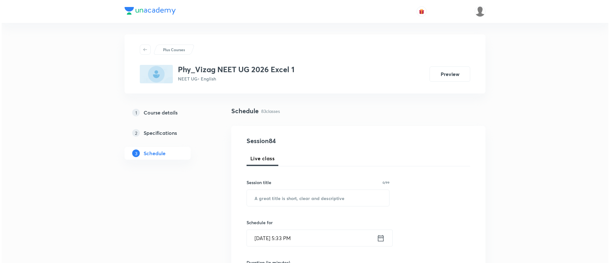
scroll to position [0, 0]
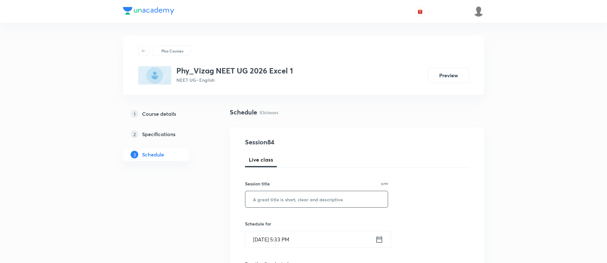
paste input "MAGNETISM AND MATTER"
click at [295, 196] on input "MAGNETISM AND MATTER" at bounding box center [316, 199] width 142 height 16
type input "MAGNETISM AND MATTER"
click at [380, 238] on icon at bounding box center [379, 239] width 8 height 9
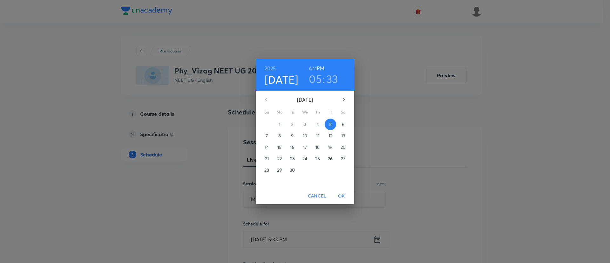
click at [342, 124] on p "6" at bounding box center [343, 124] width 3 height 6
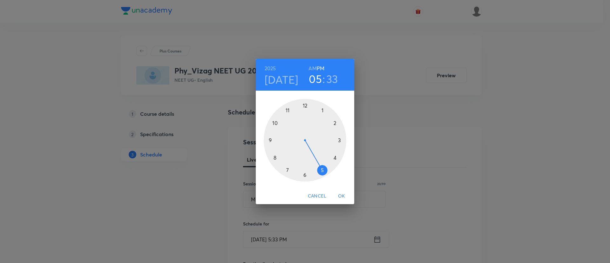
click at [311, 68] on h6 "AM" at bounding box center [312, 68] width 8 height 9
click at [276, 123] on div at bounding box center [305, 140] width 83 height 83
click at [322, 109] on div at bounding box center [305, 140] width 83 height 83
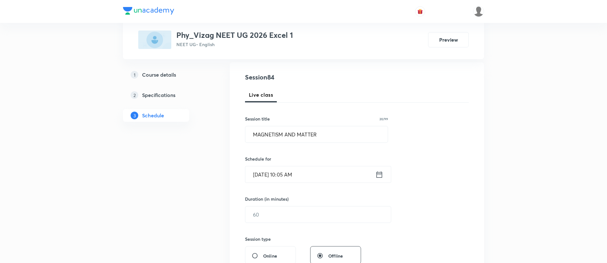
scroll to position [65, 0]
click at [281, 213] on input "text" at bounding box center [317, 214] width 145 height 16
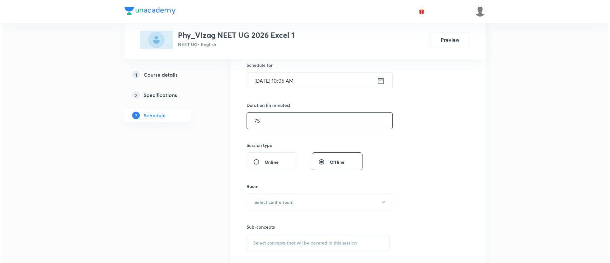
scroll to position [159, 0]
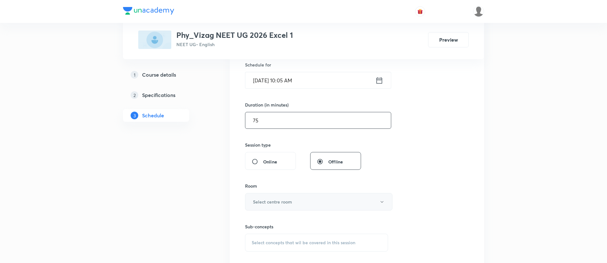
type input "75"
click at [283, 203] on h6 "Select centre room" at bounding box center [272, 201] width 39 height 7
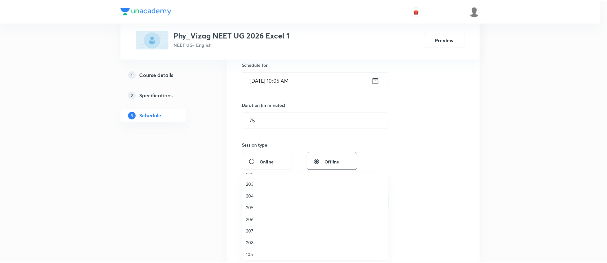
scroll to position [164, 0]
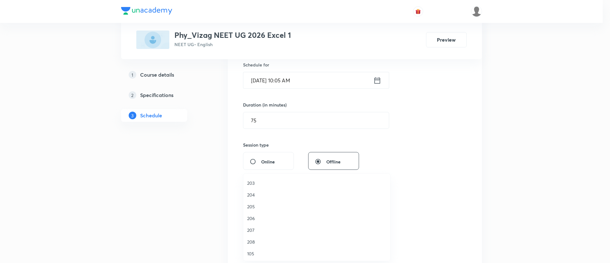
click at [258, 220] on span "206" at bounding box center [316, 218] width 139 height 7
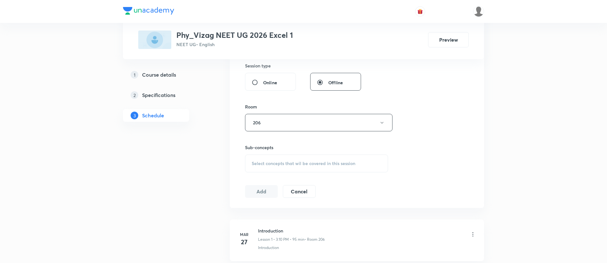
scroll to position [238, 0]
click at [272, 160] on span "Select concepts that wil be covered in this session" at bounding box center [303, 162] width 104 height 5
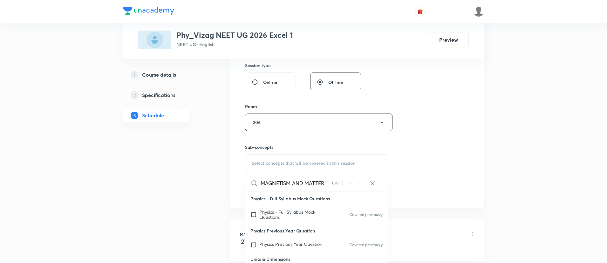
click at [296, 185] on input "MAGNETISM AND MATTER" at bounding box center [295, 183] width 71 height 16
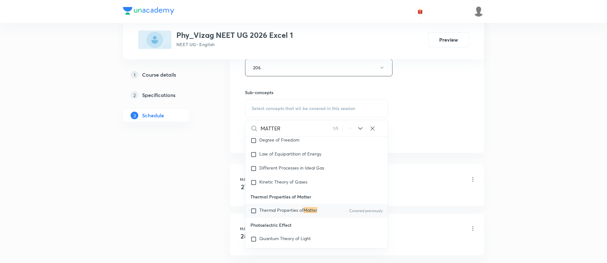
scroll to position [295, 0]
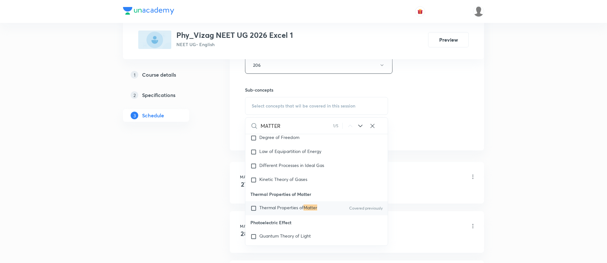
type input "MATTER"
click at [293, 210] on div "Thermal Properties of Matter Covered previously" at bounding box center [316, 208] width 142 height 14
checkbox input "true"
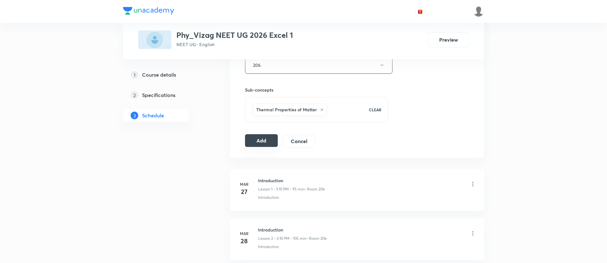
click at [258, 144] on button "Add" at bounding box center [261, 140] width 33 height 13
drag, startPoint x: 258, startPoint y: 144, endPoint x: 44, endPoint y: -28, distance: 274.7
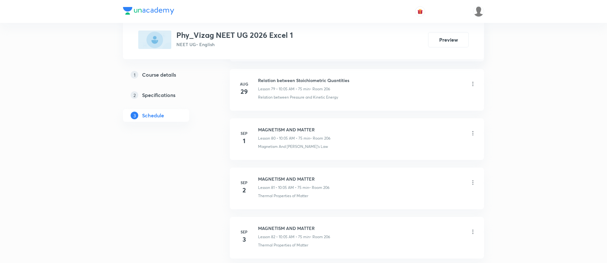
scroll to position [4339, 0]
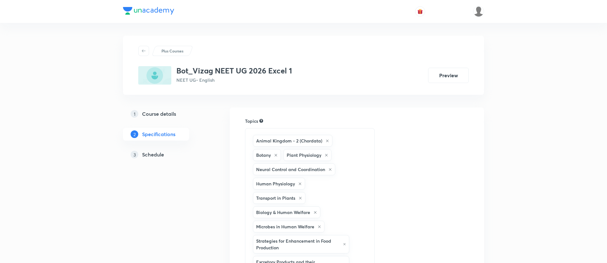
drag, startPoint x: 0, startPoint y: 0, endPoint x: 167, endPoint y: 150, distance: 224.9
click at [167, 151] on div "3 Schedule" at bounding box center [168, 155] width 74 height 8
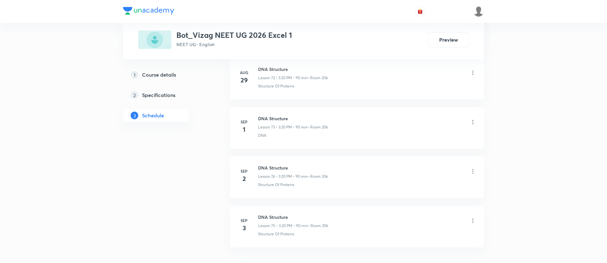
scroll to position [3968, 0]
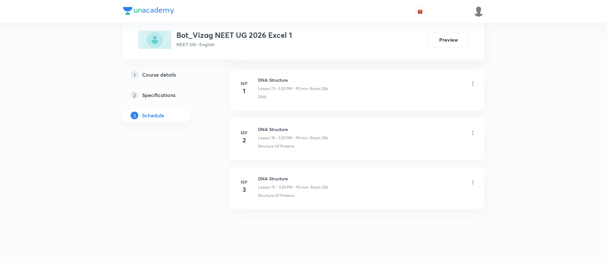
click at [268, 175] on h6 "DNA Structure" at bounding box center [293, 178] width 70 height 7
copy h6 "DNA Structure"
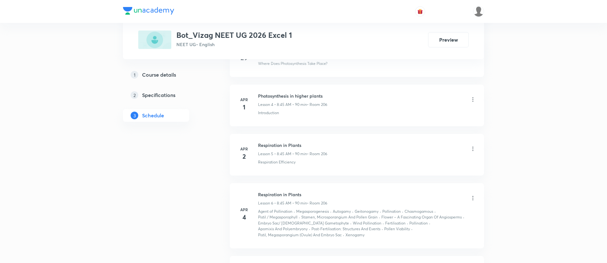
scroll to position [0, 0]
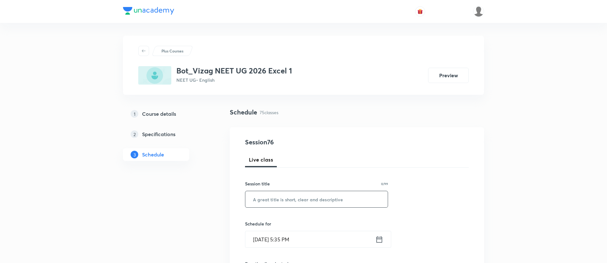
paste input "DNA Structure"
click at [273, 192] on input "DNA Structure" at bounding box center [316, 199] width 142 height 16
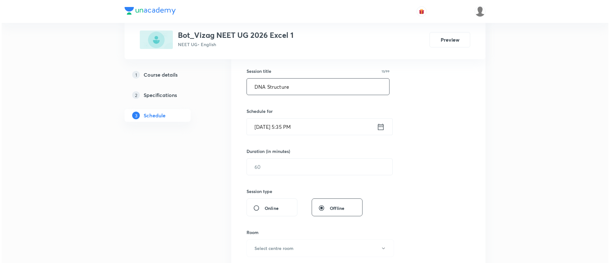
scroll to position [113, 0]
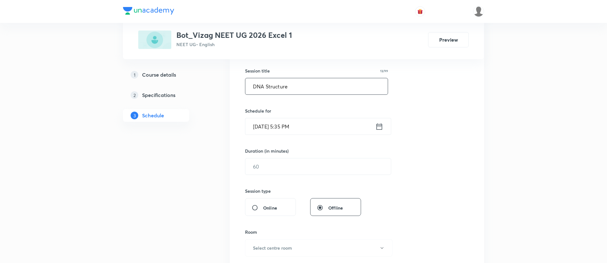
type input "DNA Structure"
click at [378, 127] on icon at bounding box center [379, 126] width 8 height 9
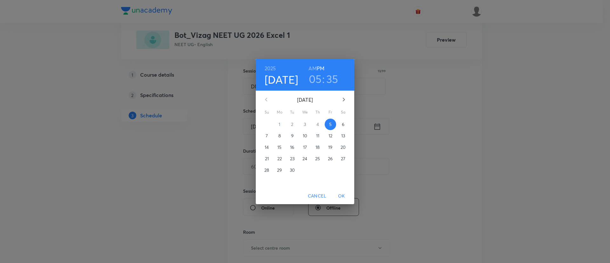
click at [340, 123] on span "6" at bounding box center [342, 124] width 11 height 6
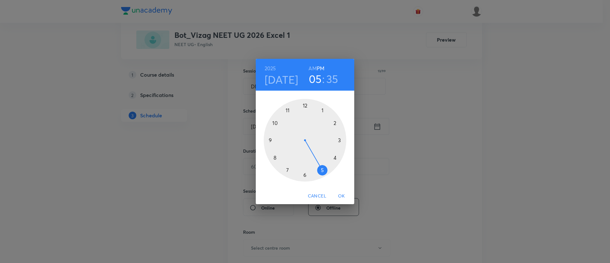
click at [312, 69] on h6 "AM" at bounding box center [312, 68] width 8 height 9
click at [287, 110] on div at bounding box center [305, 140] width 83 height 83
click at [321, 168] on div at bounding box center [305, 140] width 83 height 83
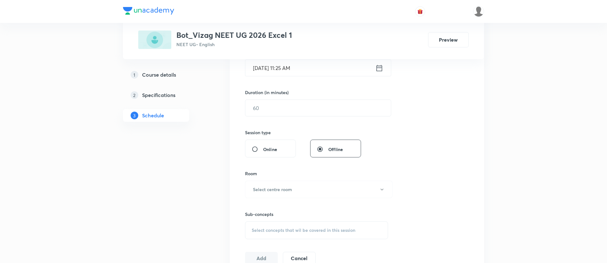
scroll to position [175, 0]
click at [305, 106] on input "text" at bounding box center [317, 104] width 145 height 16
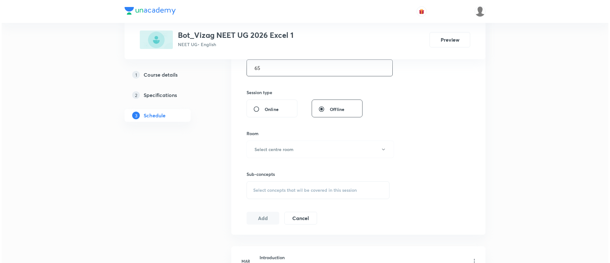
scroll to position [212, 0]
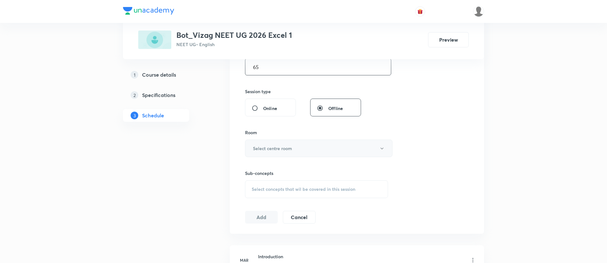
type input "65"
click at [288, 150] on h6 "Select centre room" at bounding box center [272, 148] width 39 height 7
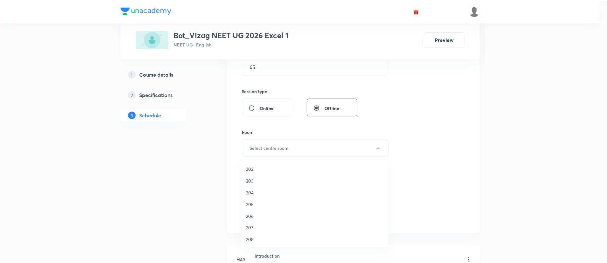
scroll to position [177, 0]
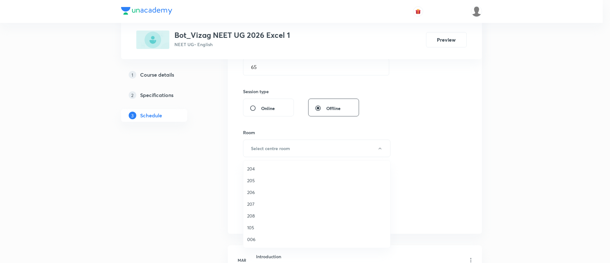
click at [268, 197] on li "206" at bounding box center [316, 192] width 147 height 12
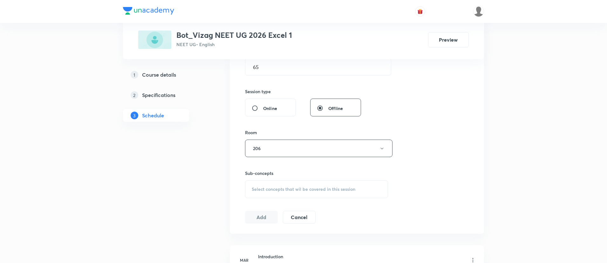
click at [278, 191] on span "Select concepts that wil be covered in this session" at bounding box center [303, 188] width 104 height 5
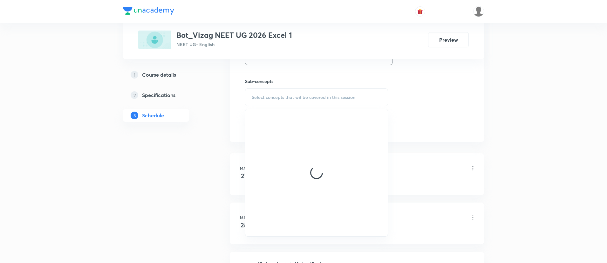
scroll to position [304, 0]
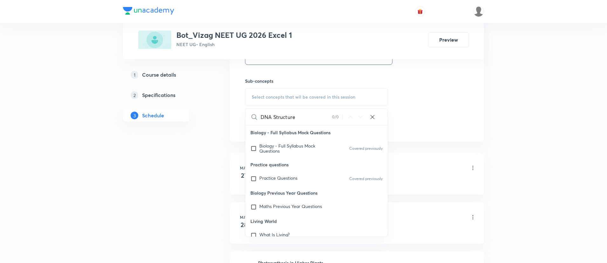
click at [262, 115] on input "DNA Structure" at bounding box center [295, 117] width 71 height 16
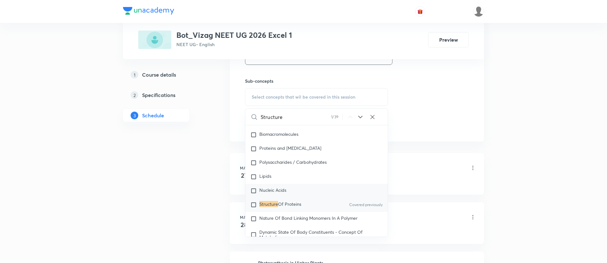
scroll to position [1139, 0]
type input "Structure"
click at [276, 201] on div "Structure Of Proteins Covered previously" at bounding box center [316, 203] width 142 height 14
checkbox input "true"
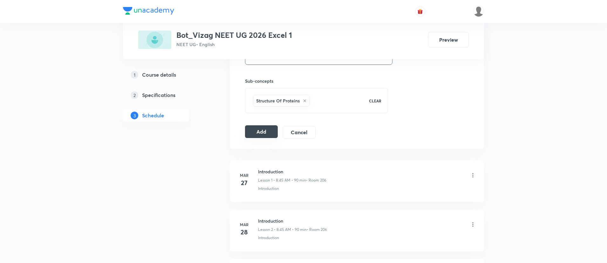
click at [263, 137] on button "Add" at bounding box center [261, 131] width 33 height 13
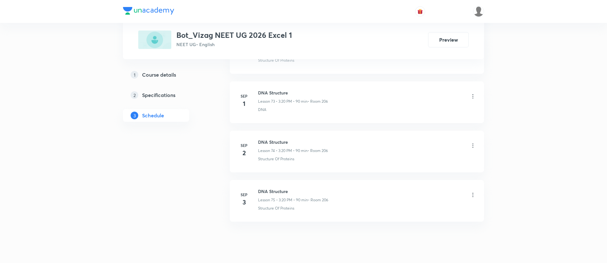
scroll to position [3975, 0]
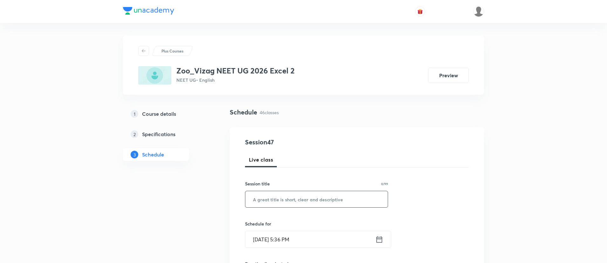
click at [291, 205] on input "text" at bounding box center [316, 199] width 142 height 16
paste input "biotechnolgy -procedure module practice section"
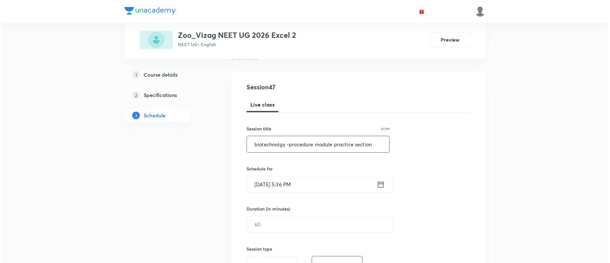
scroll to position [57, 0]
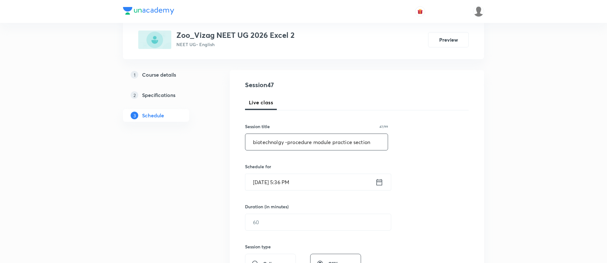
type input "biotechnolgy -procedure module practice section"
click at [380, 181] on icon at bounding box center [379, 182] width 8 height 9
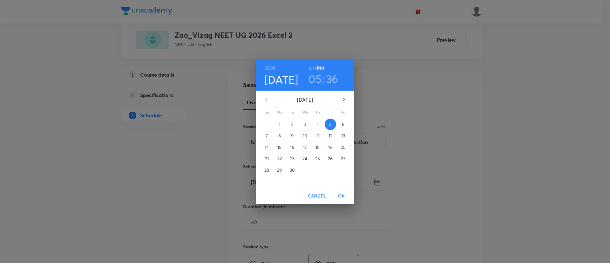
click at [345, 122] on span "6" at bounding box center [342, 124] width 11 height 6
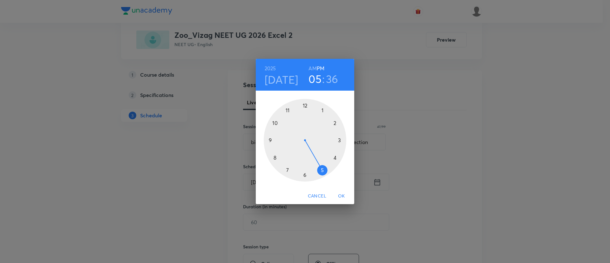
click at [313, 69] on h6 "AM" at bounding box center [312, 68] width 8 height 9
click at [287, 111] on div at bounding box center [305, 140] width 83 height 83
click at [321, 169] on div at bounding box center [305, 140] width 83 height 83
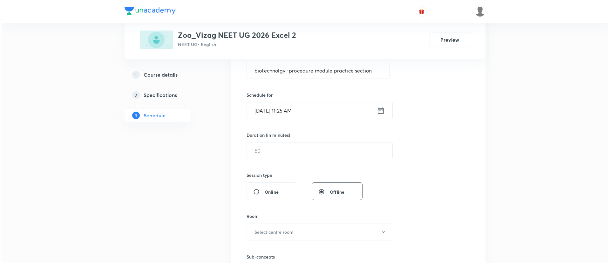
scroll to position [135, 0]
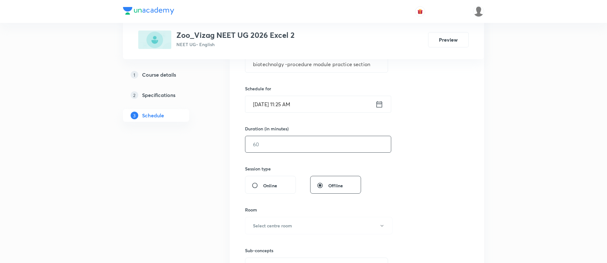
click at [307, 137] on input "text" at bounding box center [317, 144] width 145 height 16
type input "65"
click at [283, 226] on h6 "Select centre room" at bounding box center [272, 225] width 39 height 7
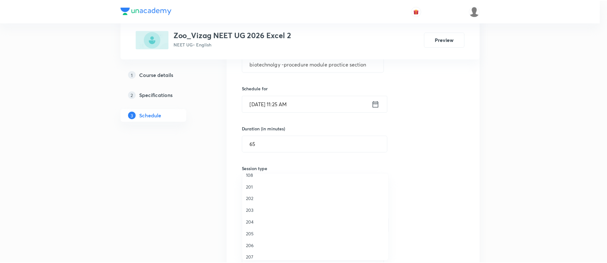
scroll to position [135, 0]
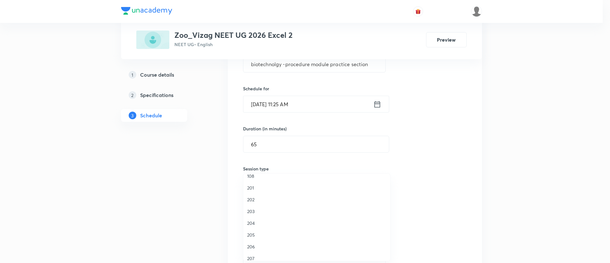
click at [263, 188] on span "201" at bounding box center [316, 187] width 139 height 7
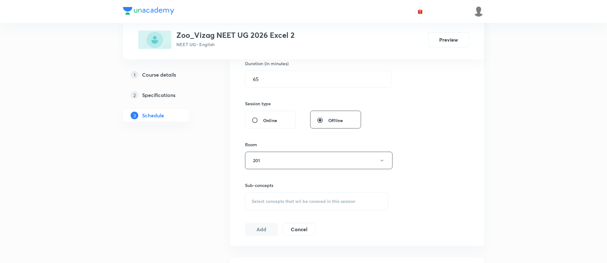
click at [268, 198] on span "Select concepts that wil be covered in this session" at bounding box center [303, 200] width 104 height 5
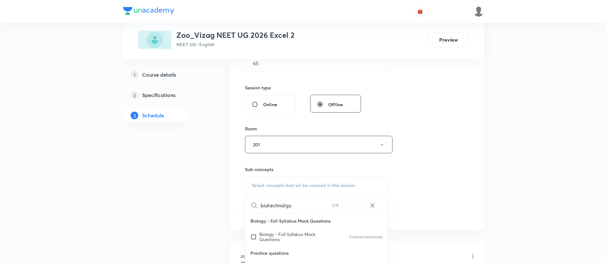
scroll to position [0, 0]
type input "biotechnolgy"
click at [303, 232] on span "Biology - Full Syllabus Mock Questions" at bounding box center [287, 236] width 56 height 11
checkbox input "true"
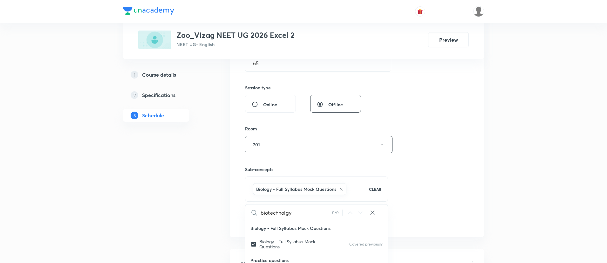
click at [430, 136] on div "Session 47 Live class Session title 47/99 biotechnolgy -procedure module practi…" at bounding box center [357, 73] width 224 height 305
click at [257, 220] on button "Add" at bounding box center [261, 219] width 33 height 13
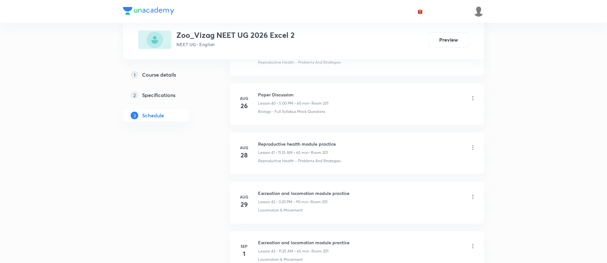
scroll to position [2518, 0]
